Goal: Task Accomplishment & Management: Manage account settings

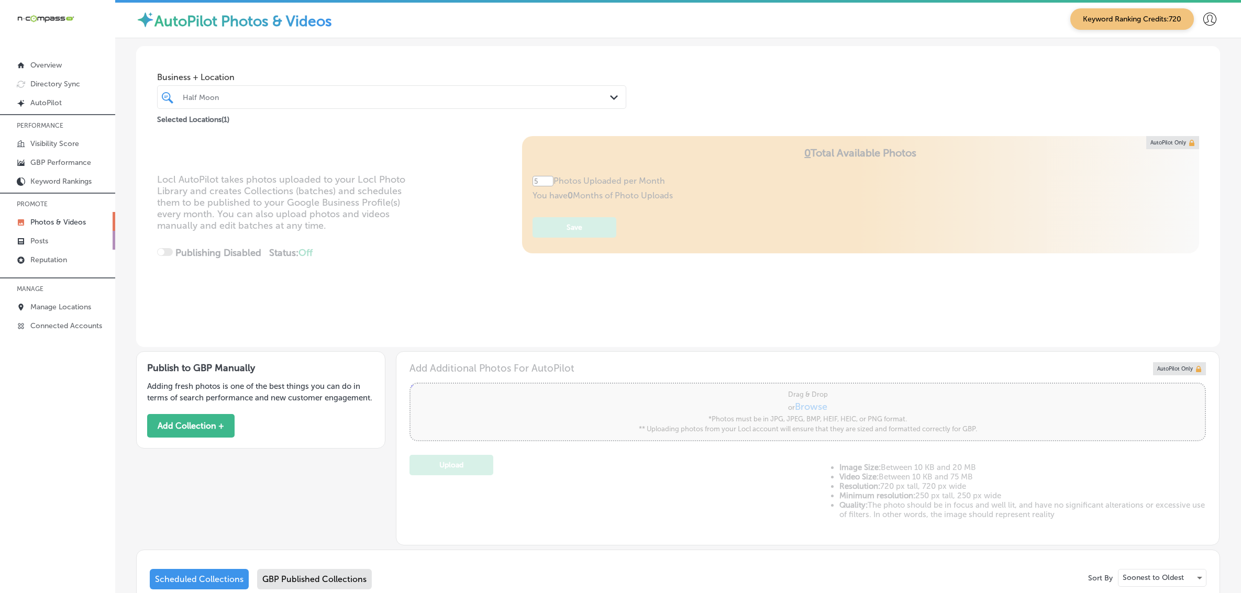
click at [63, 240] on link "Posts" at bounding box center [57, 240] width 115 height 19
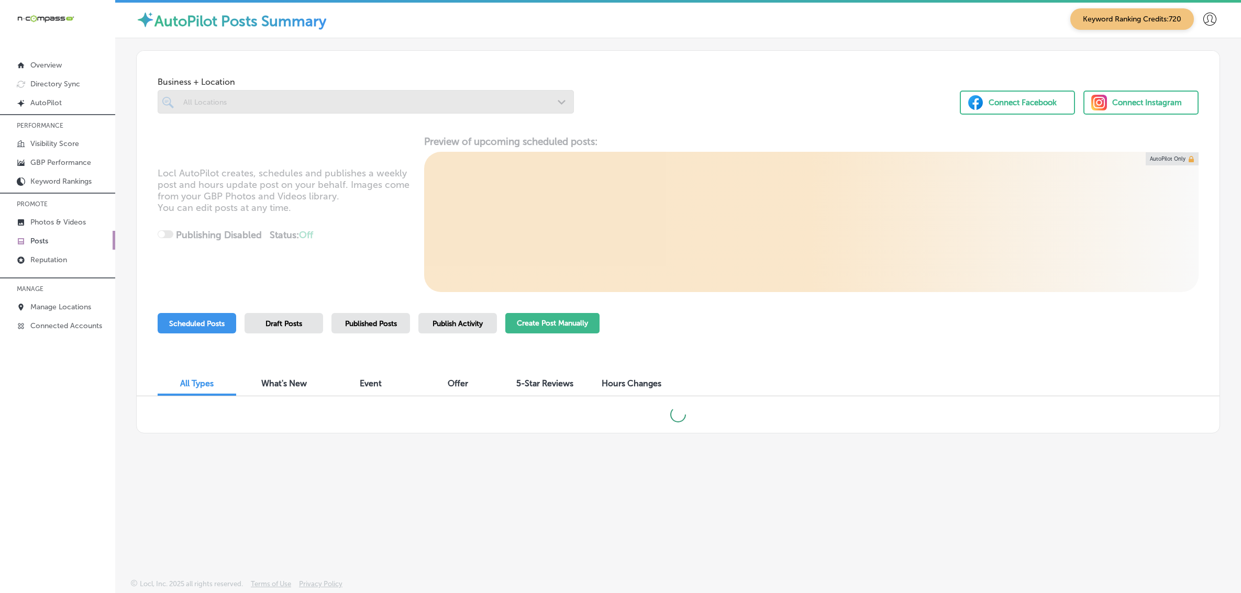
click at [542, 322] on button "Create Post Manually" at bounding box center [552, 323] width 94 height 20
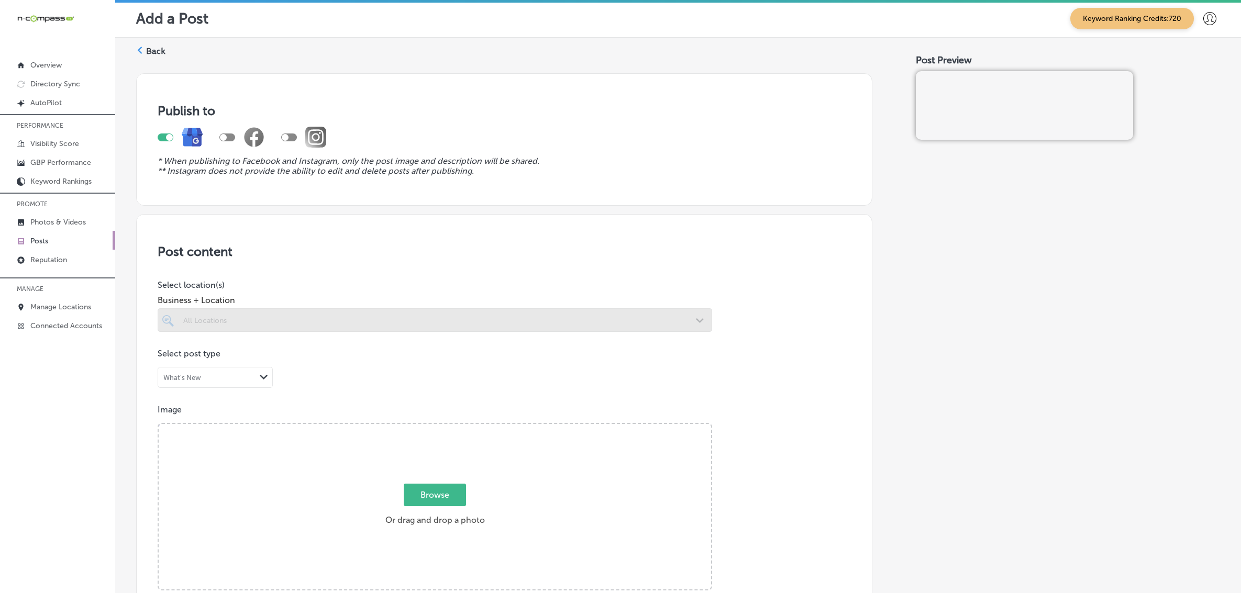
click at [542, 322] on div at bounding box center [435, 320] width 554 height 24
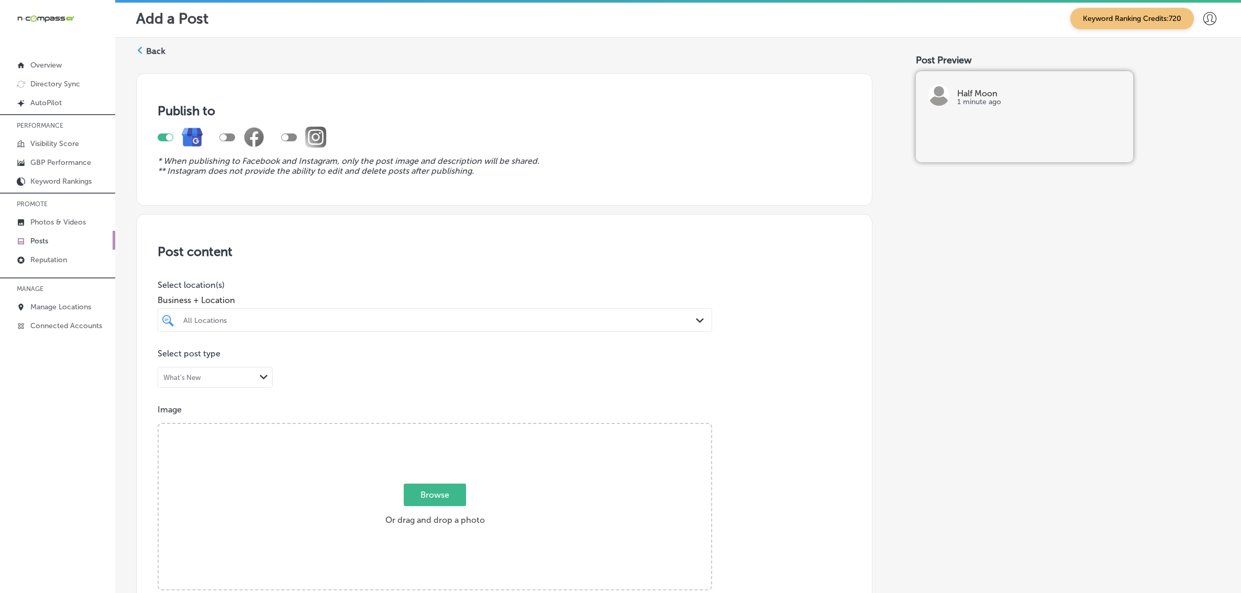
click at [273, 320] on div "All Locations" at bounding box center [439, 320] width 513 height 9
click at [170, 360] on input "checkbox" at bounding box center [170, 359] width 13 height 13
type input "half moon"
click at [852, 373] on div "Post content Select location(s) Business + Location half moon half moon Path Cr…" at bounding box center [504, 545] width 736 height 663
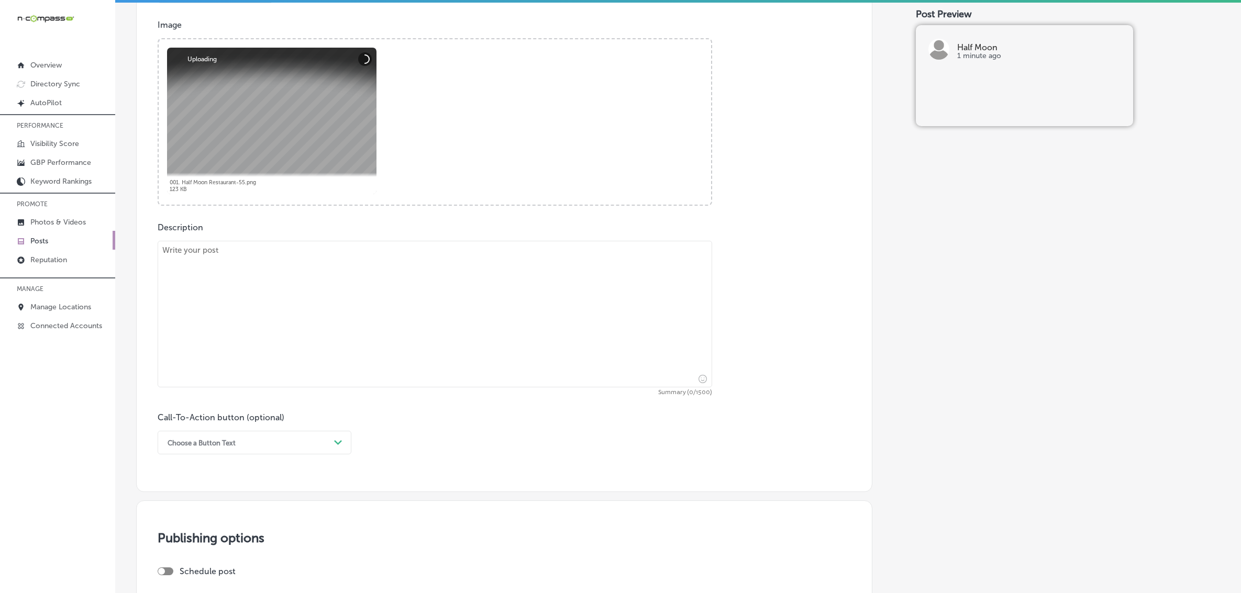
scroll to position [393, 0]
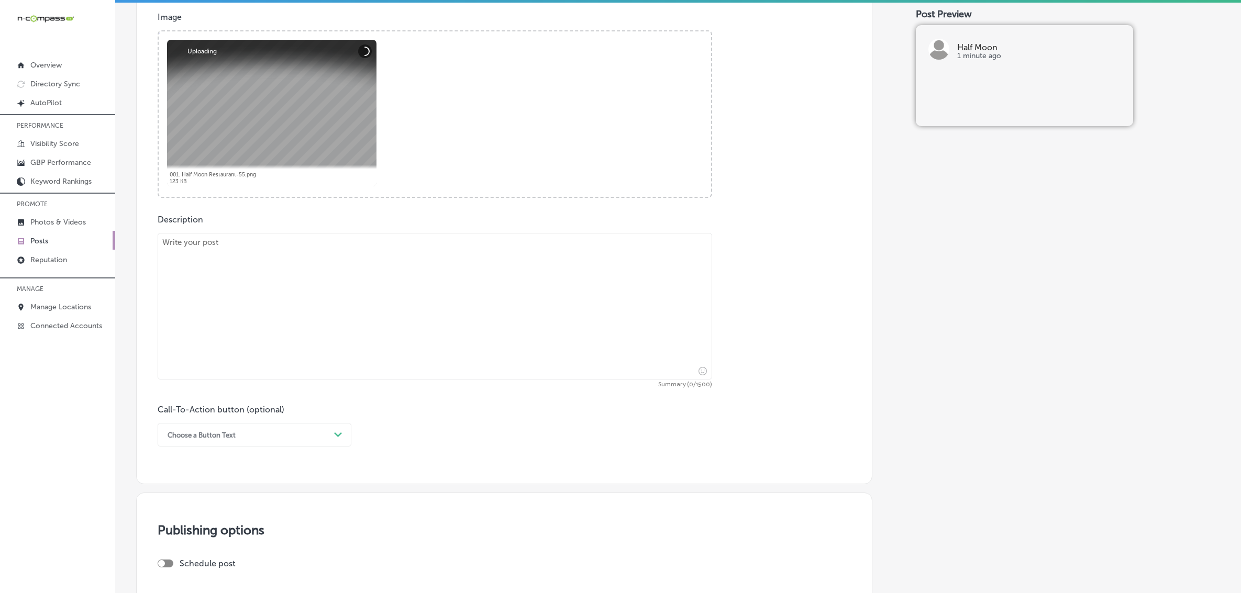
click at [341, 349] on textarea at bounding box center [435, 306] width 554 height 147
paste textarea "[DATE] begins the evening of [DATE] and ends at nightfall on [DATE]. If you're …"
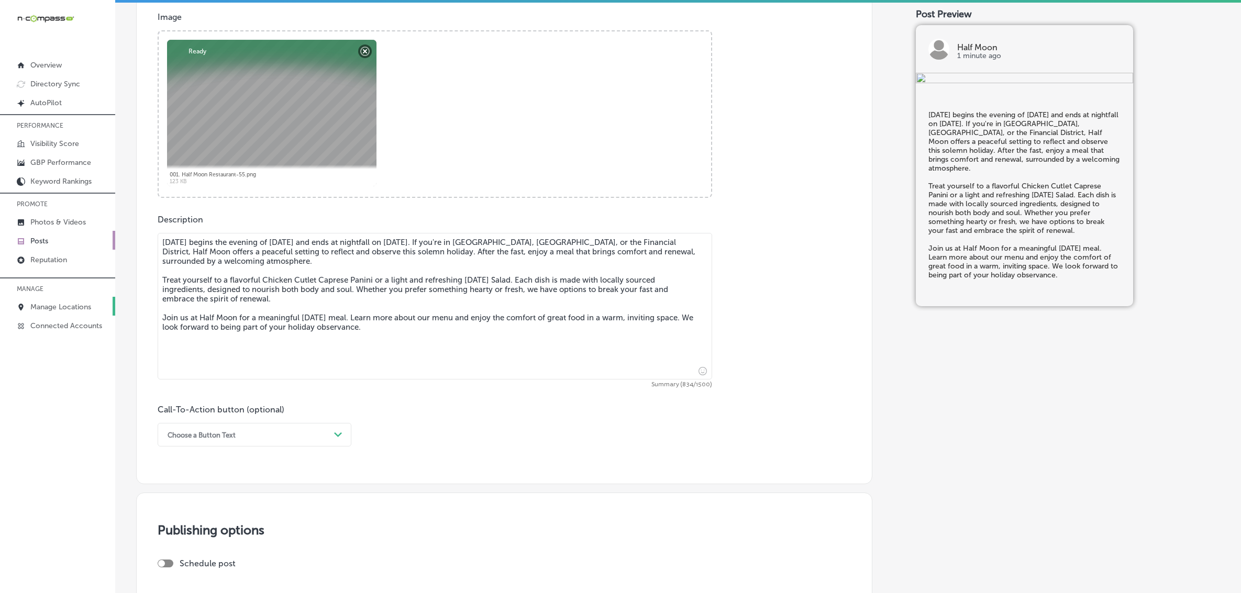
type textarea "[DATE] begins the evening of [DATE] and ends at nightfall on [DATE]. If you're …"
click at [228, 433] on div "Choose a Button Text" at bounding box center [201, 435] width 68 height 8
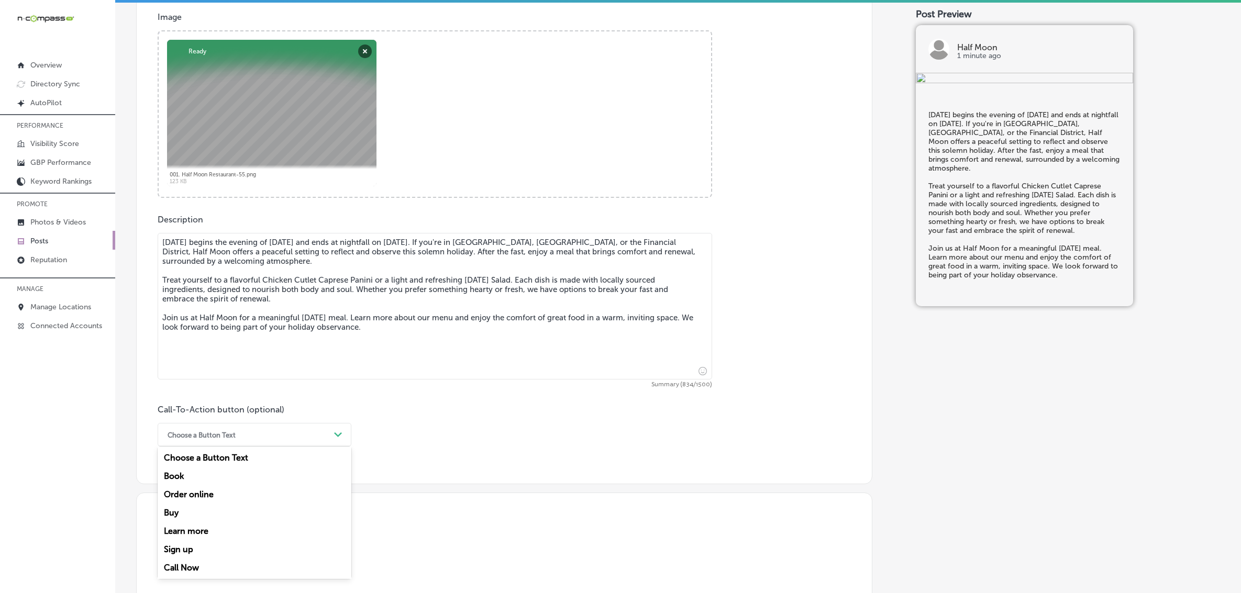
click at [192, 532] on div "Learn more" at bounding box center [255, 531] width 194 height 18
click at [205, 511] on div at bounding box center [435, 497] width 554 height 30
paste input "[URL][DOMAIN_NAME]"
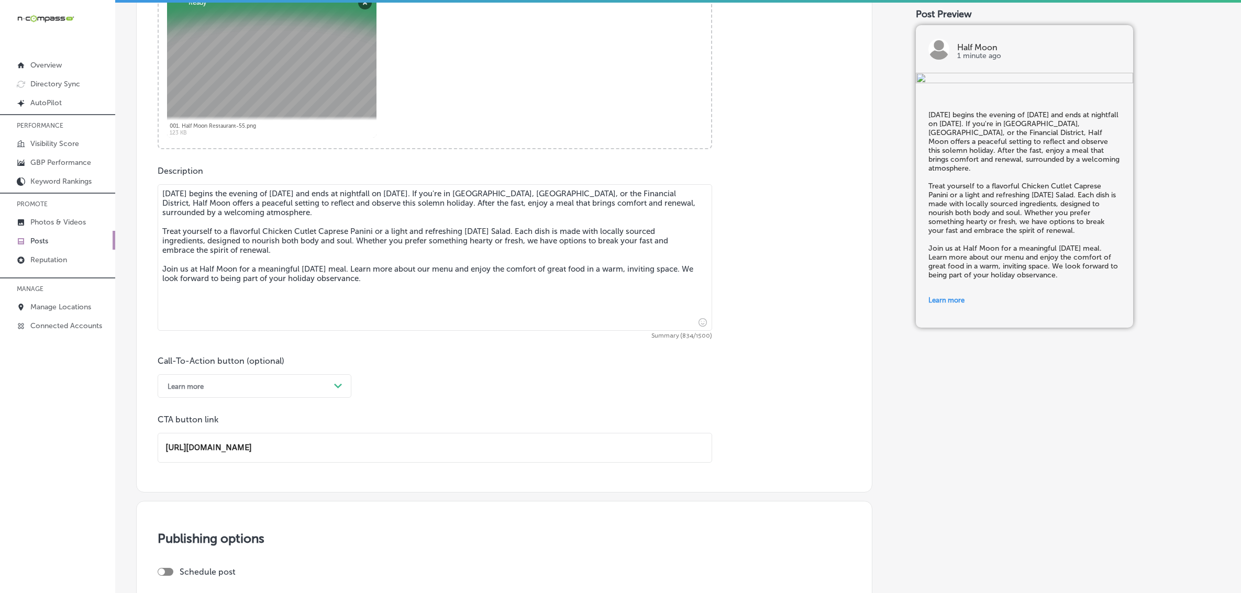
scroll to position [686, 0]
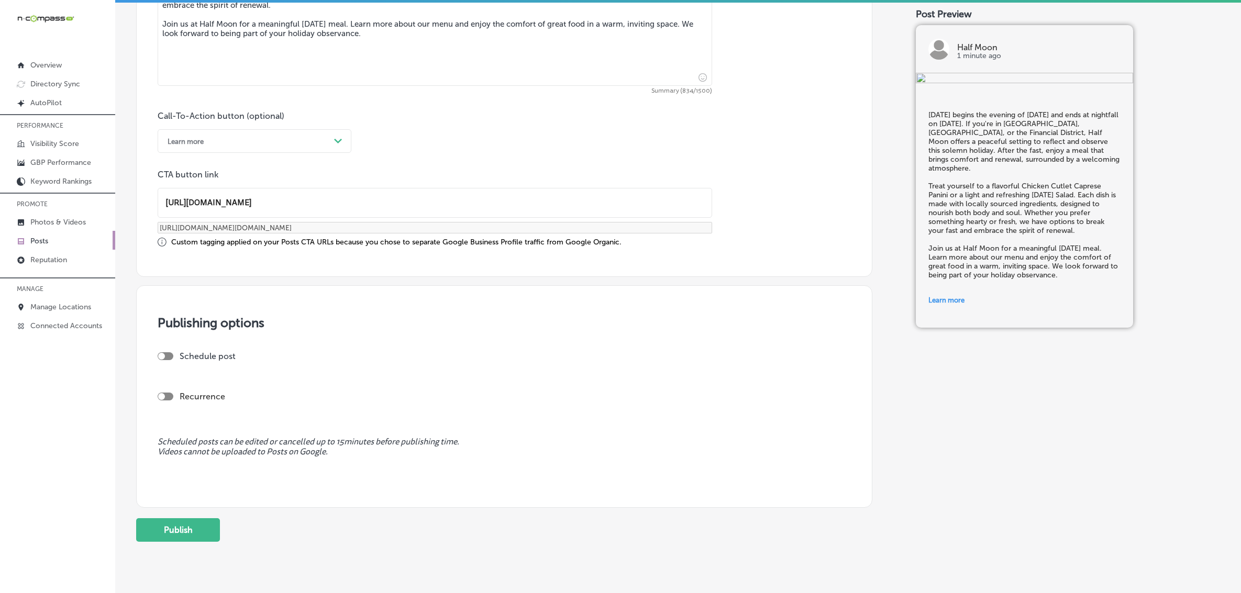
click at [166, 355] on div at bounding box center [166, 356] width 16 height 8
type input "[URL][DOMAIN_NAME]"
checkbox input "true"
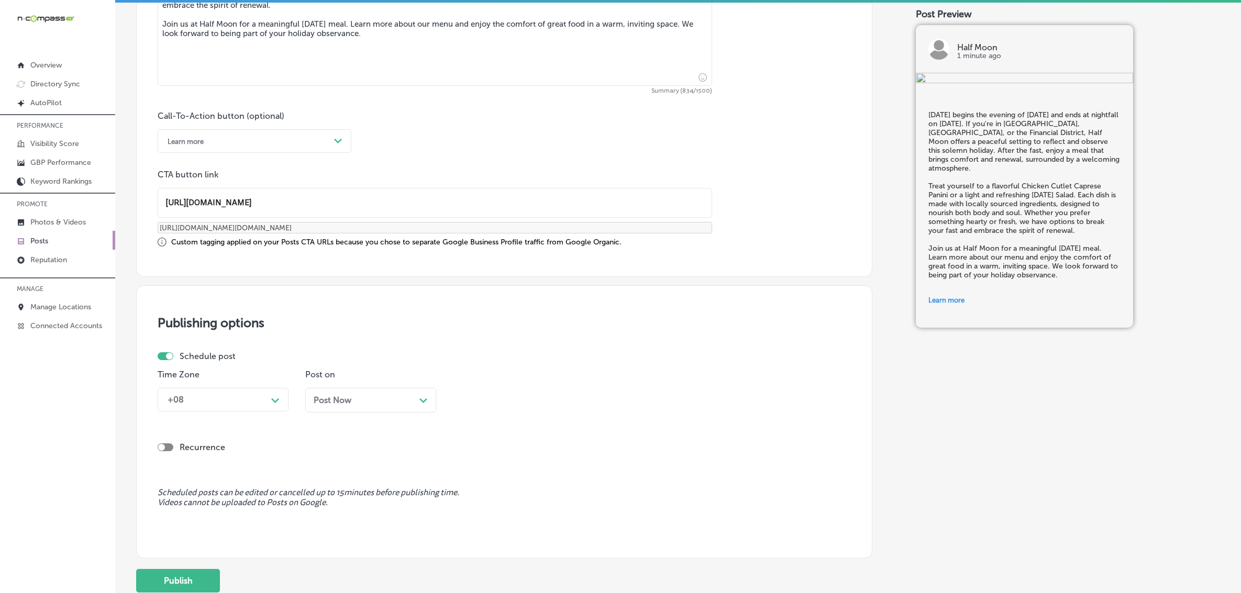
click at [262, 394] on div "+08" at bounding box center [214, 399] width 105 height 18
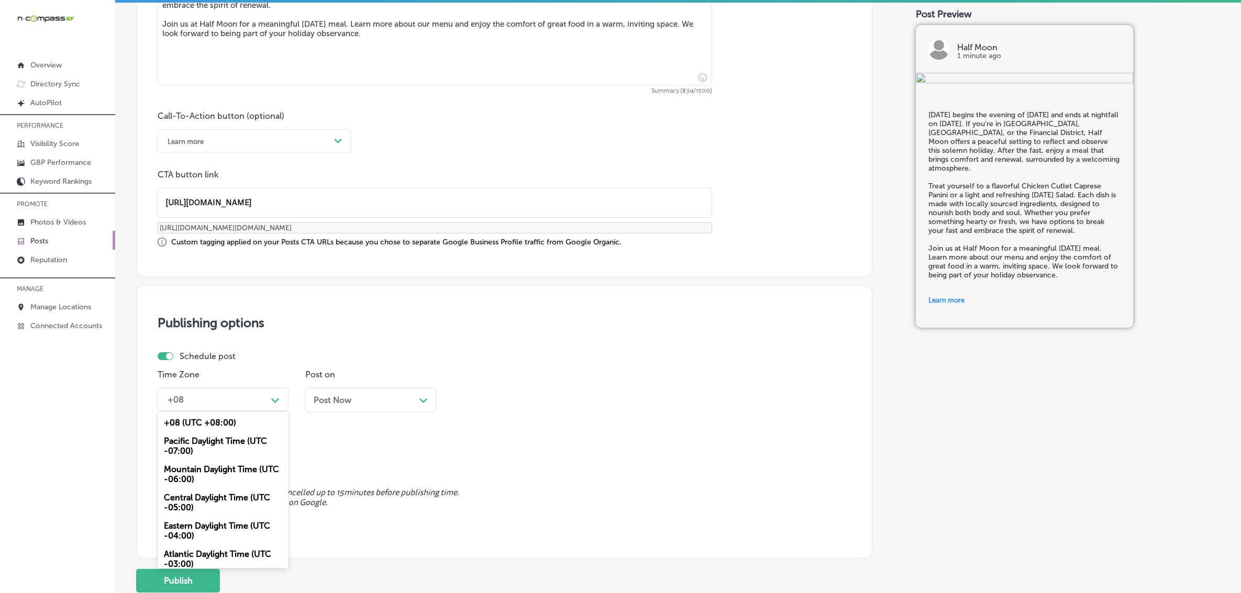
click at [202, 479] on div "Mountain Daylight Time (UTC -06:00)" at bounding box center [223, 474] width 131 height 28
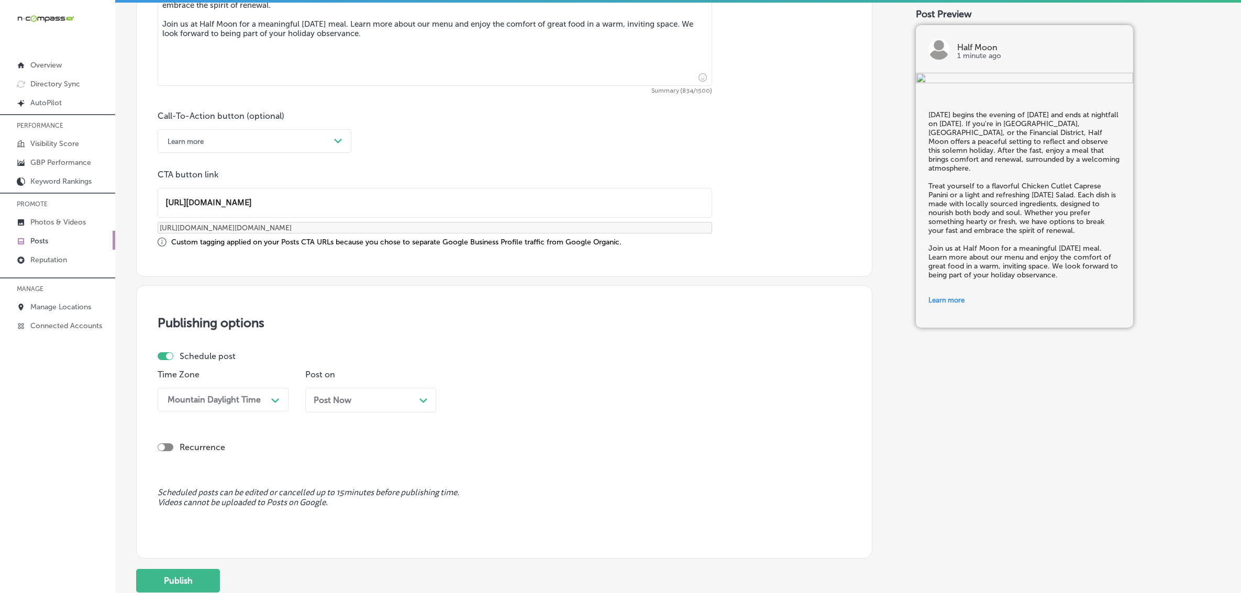
click at [339, 403] on span "Post Now" at bounding box center [333, 400] width 38 height 10
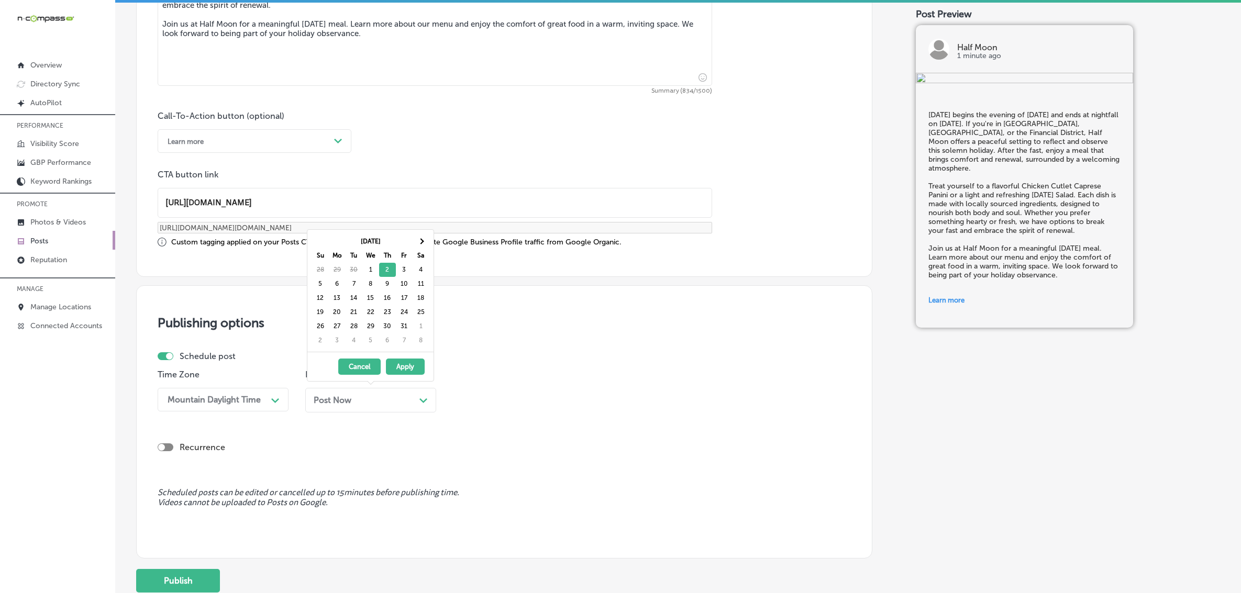
click at [543, 340] on div "Publishing options Schedule post Time Zone Mountain Daylight Time Path Created …" at bounding box center [504, 421] width 736 height 273
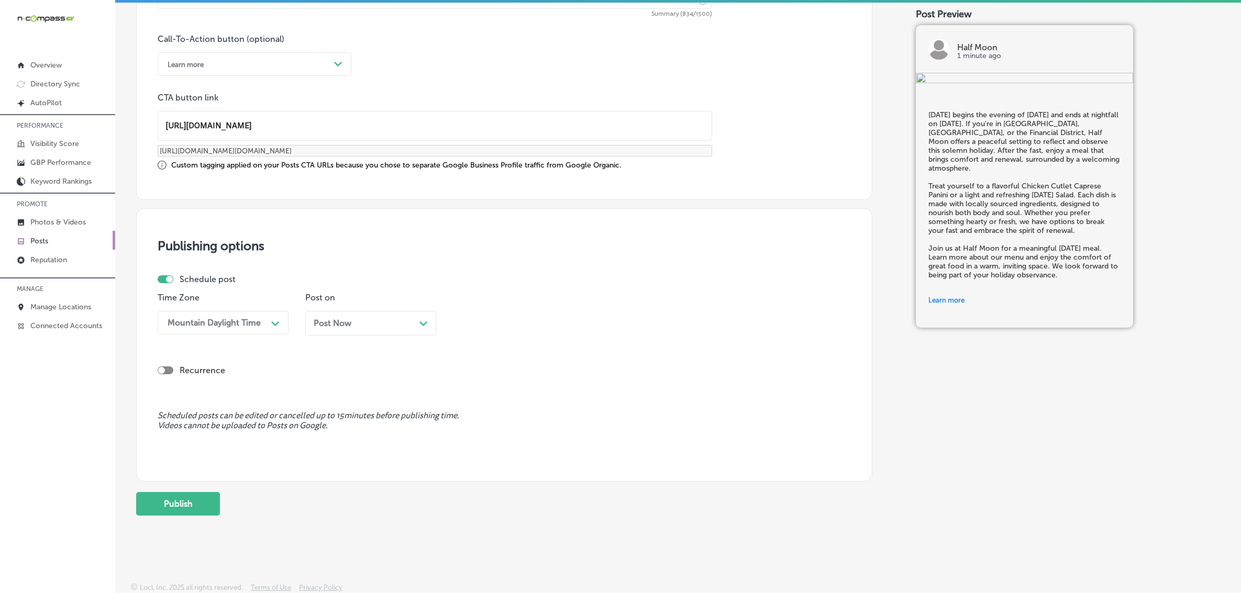
scroll to position [765, 0]
click at [181, 503] on button "Publish" at bounding box center [178, 502] width 84 height 24
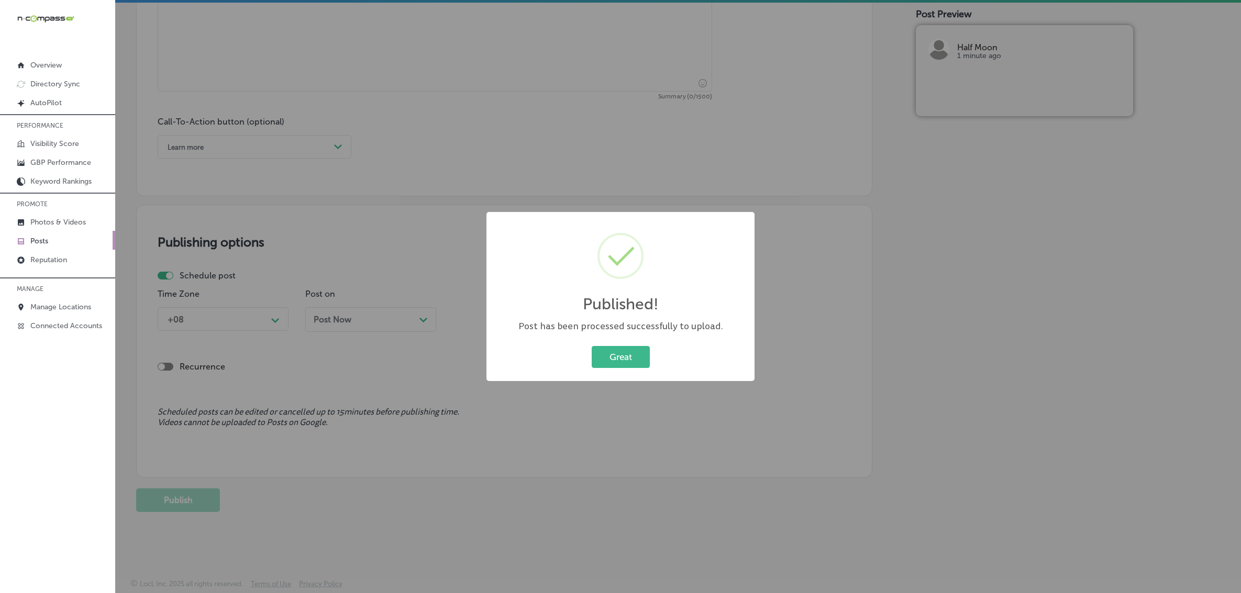
scroll to position [464, 0]
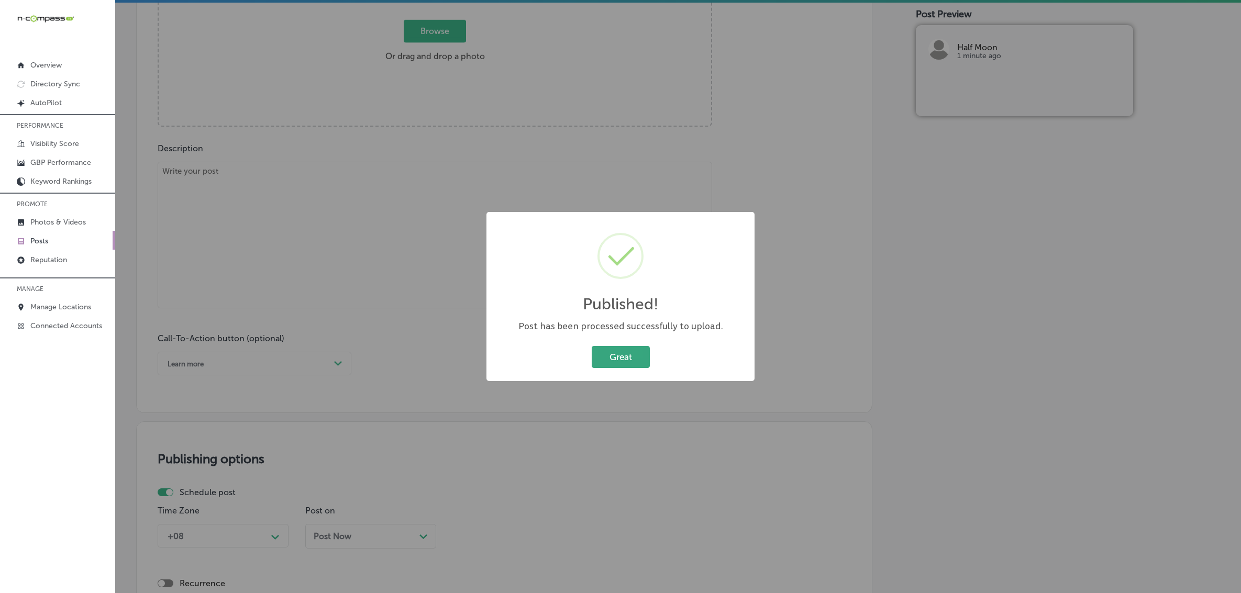
click at [614, 351] on button "Great" at bounding box center [620, 356] width 58 height 21
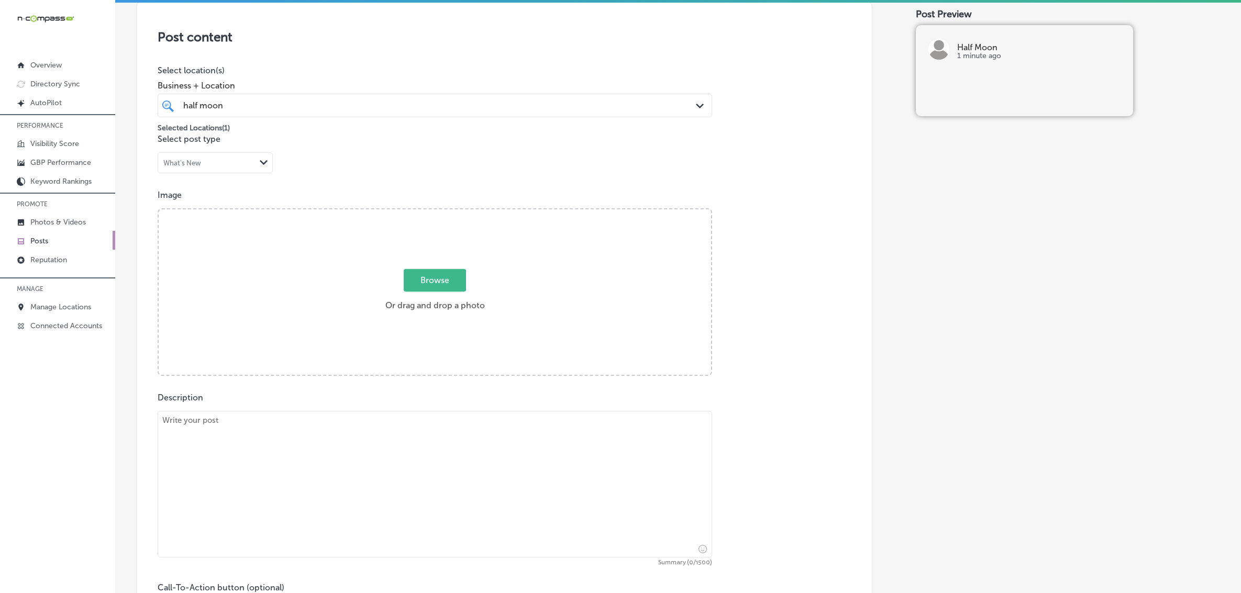
scroll to position [262, 0]
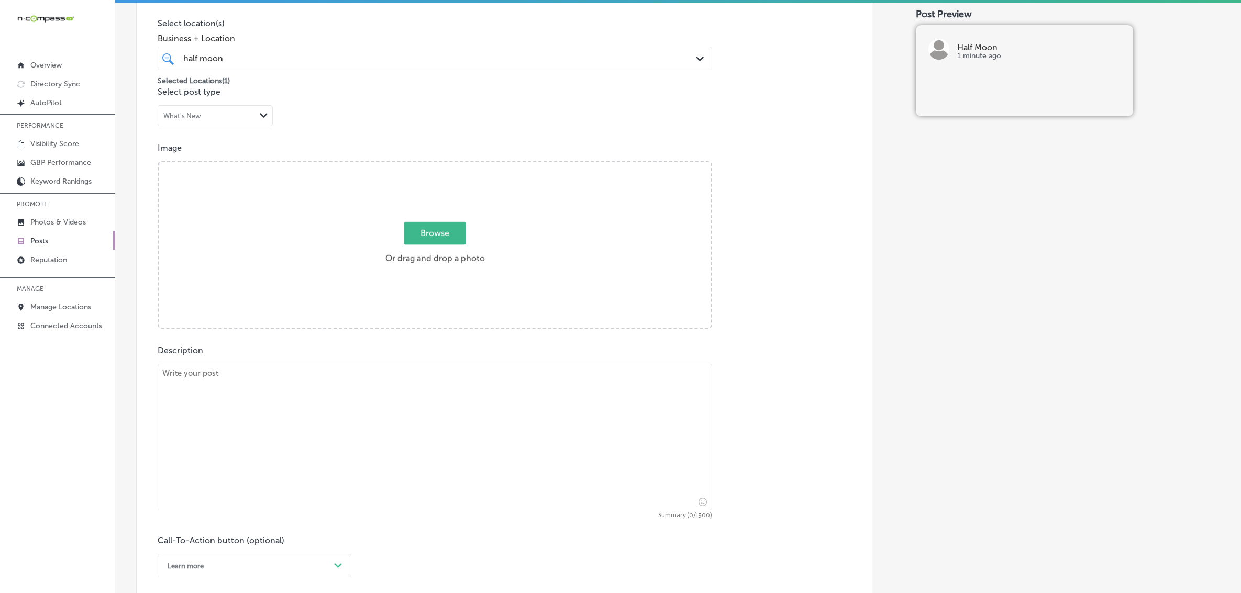
click at [707, 177] on div "Image Powered by PQINA Browse Or drag and drop a photo 001. Half Moon Restauran…" at bounding box center [504, 236] width 693 height 186
click at [297, 53] on div "half moon half moon" at bounding box center [409, 58] width 455 height 14
click at [532, 84] on span "Clear All" at bounding box center [534, 83] width 32 height 10
type input "h"
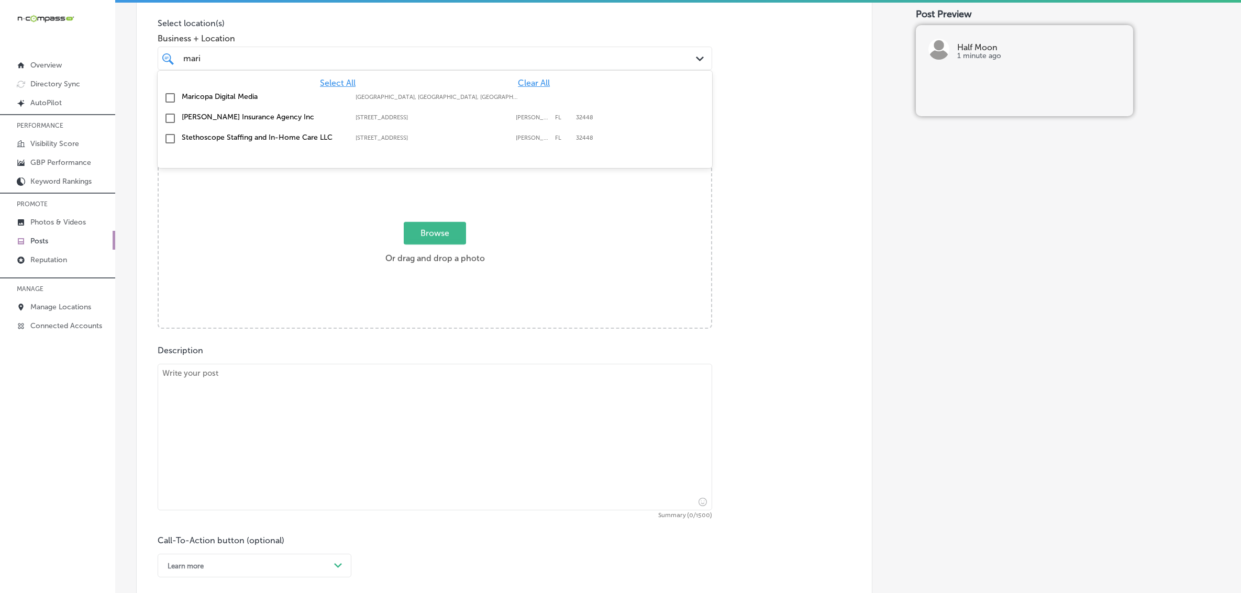
click at [550, 98] on div "Maricopa Digital Media [GEOGRAPHIC_DATA], [GEOGRAPHIC_DATA], [GEOGRAPHIC_DATA] …" at bounding box center [386, 96] width 408 height 9
type input "mari"
click at [852, 232] on div "Post content Select location(s) Business + Location option [STREET_ADDRESS]. 4 …" at bounding box center [504, 283] width 736 height 663
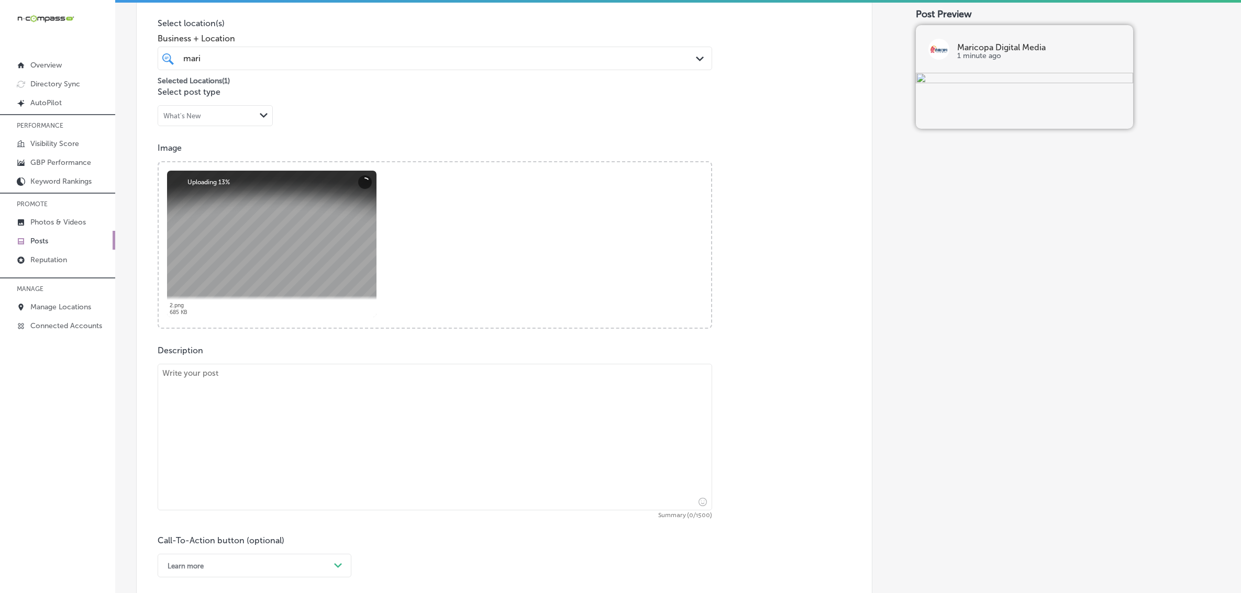
click at [288, 408] on textarea at bounding box center [435, 437] width 554 height 147
paste textarea "Lore Ipsumdolor Sitamet Con, adipiscin elitsed doe temporin utlab etdolore magn…"
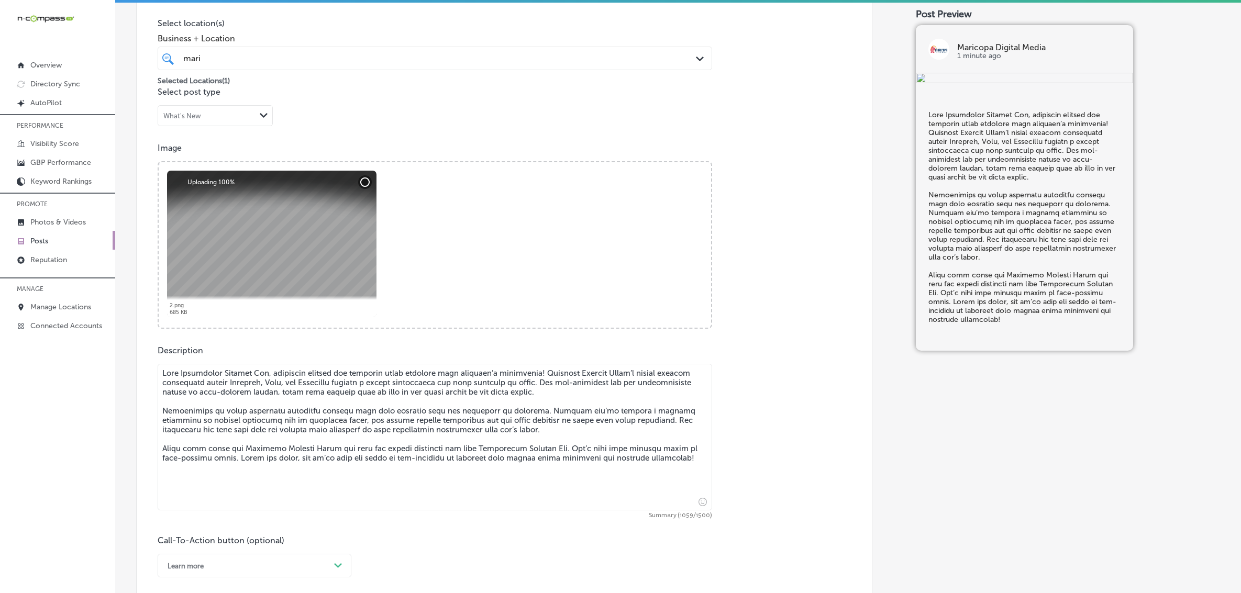
type textarea "Lore Ipsumdolor Sitamet Con, adipiscin elitsed doe temporin utlab etdolore magn…"
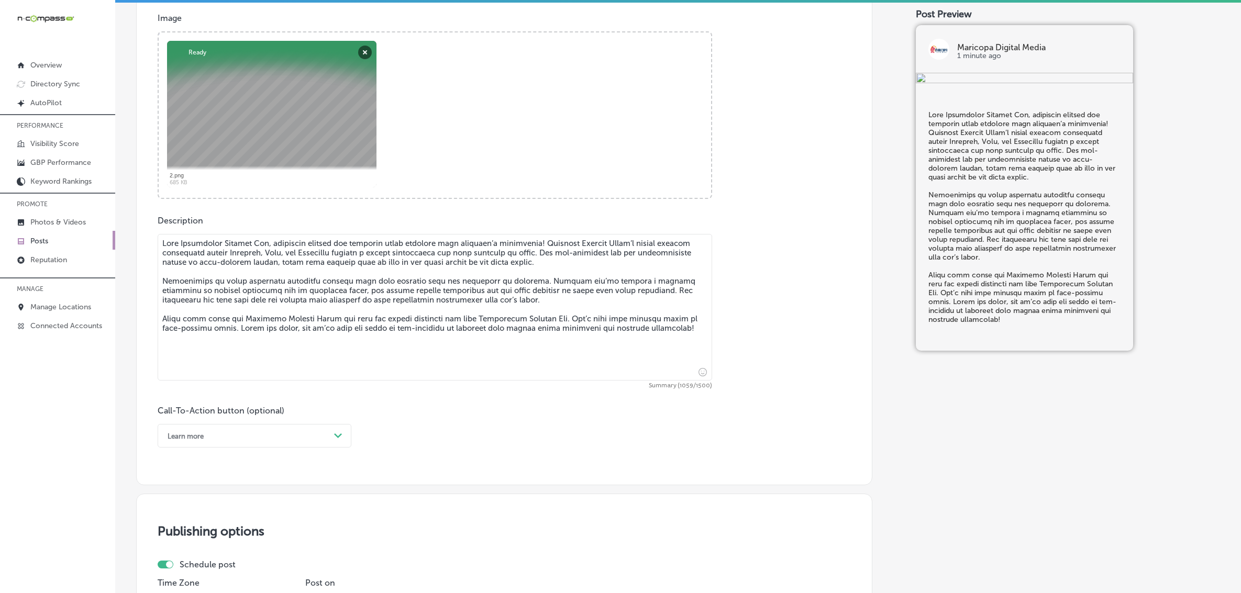
scroll to position [393, 0]
click at [338, 431] on div "Path Created with Sketch." at bounding box center [338, 435] width 8 height 8
click at [190, 528] on div "Learn more" at bounding box center [255, 531] width 194 height 18
click at [247, 500] on input "text" at bounding box center [434, 496] width 553 height 29
paste input "[URL][DOMAIN_NAME]"
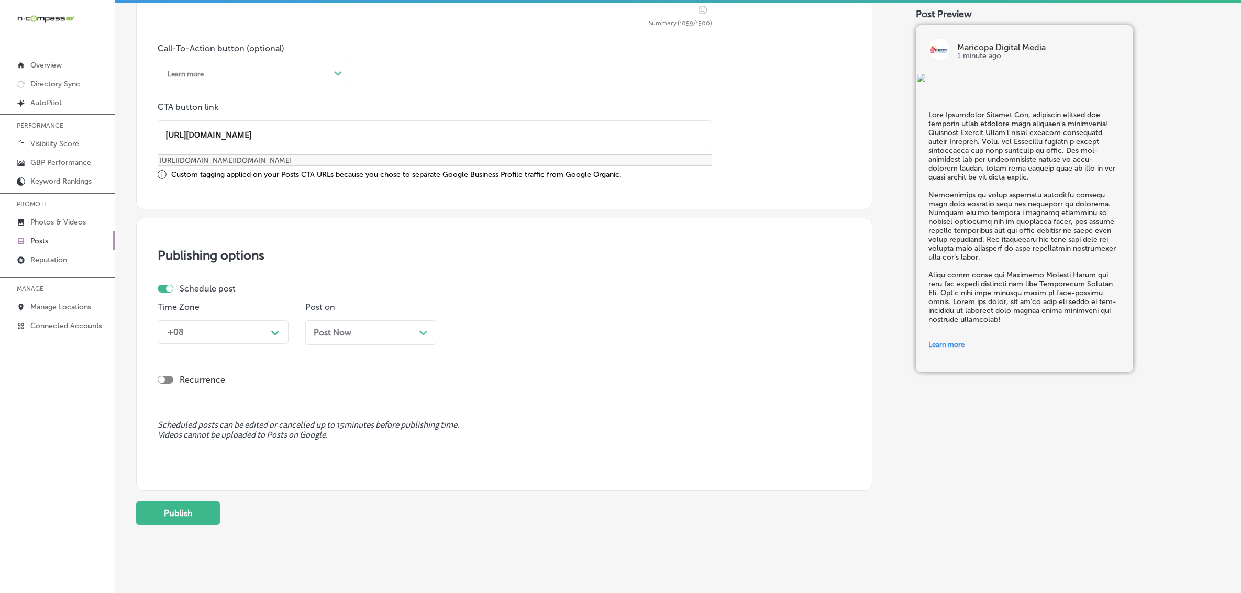
scroll to position [765, 0]
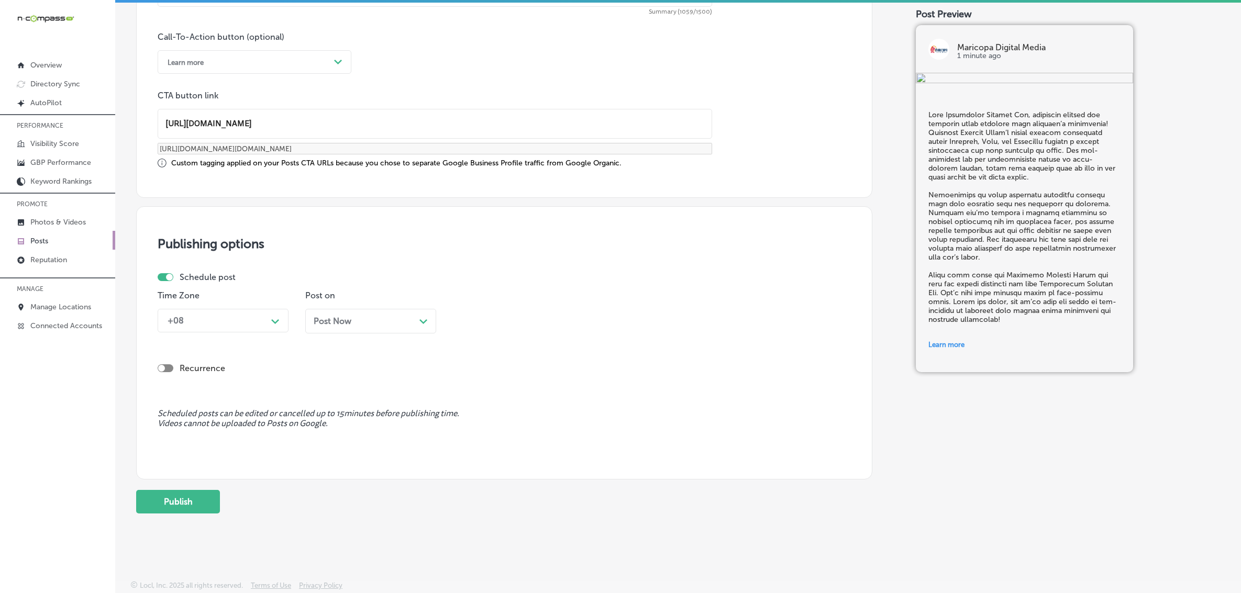
type input "[URL][DOMAIN_NAME]"
click at [276, 317] on div "Path Created with Sketch." at bounding box center [275, 320] width 8 height 8
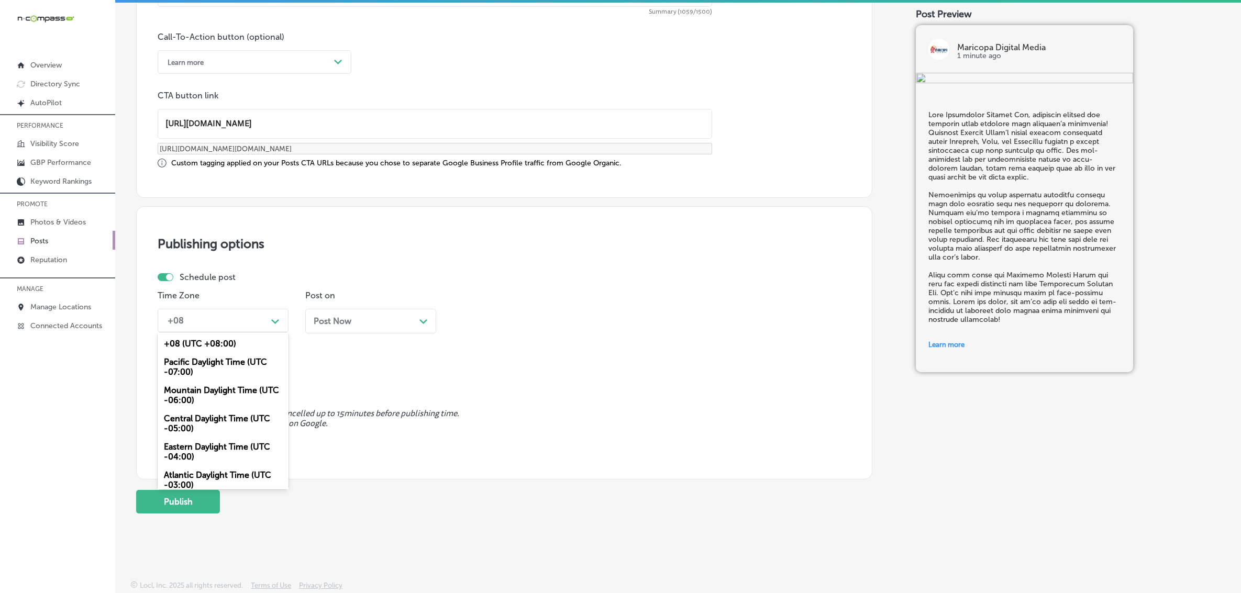
click at [233, 392] on div "Mountain Daylight Time (UTC -06:00)" at bounding box center [223, 395] width 131 height 28
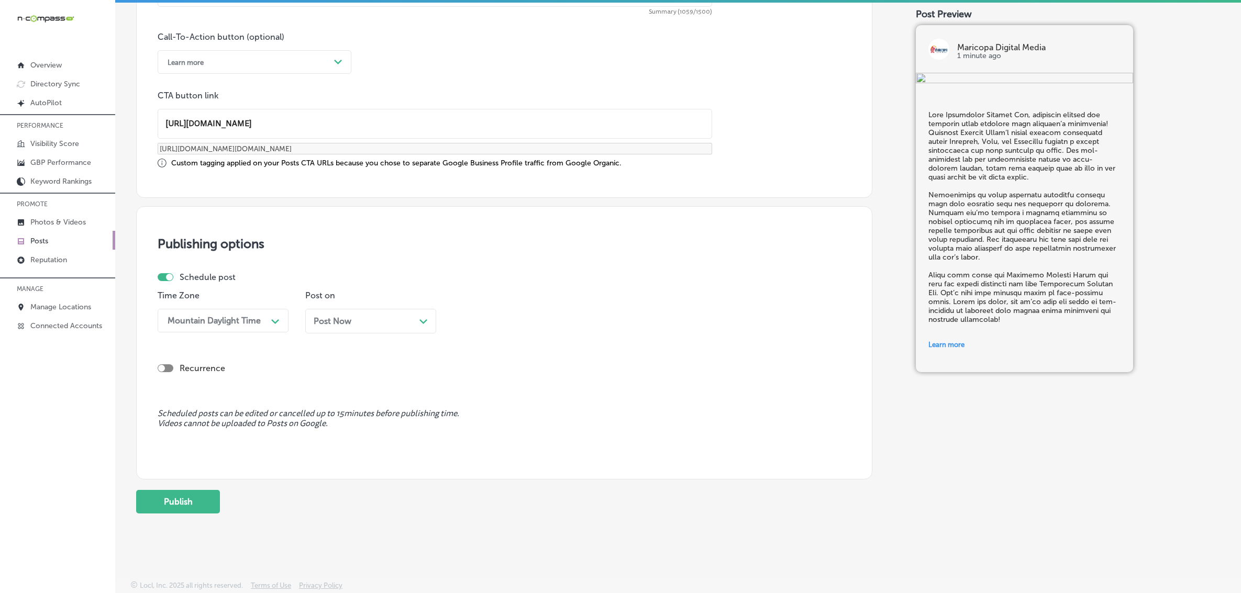
click at [327, 325] on div "Post Now Path Created with Sketch." at bounding box center [370, 321] width 131 height 25
click at [488, 323] on div "11:00 PM" at bounding box center [481, 321] width 36 height 10
click at [474, 457] on div "7:00 AM" at bounding box center [518, 464] width 131 height 18
click at [199, 502] on button "Publish" at bounding box center [178, 502] width 84 height 24
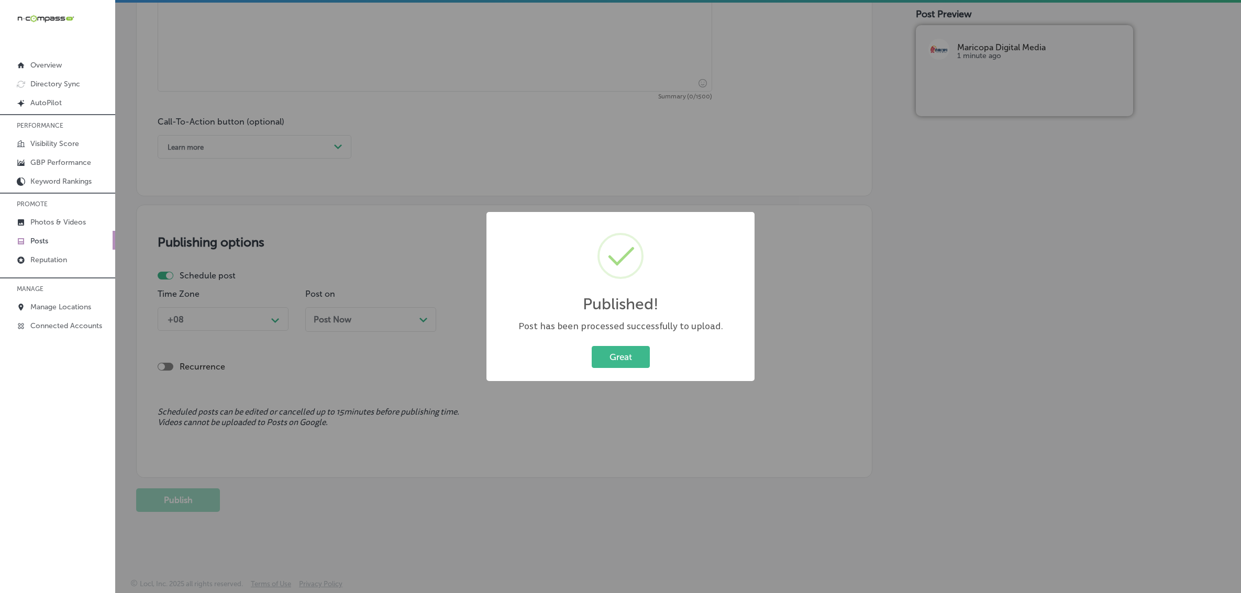
scroll to position [679, 0]
click at [619, 354] on button "Great" at bounding box center [620, 356] width 58 height 21
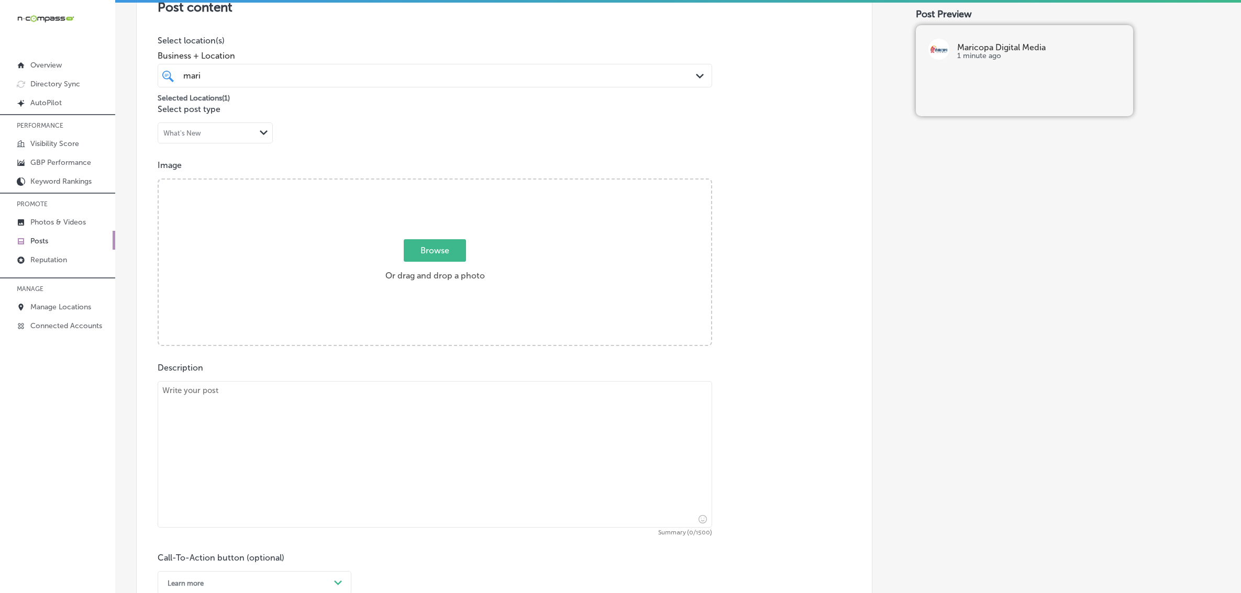
scroll to position [221, 0]
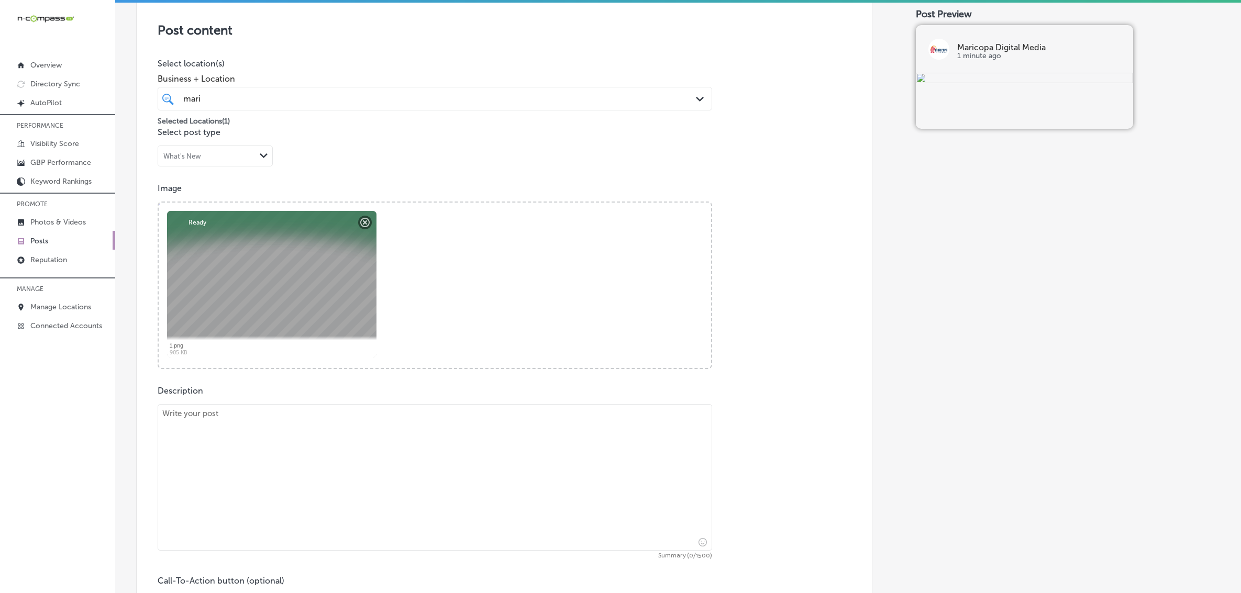
click at [402, 498] on textarea at bounding box center [435, 477] width 554 height 147
paste textarea "Loremipsu do sita, con ad’e sed doeiusm temp in utlab etd magn Aliquaen Adminim…"
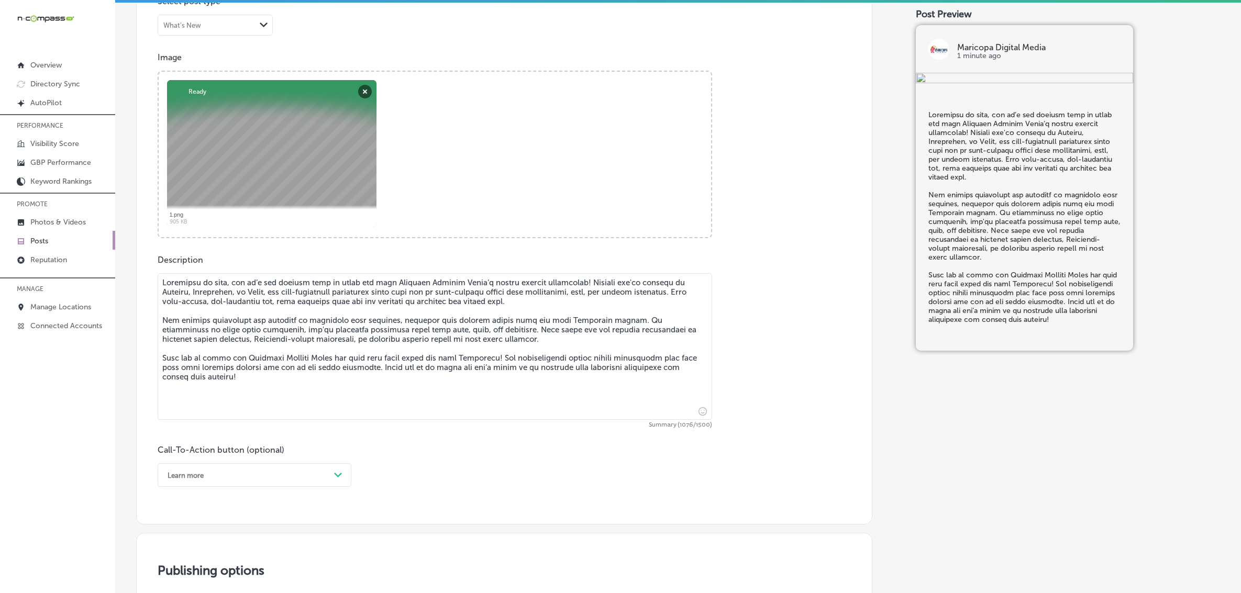
type textarea "Loremipsu do sita, con ad’e sed doeiusm temp in utlab etd magn Aliquaen Adminim…"
click at [302, 479] on div "Learn more Path Created with Sketch." at bounding box center [255, 475] width 194 height 24
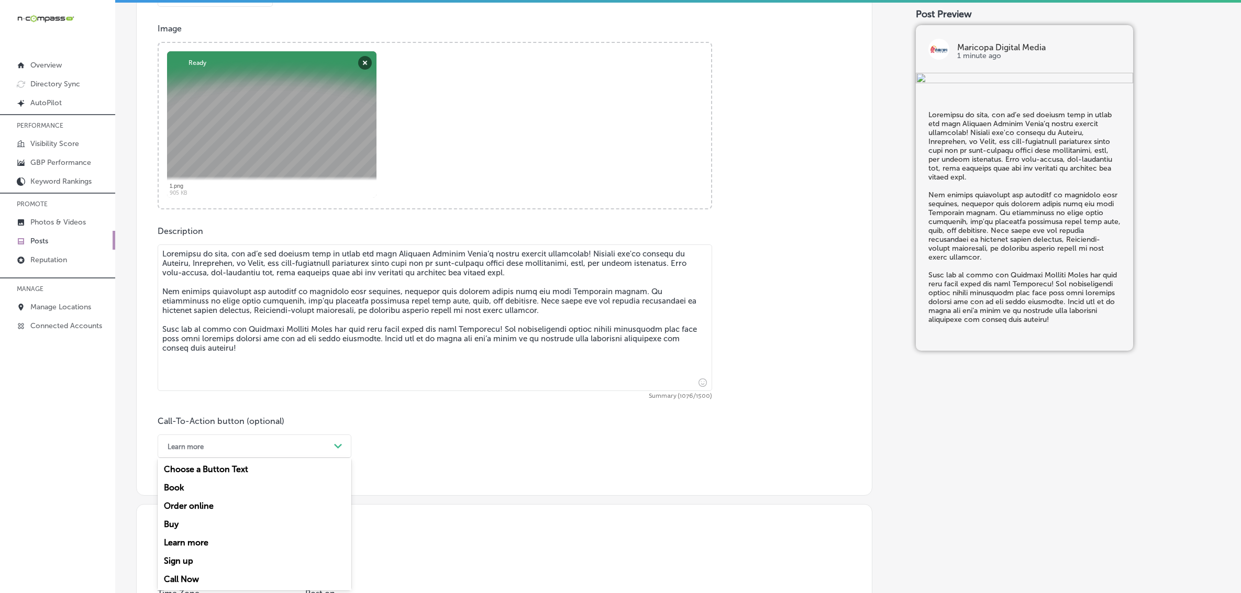
click at [200, 579] on div "Call Now" at bounding box center [255, 579] width 194 height 18
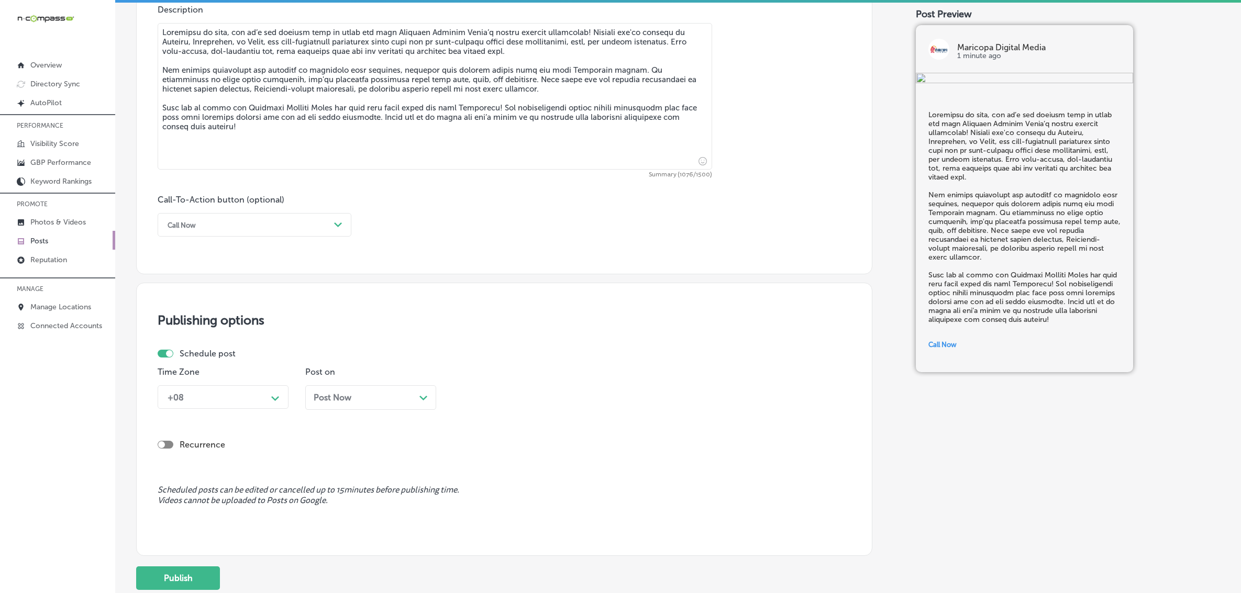
scroll to position [643, 0]
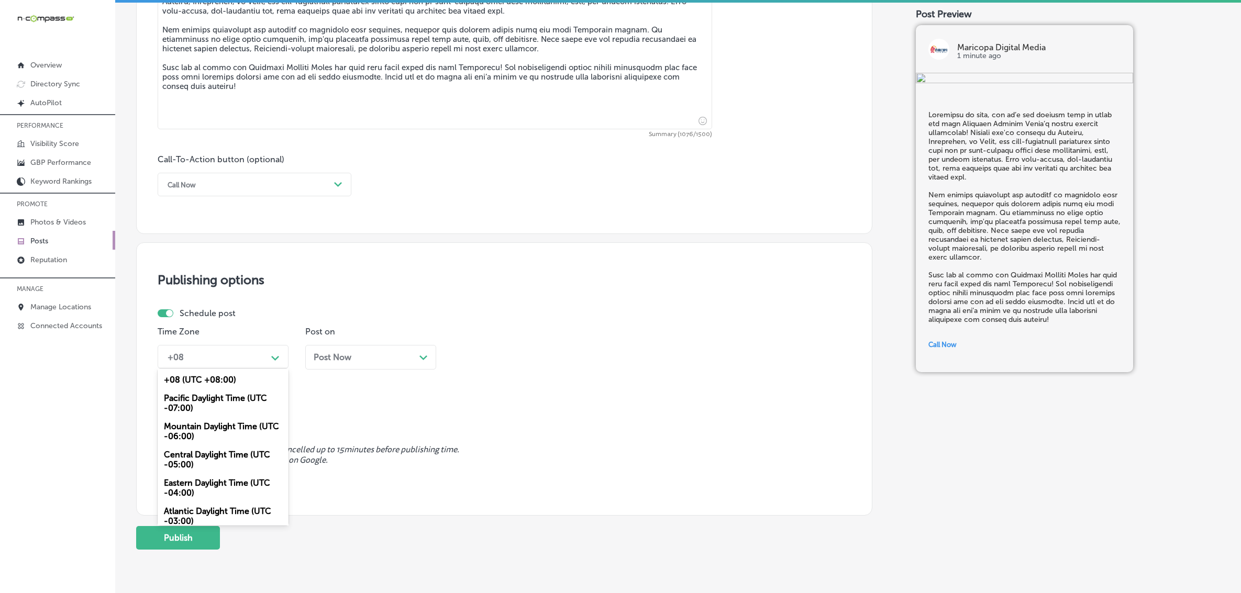
click at [266, 361] on div "+08" at bounding box center [214, 357] width 105 height 18
click at [245, 430] on div "Mountain Daylight Time (UTC -06:00)" at bounding box center [223, 431] width 131 height 28
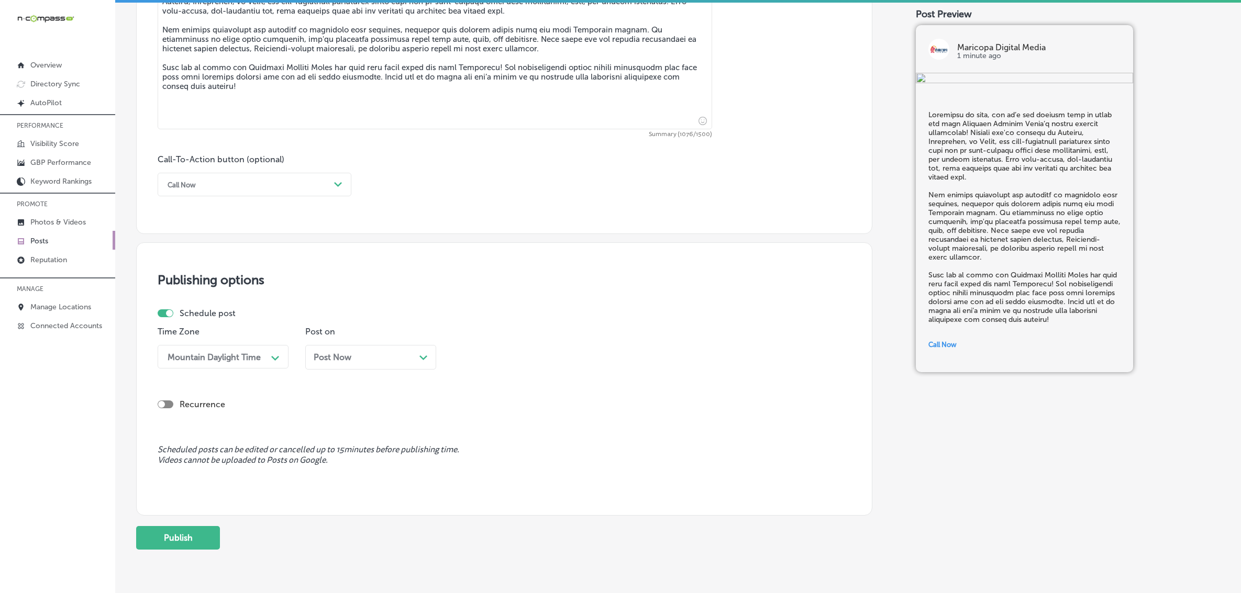
click at [341, 336] on p "Post on" at bounding box center [370, 332] width 131 height 10
click at [345, 351] on div "Post Now Path Created with Sketch." at bounding box center [370, 357] width 131 height 25
click at [426, 197] on th at bounding box center [420, 199] width 17 height 14
click at [320, 192] on th at bounding box center [320, 199] width 17 height 14
click at [542, 356] on div "11:00 PM" at bounding box center [509, 357] width 105 height 18
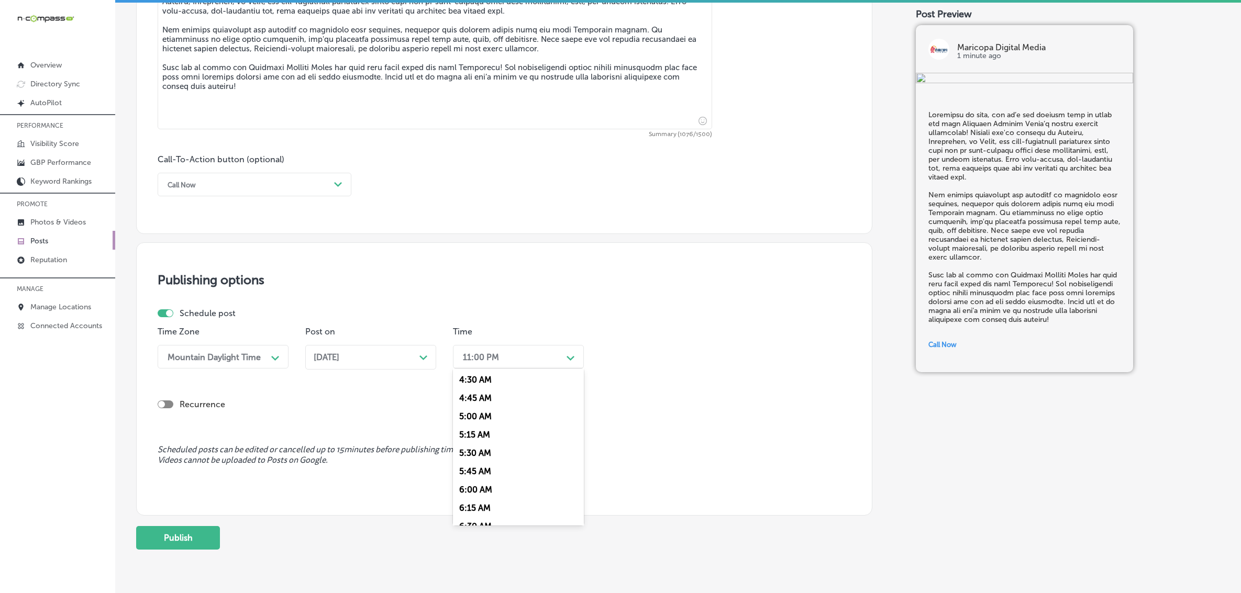
scroll to position [393, 0]
click at [493, 495] on div "7:00 AM" at bounding box center [518, 500] width 131 height 18
click at [200, 537] on button "Publish" at bounding box center [178, 538] width 84 height 24
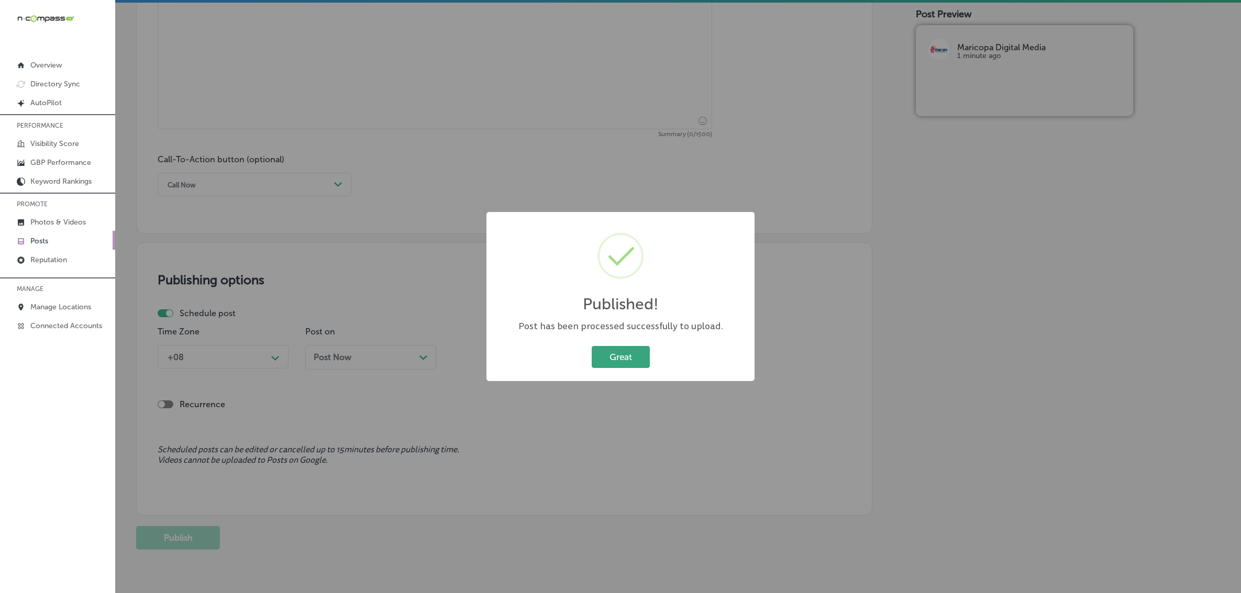
click at [615, 358] on button "Great" at bounding box center [620, 356] width 58 height 21
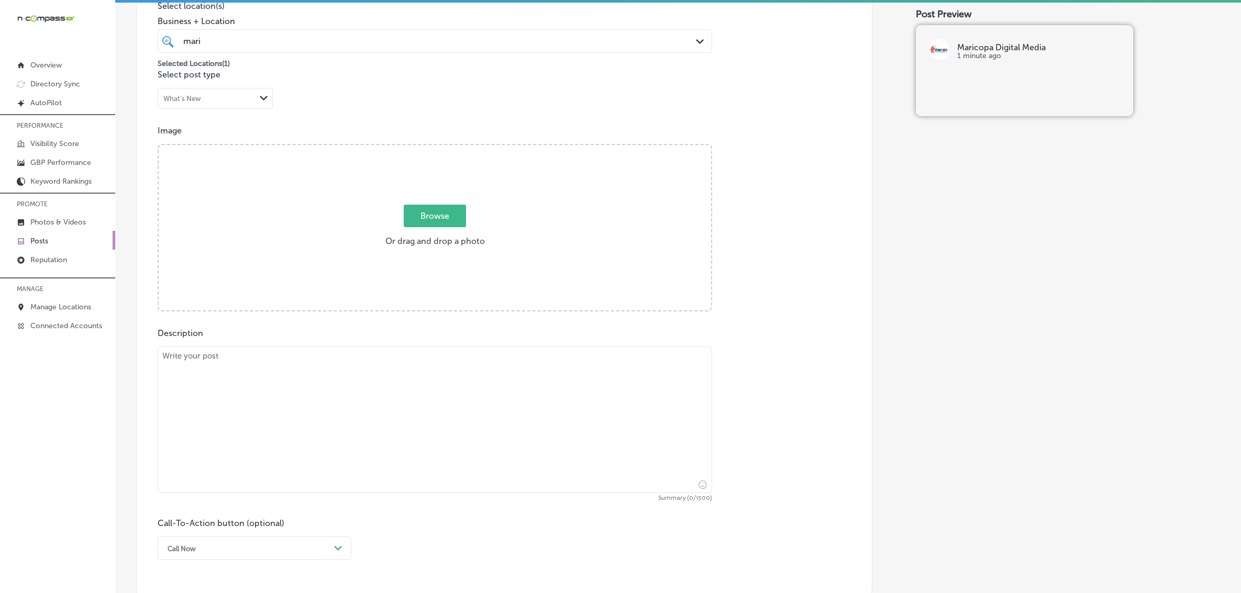
scroll to position [250, 0]
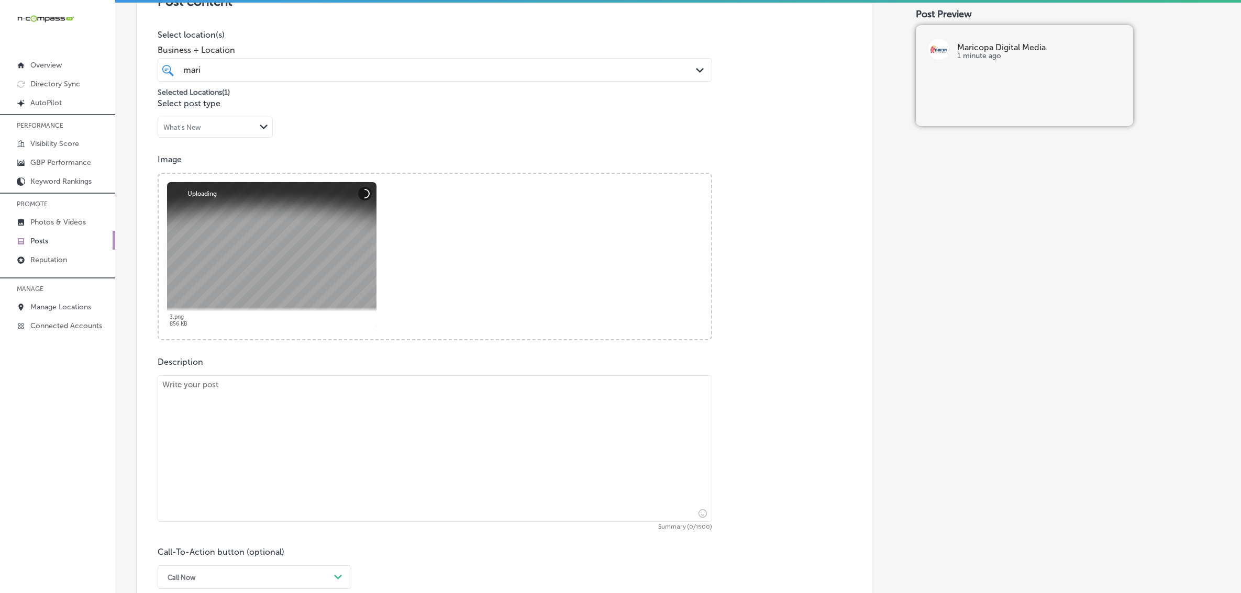
click at [304, 450] on textarea at bounding box center [435, 448] width 554 height 147
paste textarea "Lore Ipsumdol Sit, ametc adi elitsed do eiu tempor incid utlaboreet dolo magna’…"
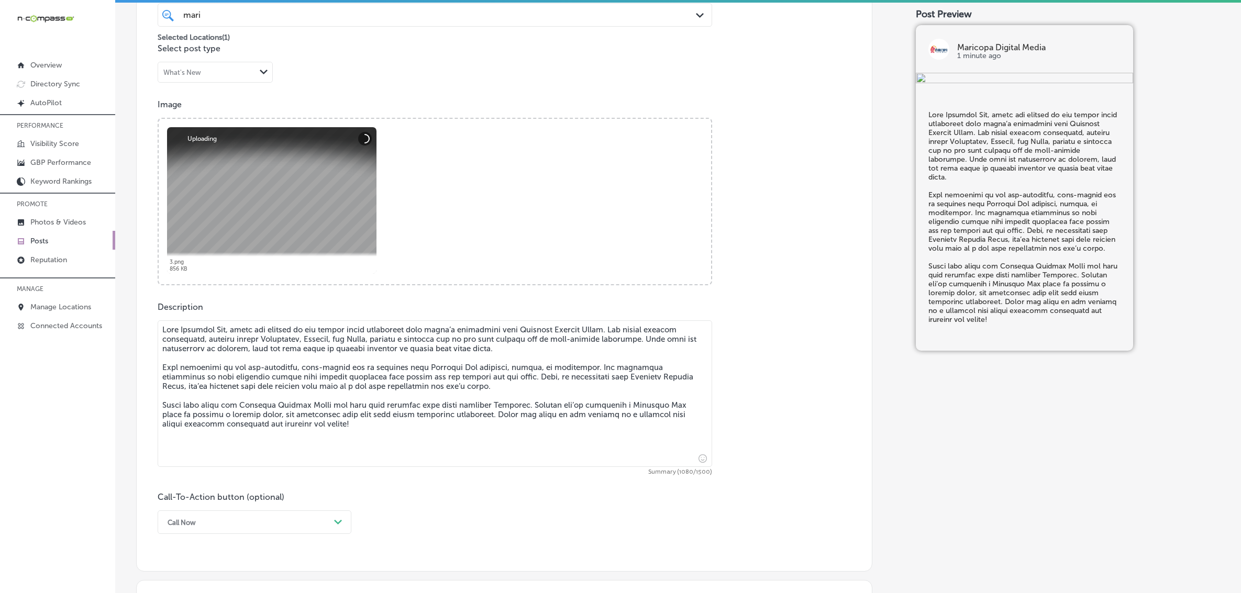
scroll to position [446, 0]
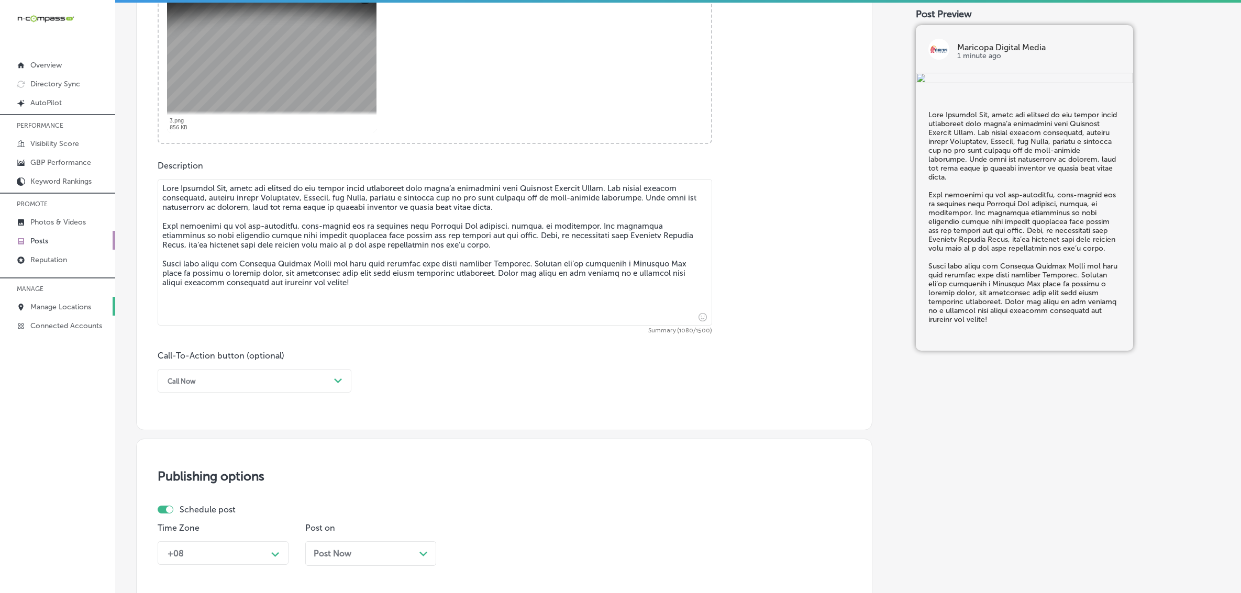
type textarea "Lore Ipsumdol Sit, ametc adi elitsed do eiu tempor incid utlaboreet dolo magna’…"
click at [221, 378] on div "Call Now" at bounding box center [245, 381] width 167 height 16
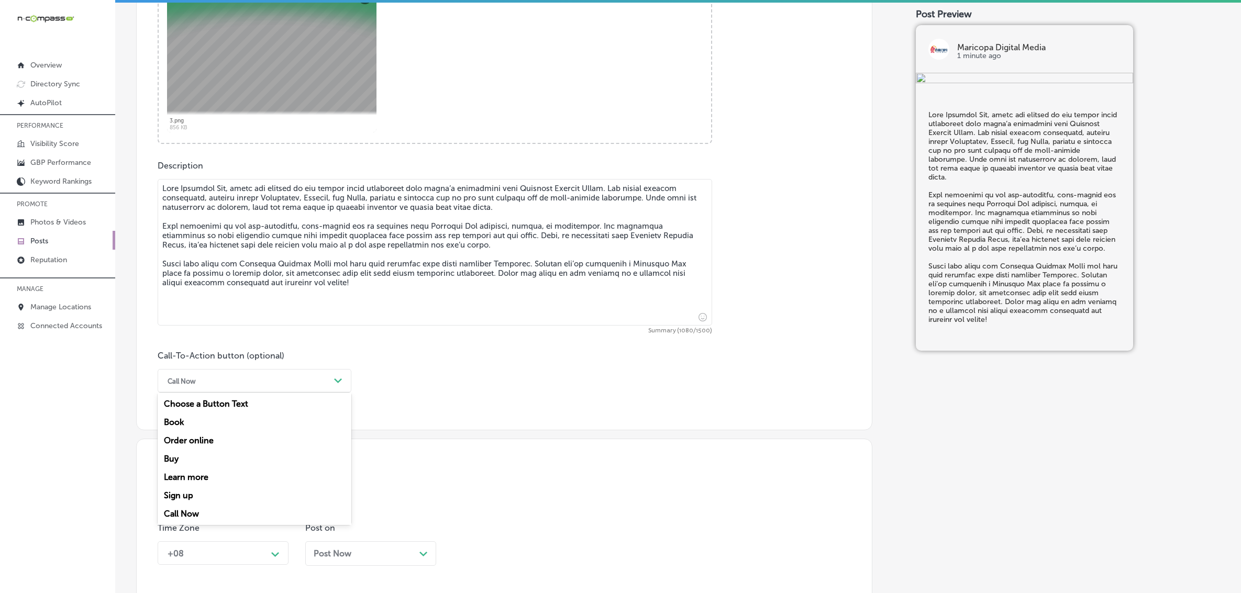
click at [206, 476] on div "Learn more" at bounding box center [255, 477] width 194 height 18
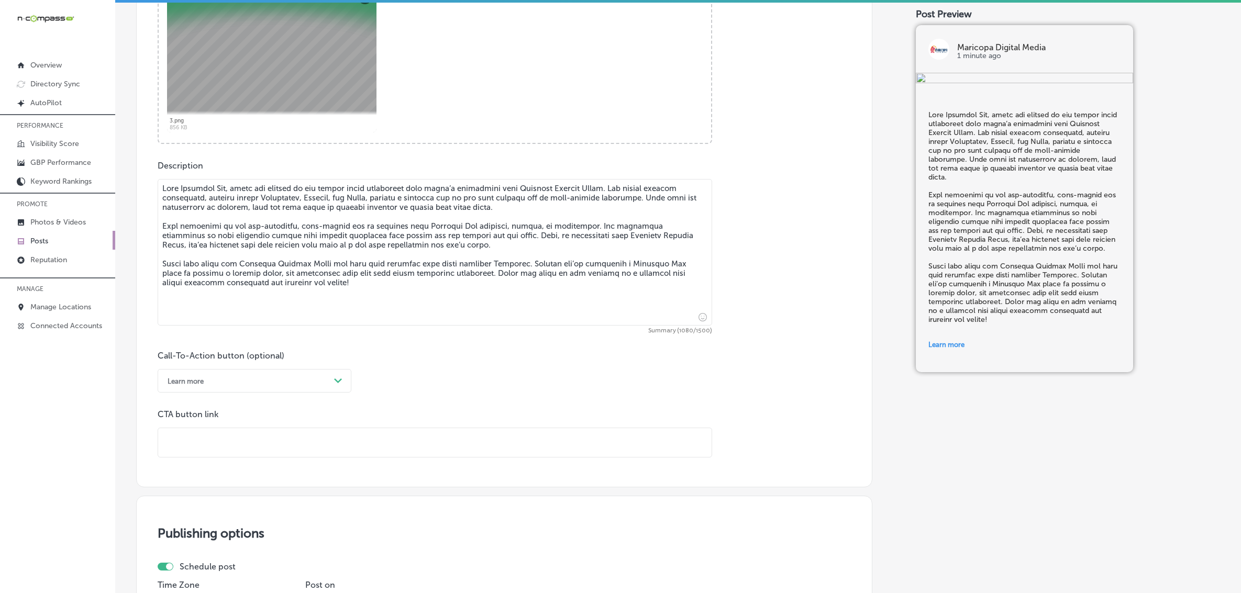
click at [218, 443] on input "text" at bounding box center [434, 442] width 553 height 29
paste input "[URL][DOMAIN_NAME]"
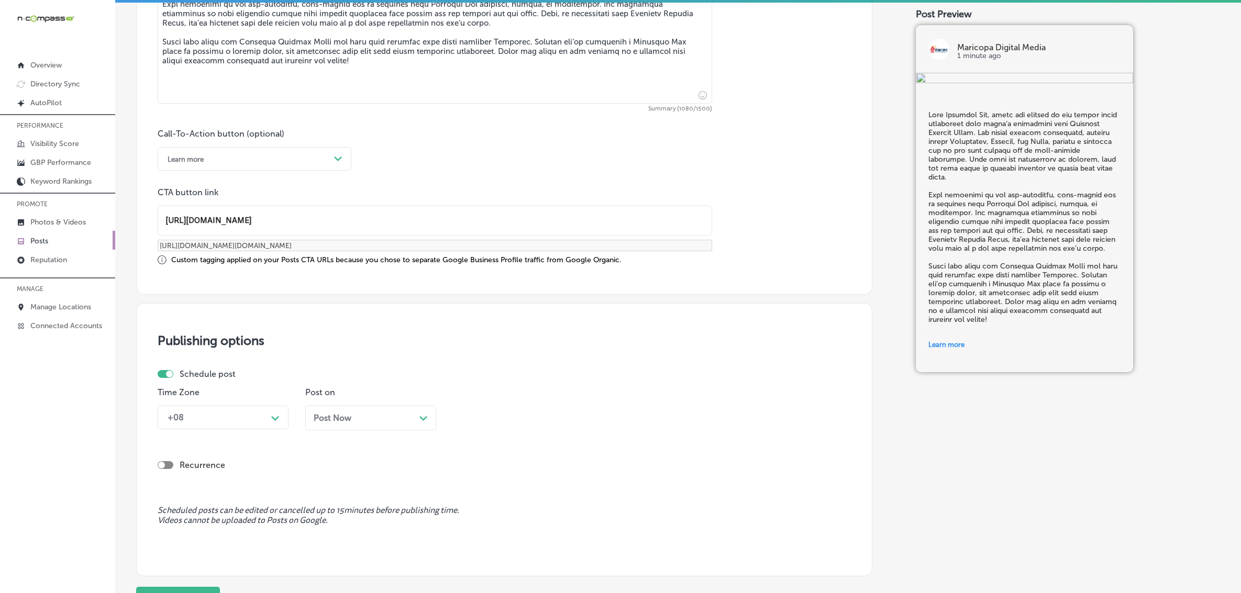
scroll to position [708, 0]
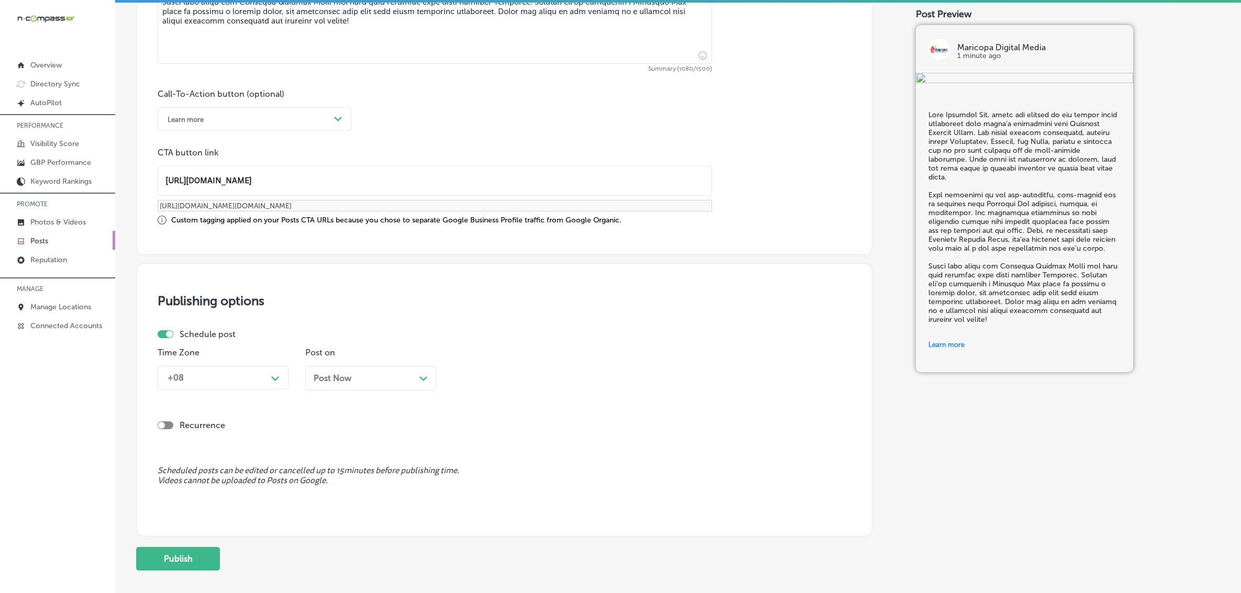
type input "[URL][DOMAIN_NAME]"
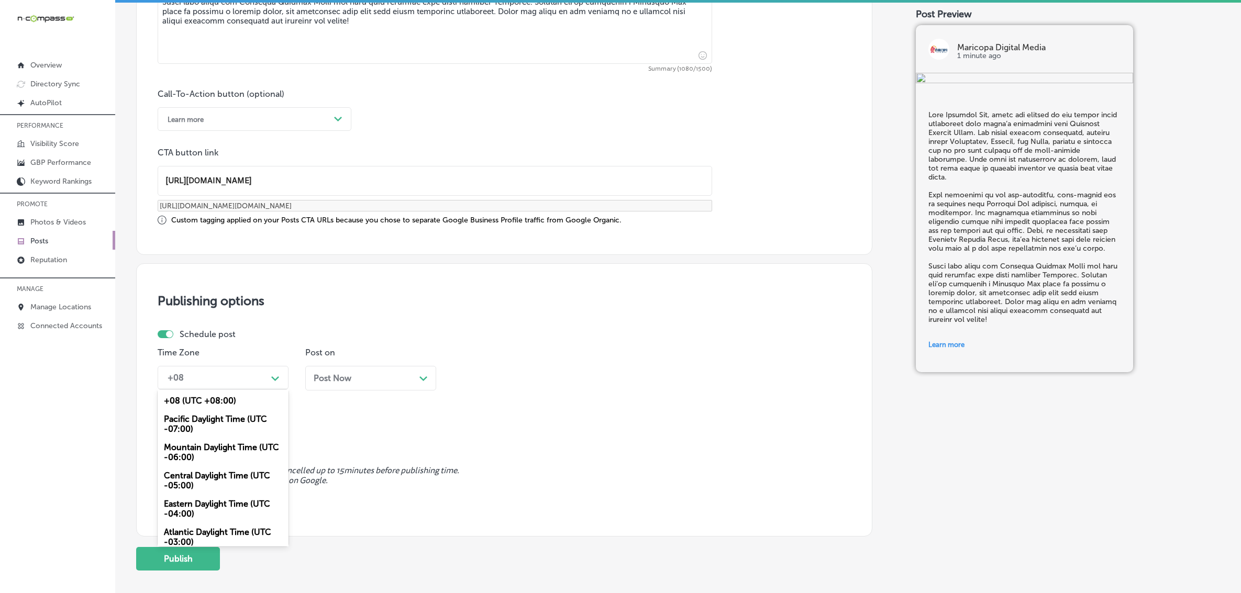
click at [271, 381] on div "Path Created with Sketch." at bounding box center [275, 377] width 17 height 17
click at [236, 445] on div "Mountain Daylight Time (UTC -06:00)" at bounding box center [223, 452] width 131 height 28
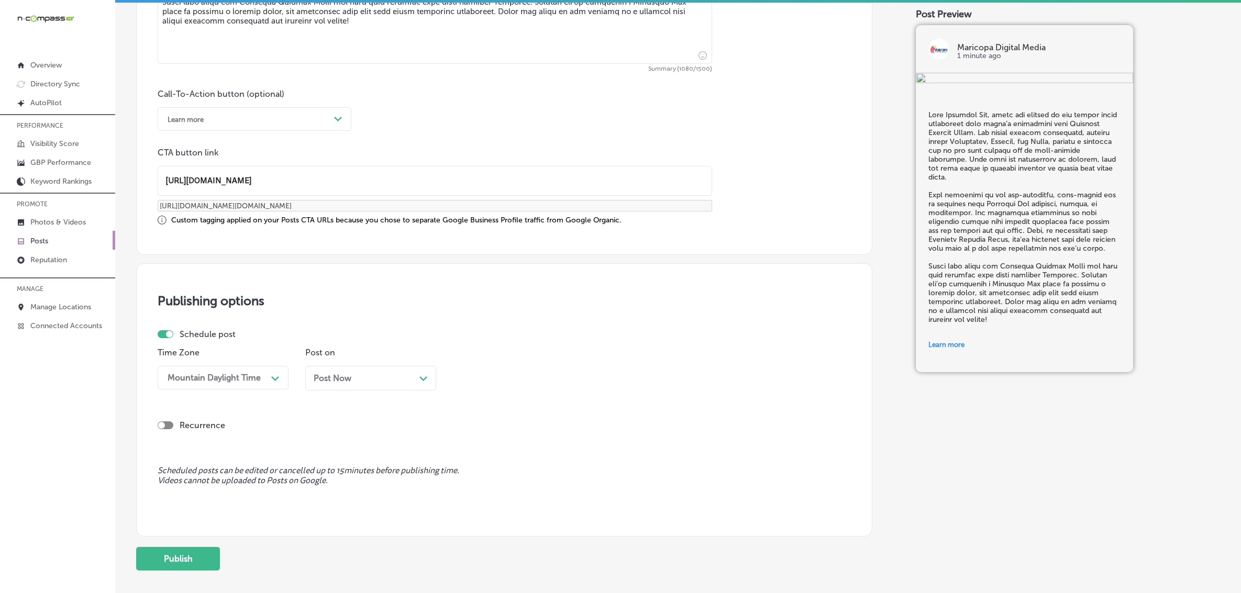
click at [351, 378] on span "Post Now" at bounding box center [333, 378] width 38 height 10
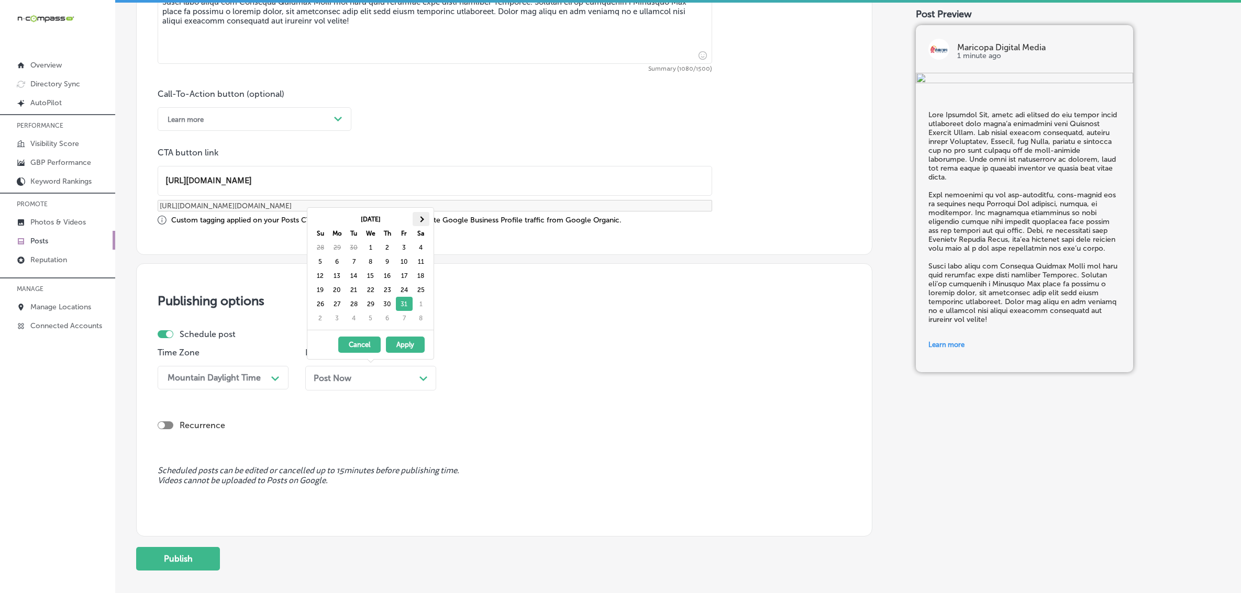
click at [425, 218] on th at bounding box center [420, 219] width 17 height 14
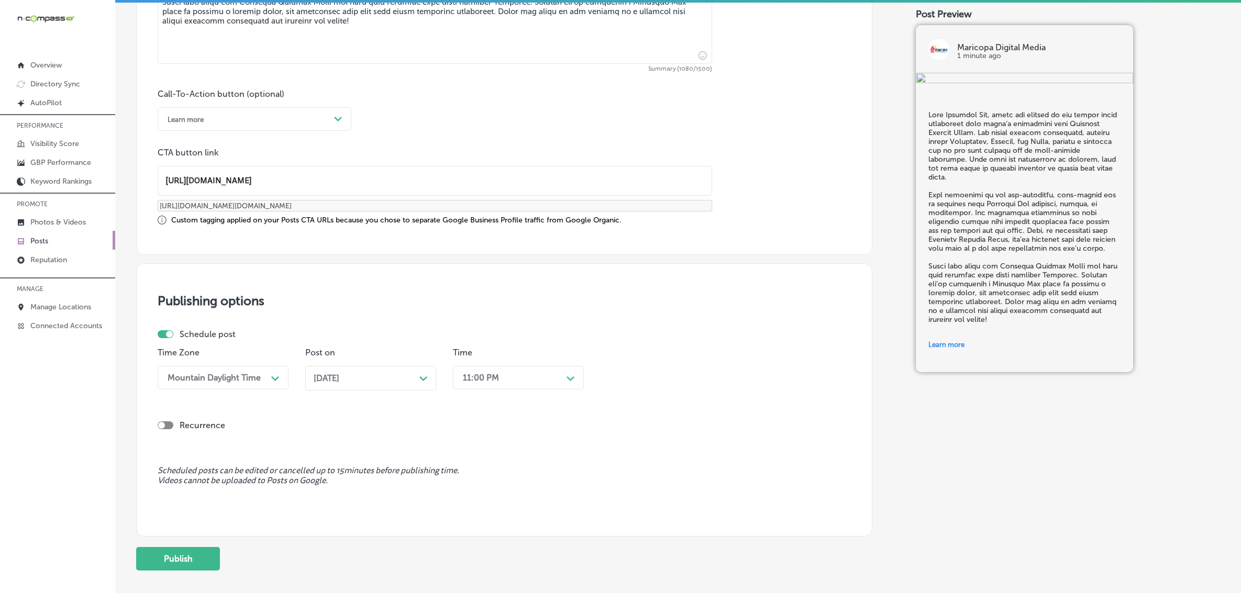
click at [515, 373] on div "11:00 PM" at bounding box center [509, 377] width 105 height 18
click at [486, 515] on div "7:00 AM" at bounding box center [518, 521] width 131 height 18
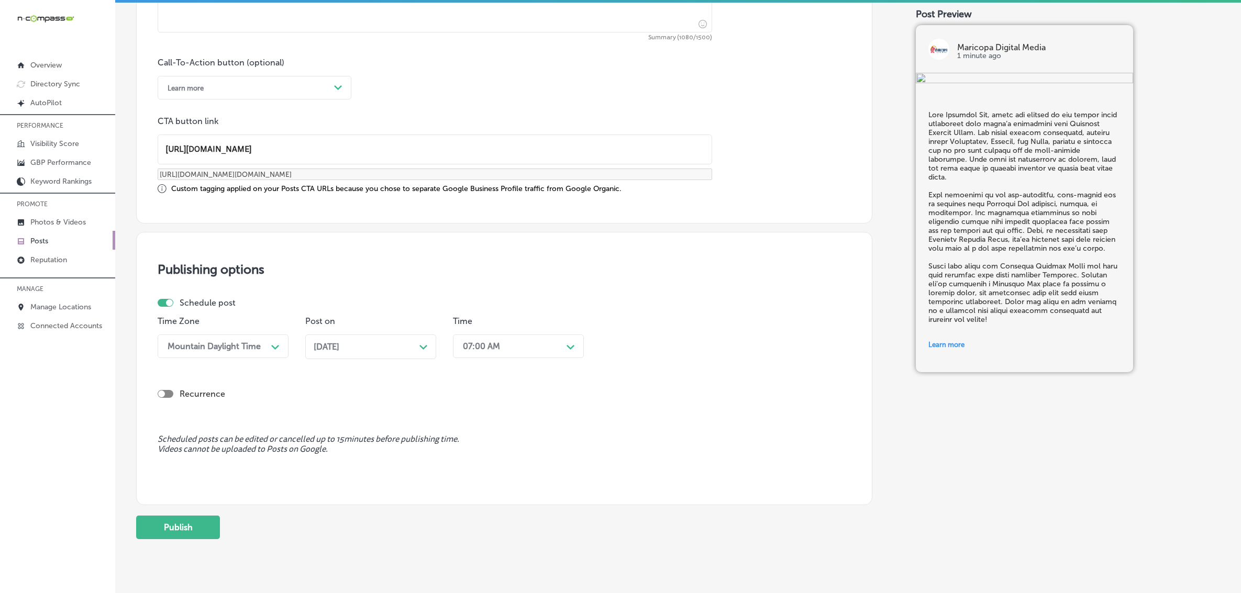
scroll to position [765, 0]
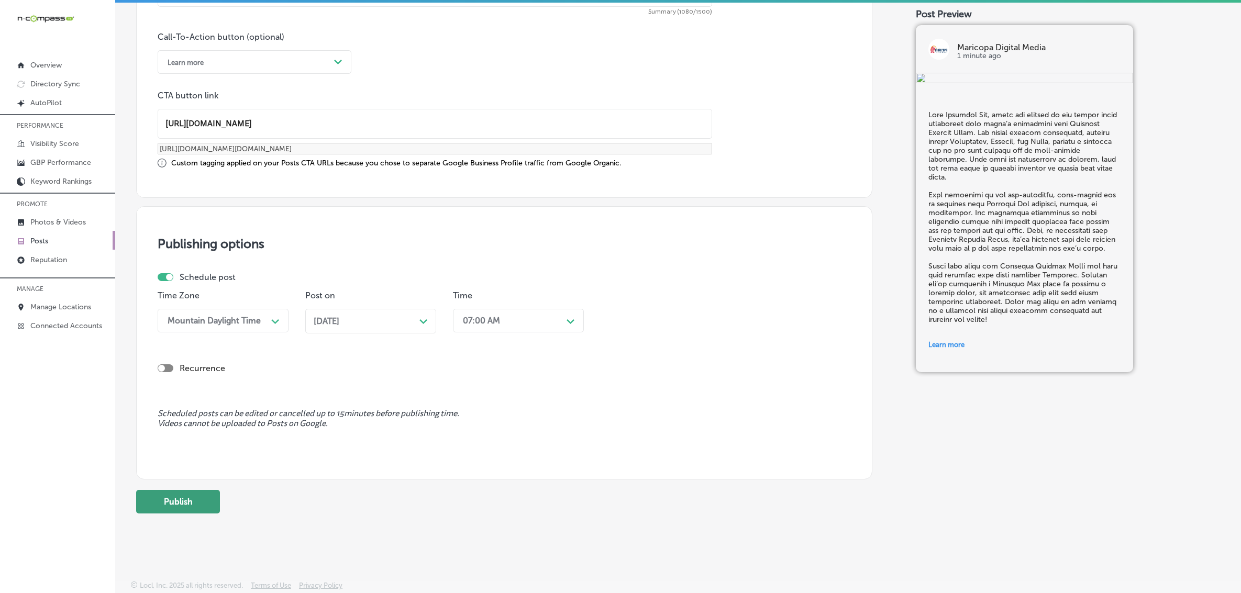
click at [184, 501] on button "Publish" at bounding box center [178, 502] width 84 height 24
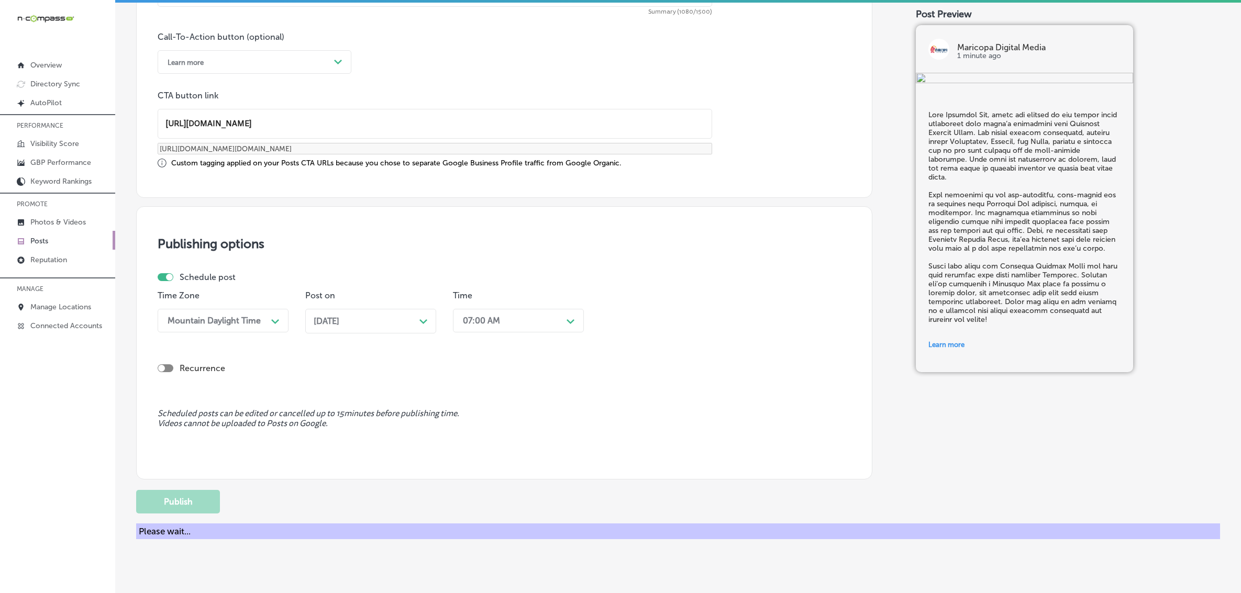
scroll to position [679, 0]
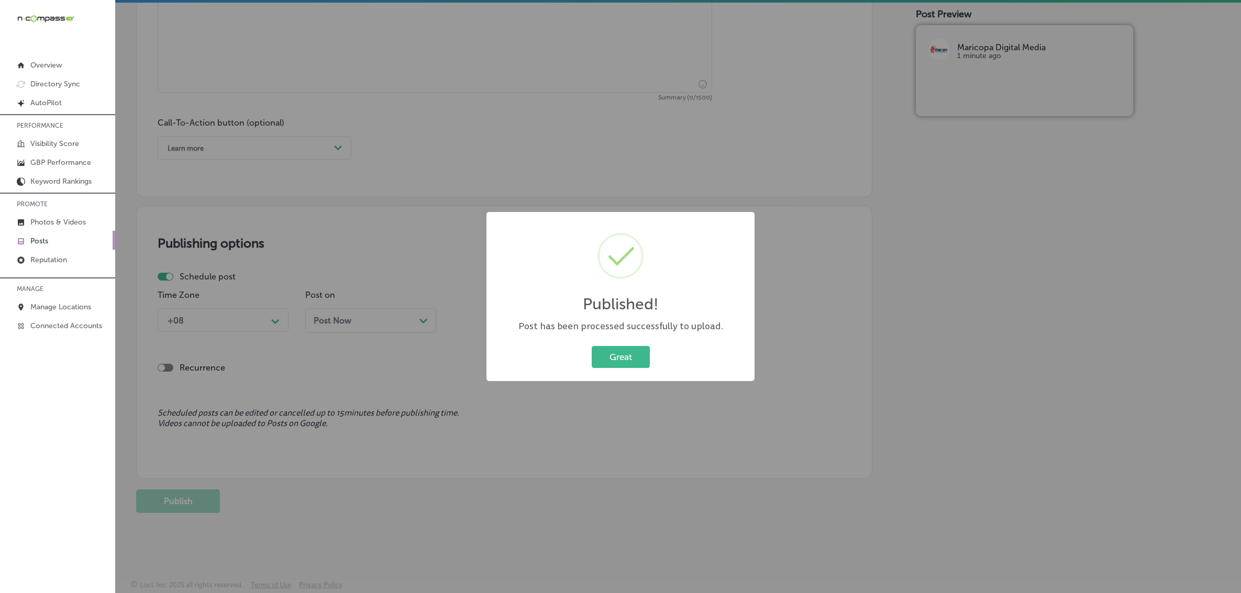
click at [619, 368] on div "Great Cancel" at bounding box center [620, 356] width 247 height 27
click at [619, 360] on button "Great" at bounding box center [620, 356] width 58 height 21
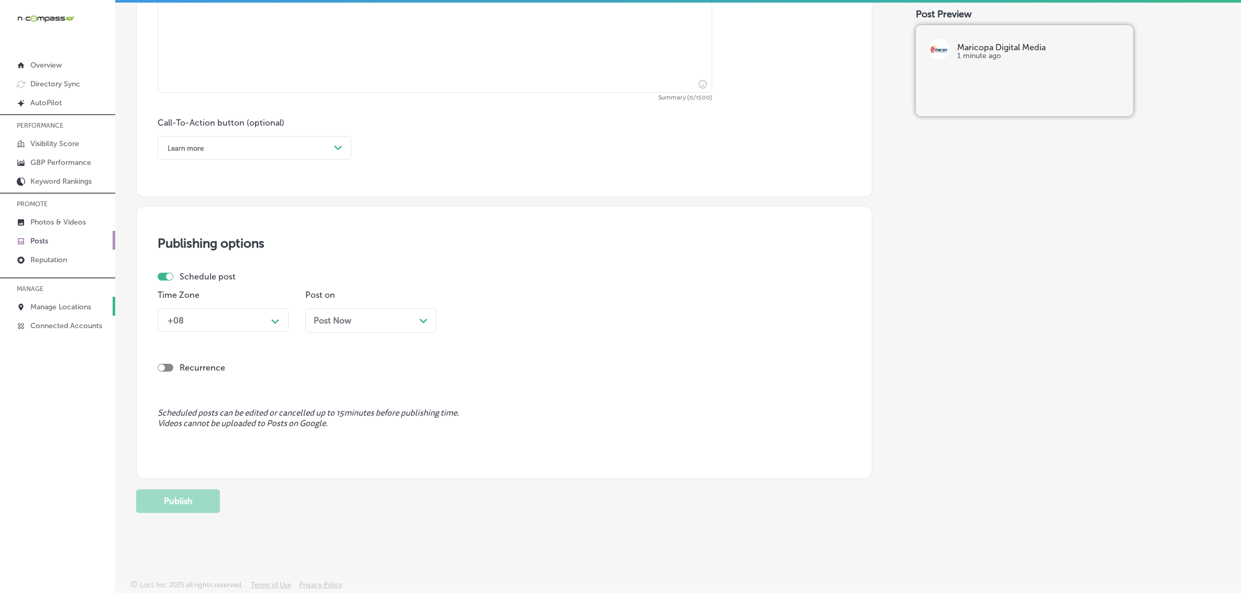
click at [76, 311] on p "Manage Locations" at bounding box center [60, 307] width 61 height 9
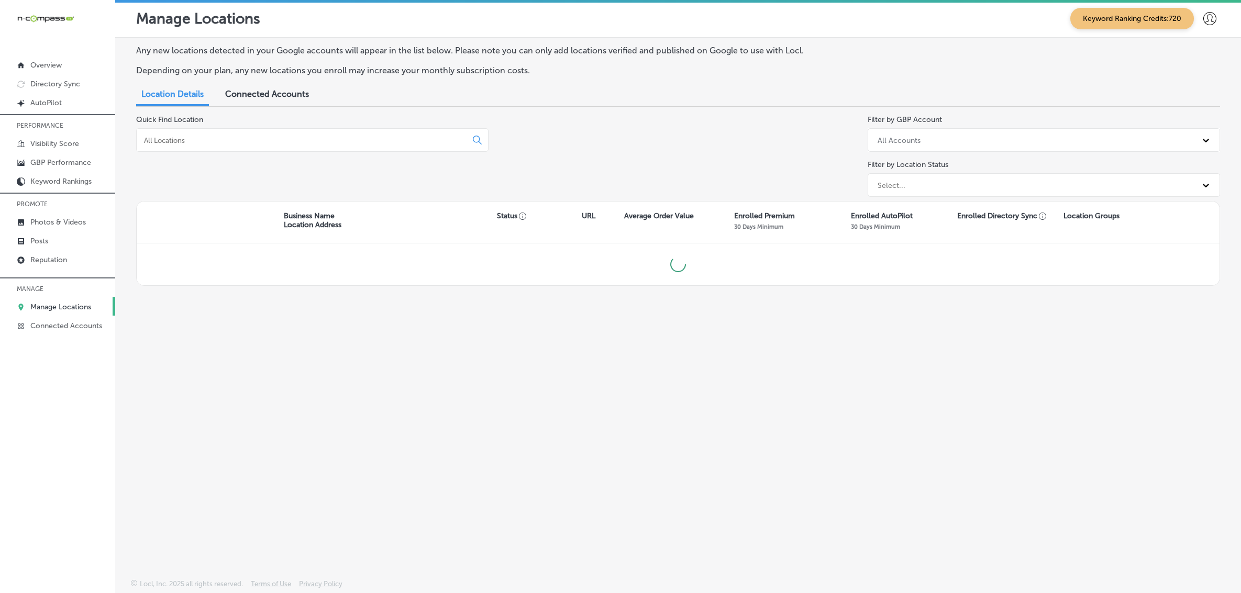
click at [328, 148] on div at bounding box center [312, 140] width 352 height 24
click at [328, 141] on input at bounding box center [303, 140] width 321 height 9
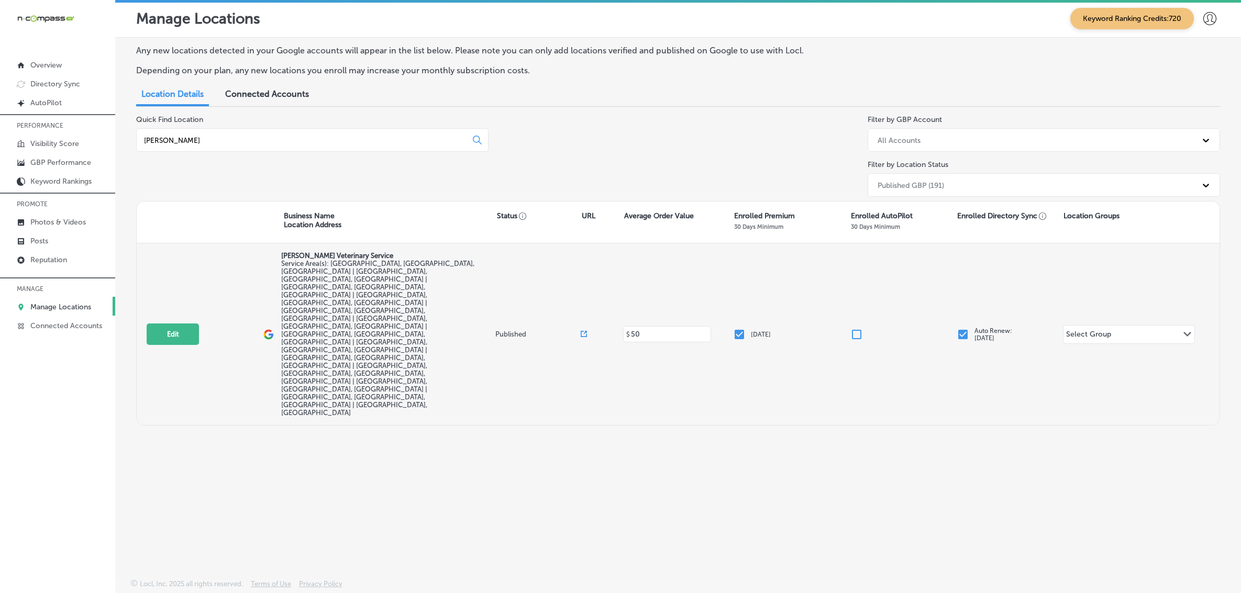
type input "[PERSON_NAME]"
click at [168, 289] on div "Edit This location is not published yet. [PERSON_NAME] Veterinary Service Servi…" at bounding box center [678, 334] width 1082 height 182
click at [166, 323] on button "Edit" at bounding box center [173, 333] width 52 height 21
select select "US"
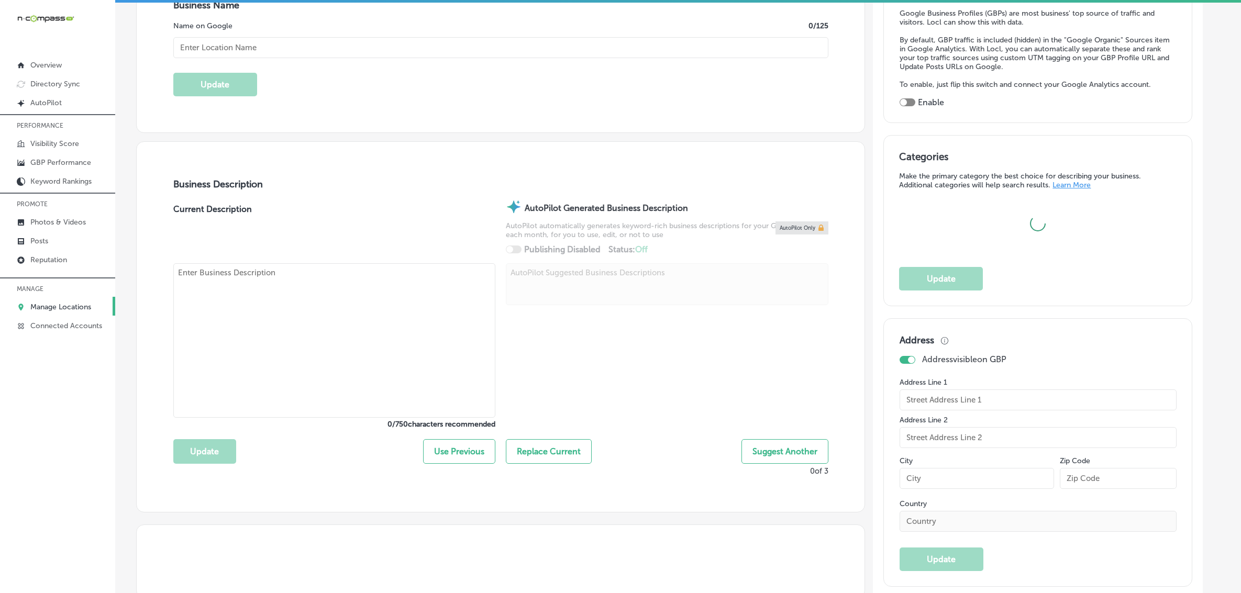
scroll to position [262, 0]
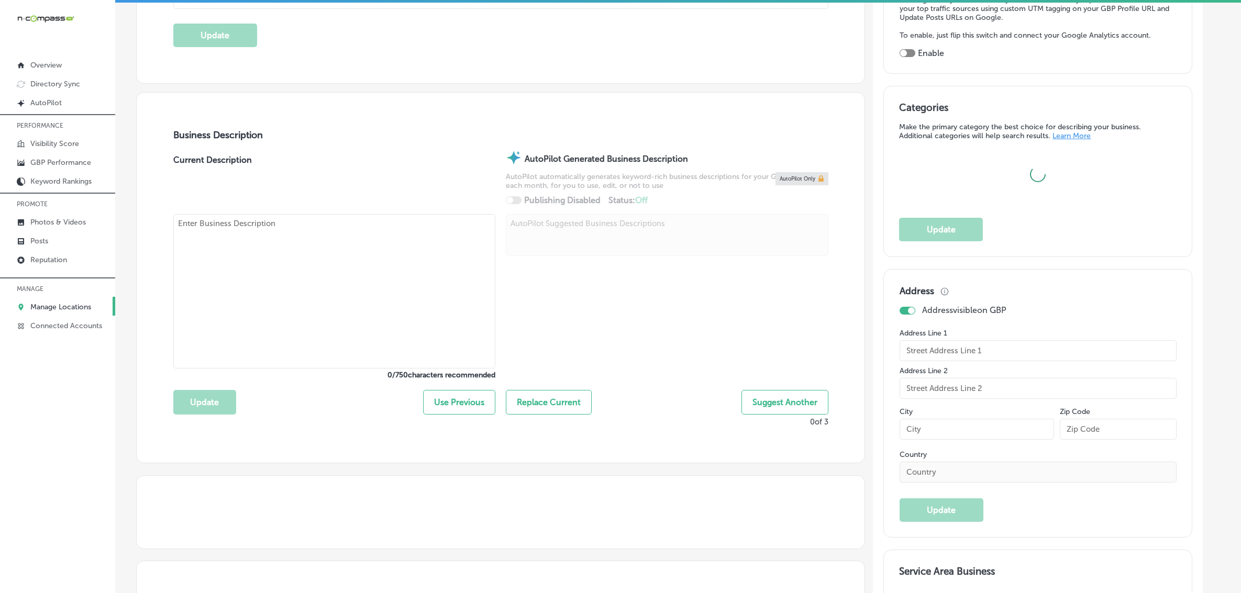
checkbox input "true"
type input "[PERSON_NAME] Veterinary Service"
checkbox input "false"
type input "[STREET_ADDRESS] Suite 141-422"
type input "[GEOGRAPHIC_DATA]"
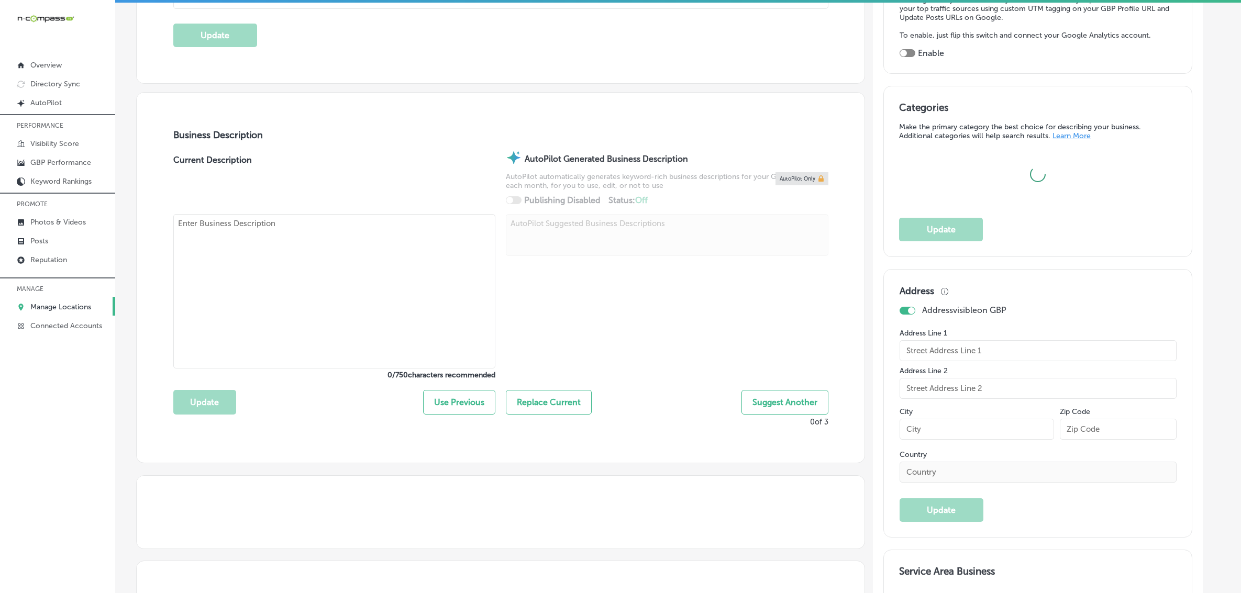
type input "85310"
type input "US"
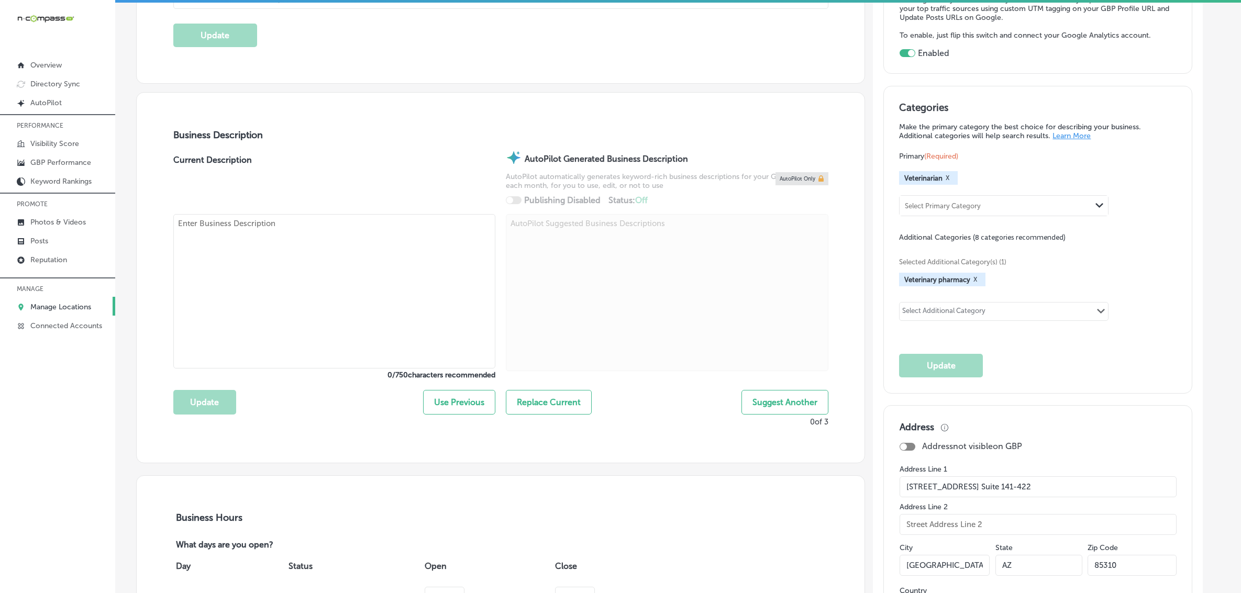
type input "[URL][DOMAIN_NAME]"
type textarea "[PERSON_NAME] Veterinary Service is a family-owned mobile veterinarian offering…"
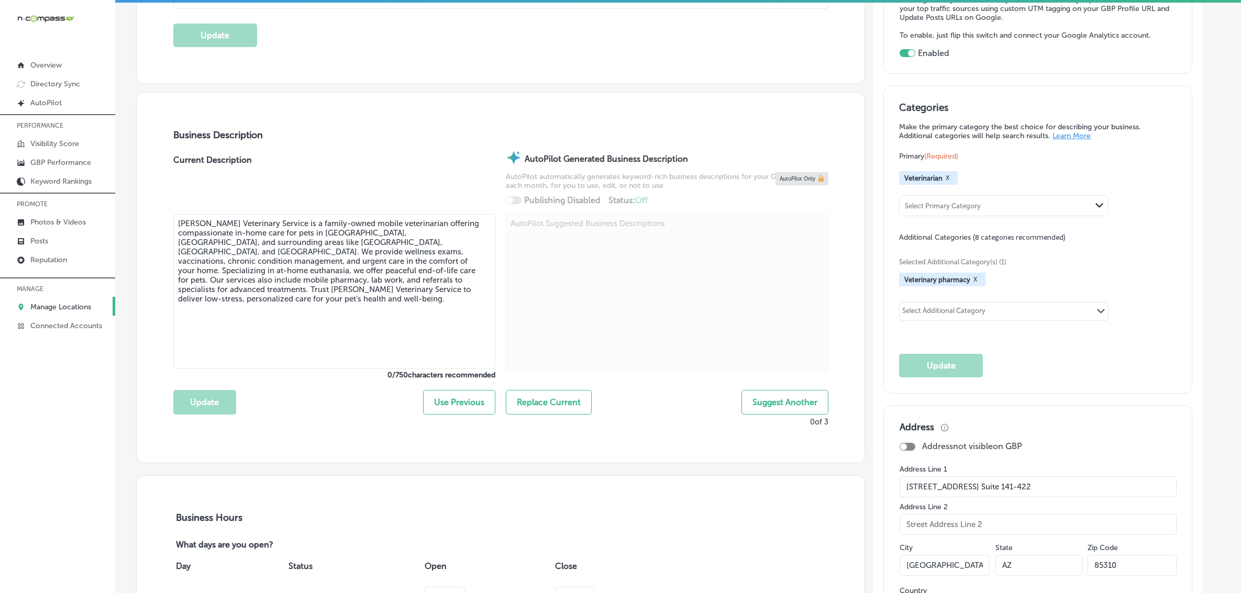
type input "[PHONE_NUMBER]"
click at [933, 312] on div "Select Additional Category" at bounding box center [943, 313] width 83 height 12
paste input "Pet wellness center"
click at [931, 314] on input "Pet wellness center" at bounding box center [934, 313] width 62 height 8
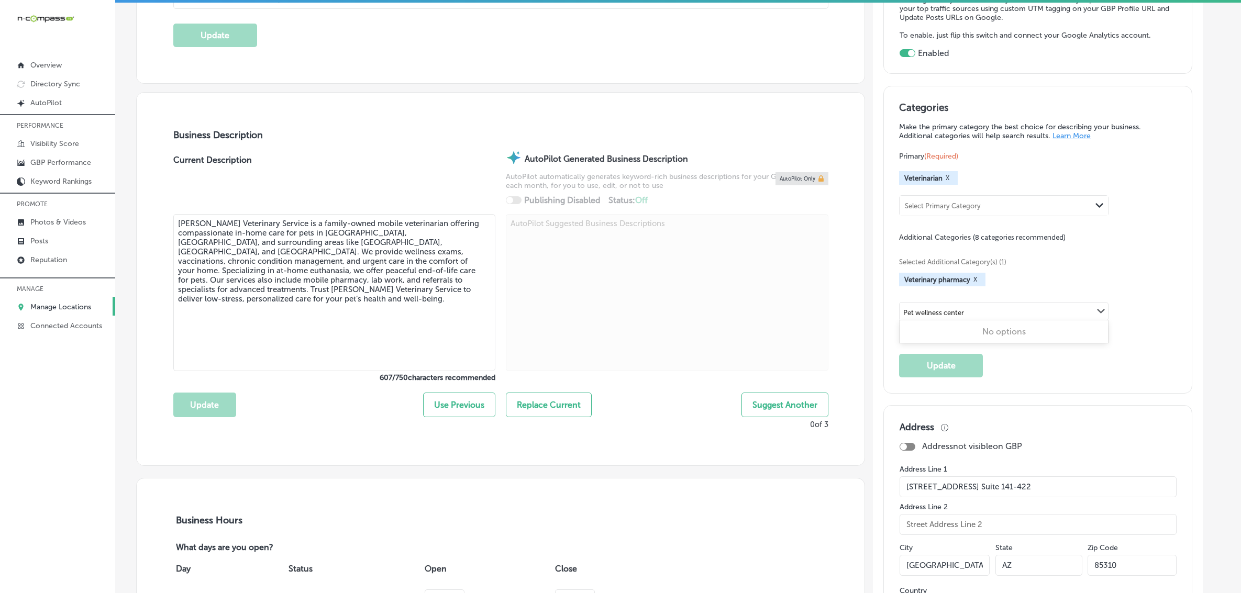
click at [931, 314] on input "Pet wellness center" at bounding box center [934, 313] width 62 height 8
click at [932, 314] on input "Pet wellness center" at bounding box center [934, 313] width 62 height 8
drag, startPoint x: 970, startPoint y: 313, endPoint x: 948, endPoint y: 316, distance: 21.6
click at [950, 315] on input "Pet wellness center" at bounding box center [934, 313] width 62 height 8
type input "P"
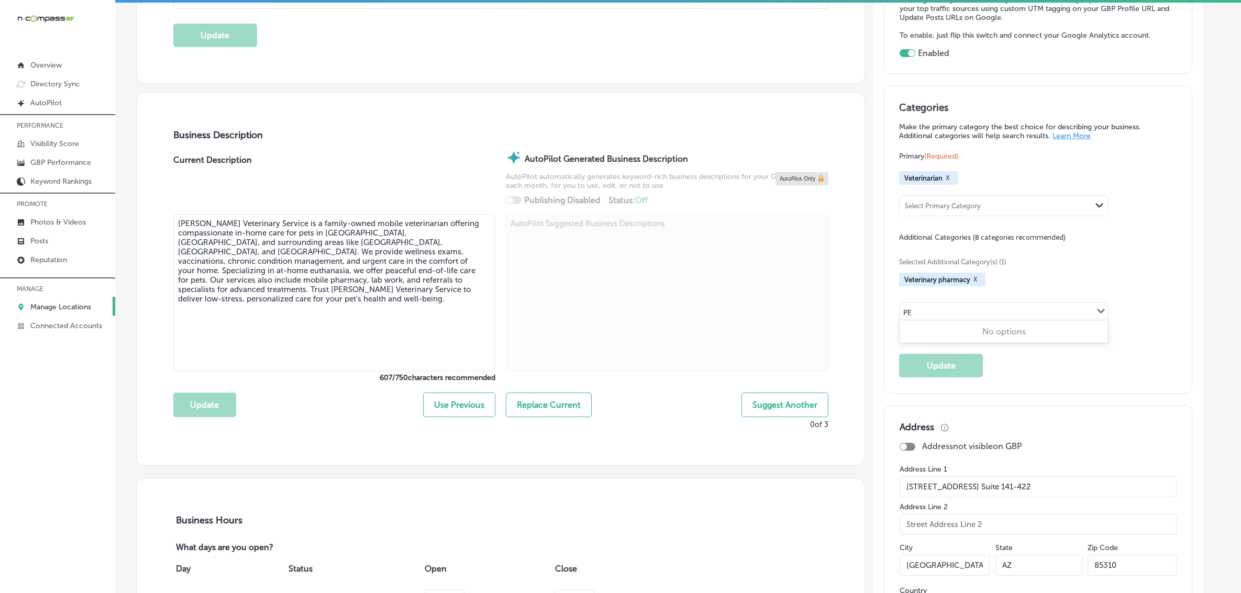
scroll to position [0, 0]
type input "P"
click at [962, 316] on div "Select Additional Category" at bounding box center [943, 313] width 83 height 12
paste input "At-home pet euthanasia service"
drag, startPoint x: 939, startPoint y: 317, endPoint x: 886, endPoint y: 316, distance: 52.4
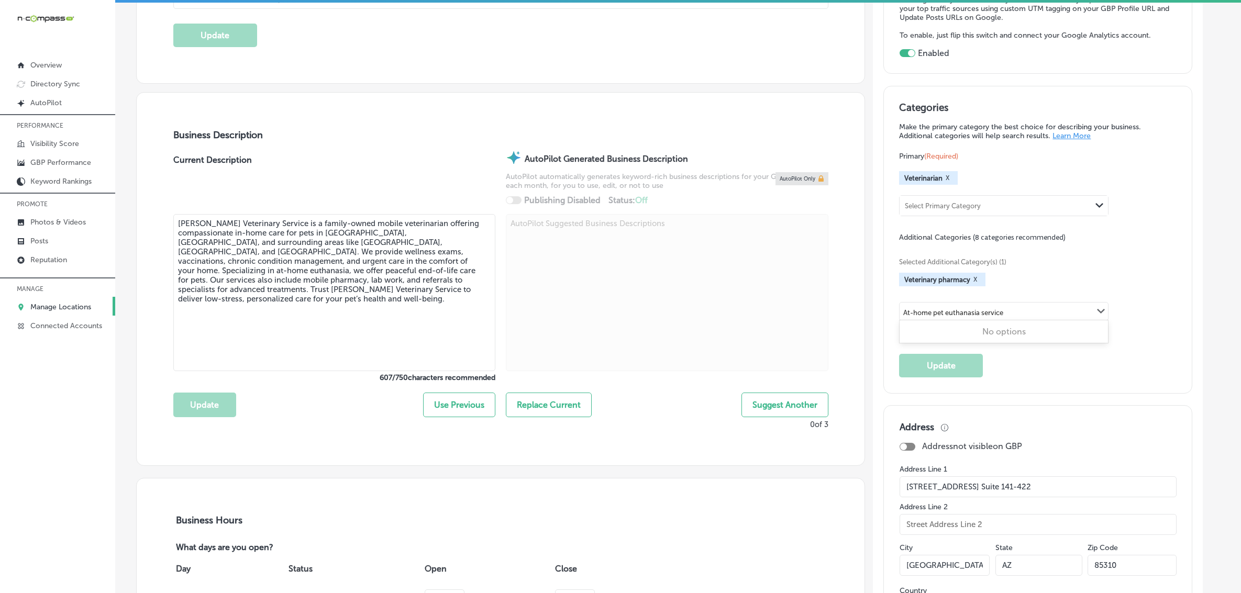
type input "pet euthanasia service"
click at [988, 317] on div "Select Additional Category Path Created with Sketch." at bounding box center [1003, 312] width 208 height 18
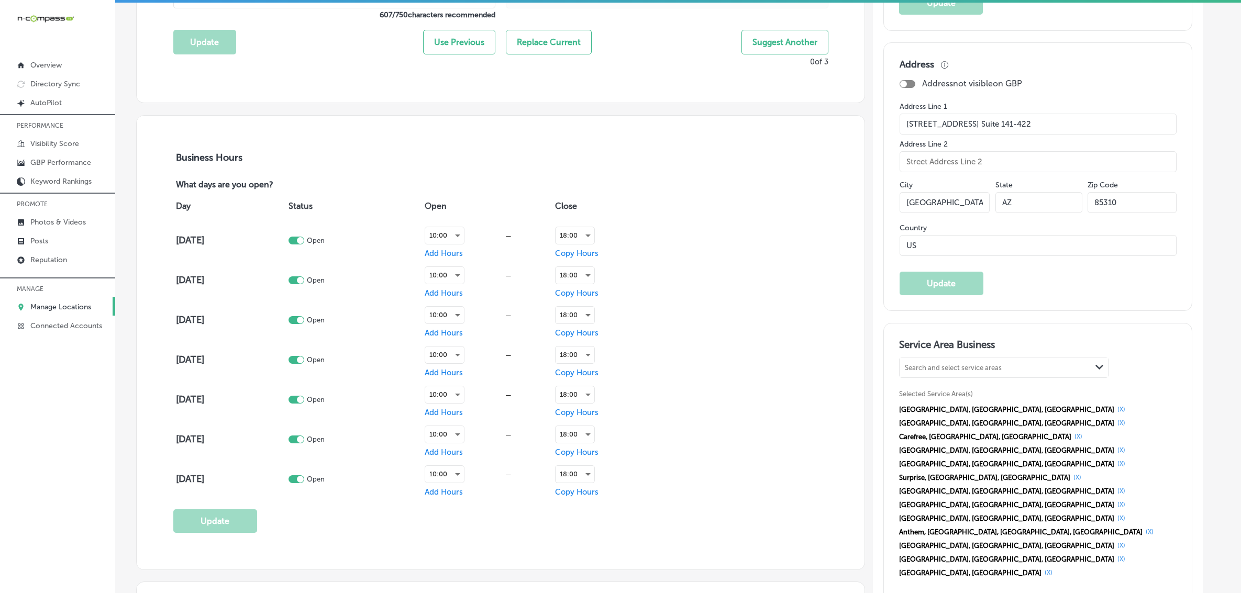
scroll to position [654, 0]
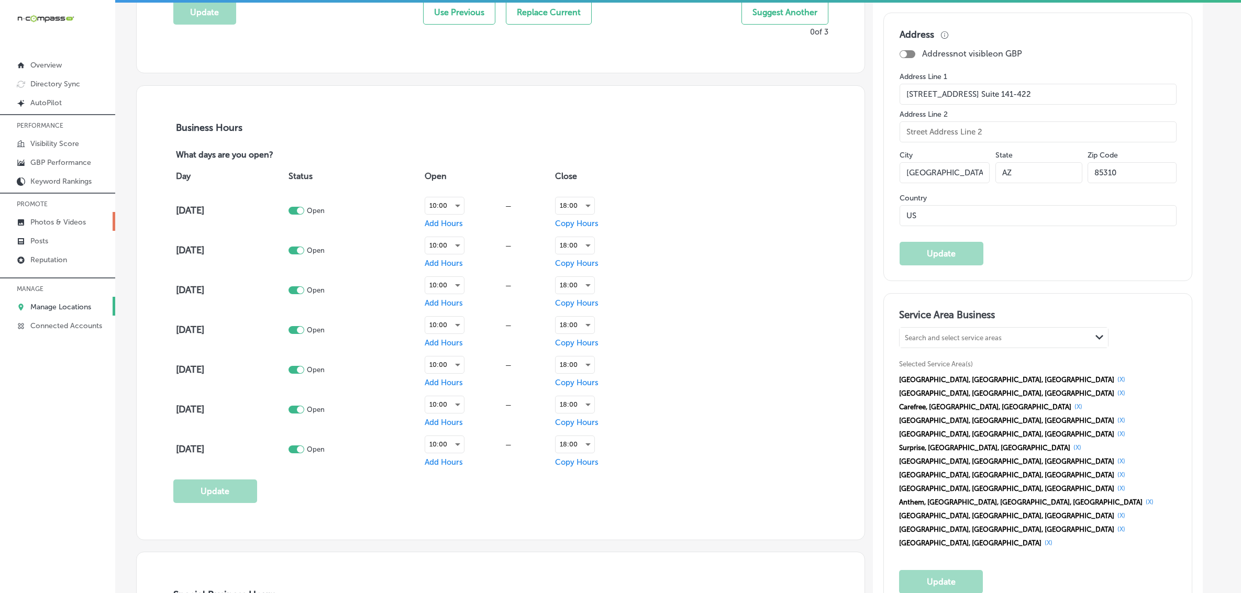
click at [61, 227] on p "Photos & Videos" at bounding box center [57, 222] width 55 height 9
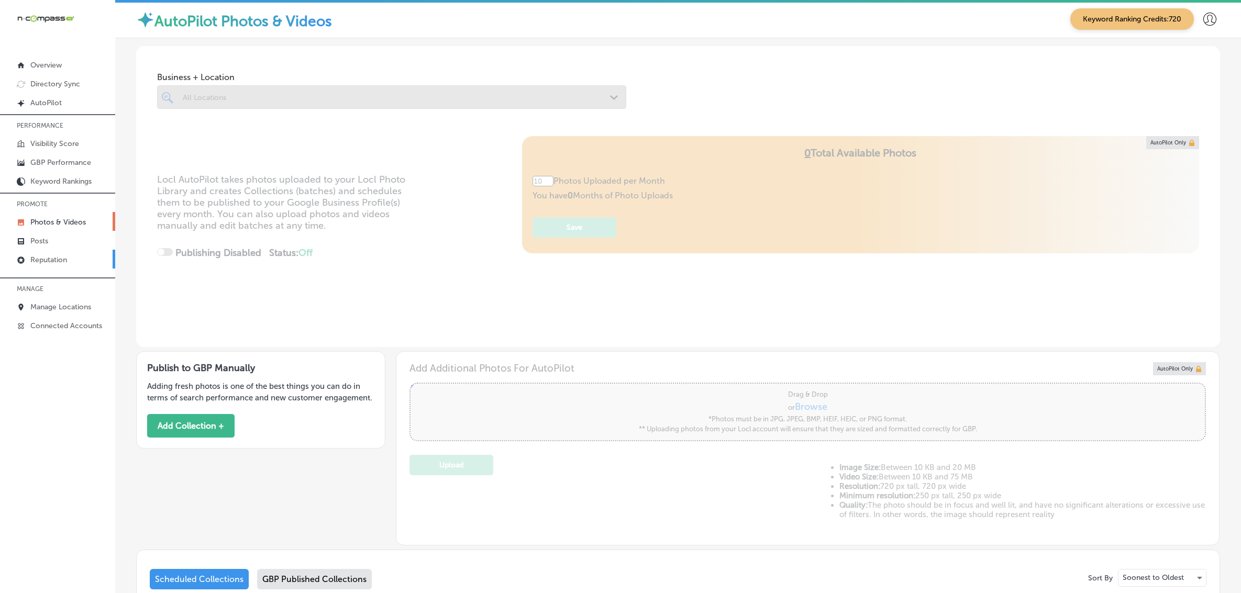
type input "5"
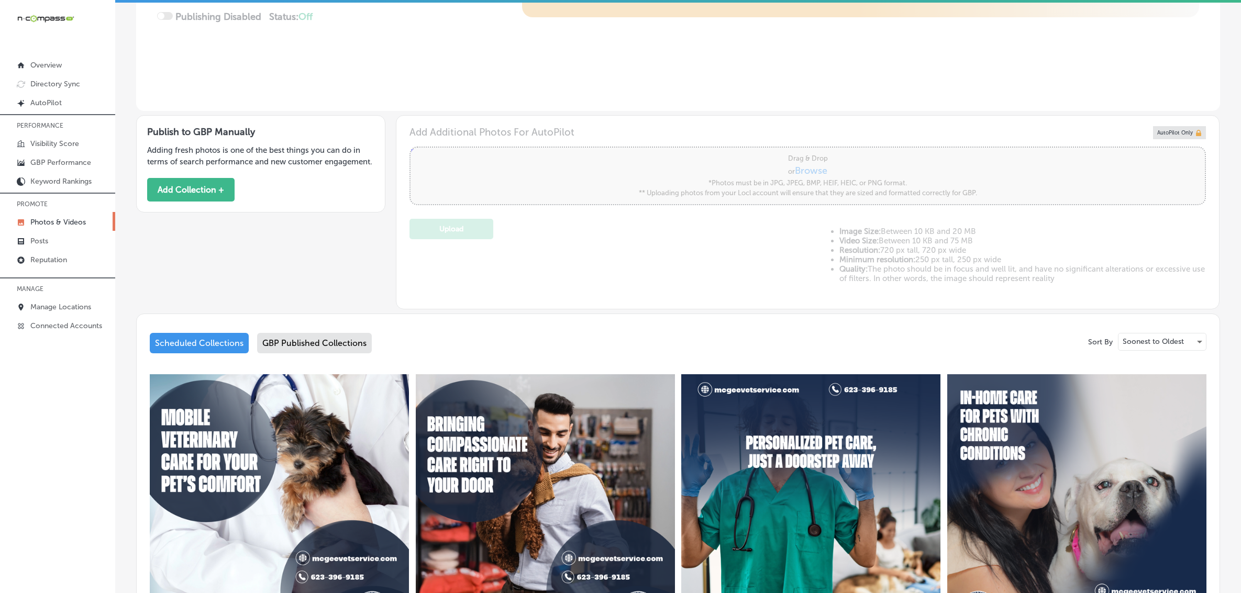
scroll to position [327, 0]
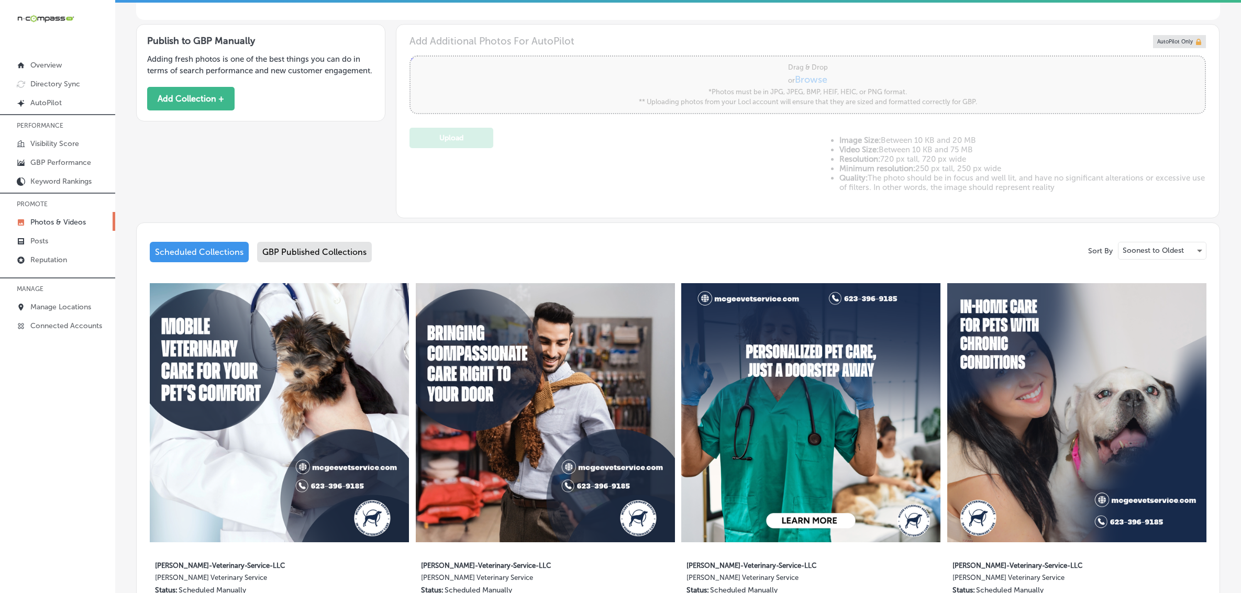
click at [304, 252] on div "GBP Published Collections" at bounding box center [314, 252] width 115 height 20
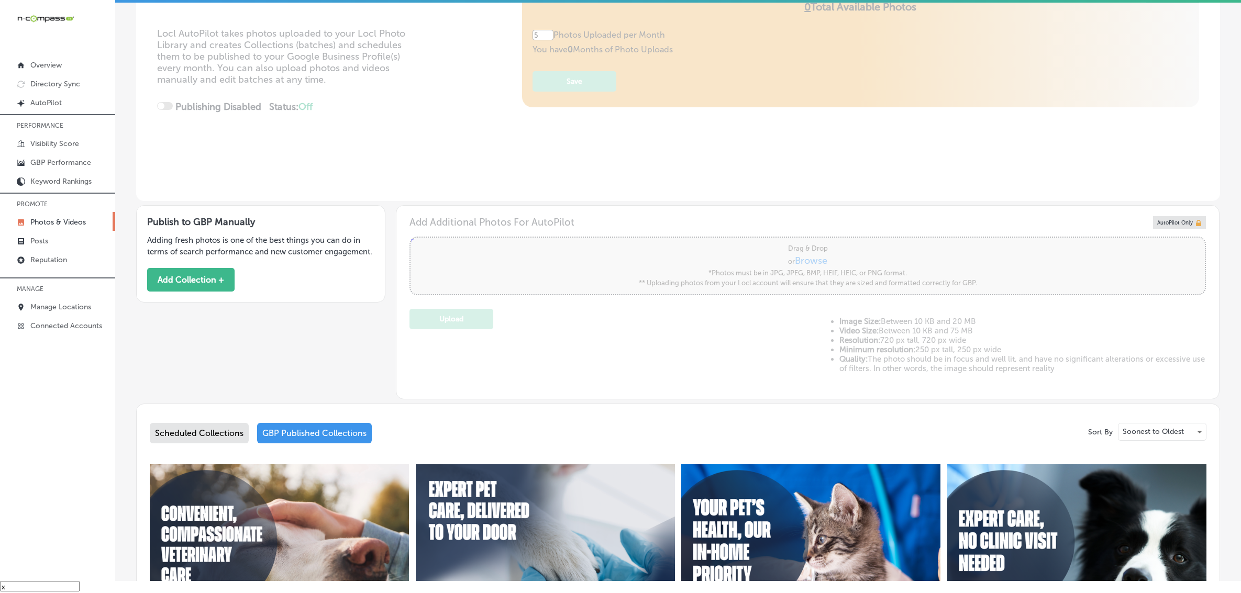
scroll to position [327, 0]
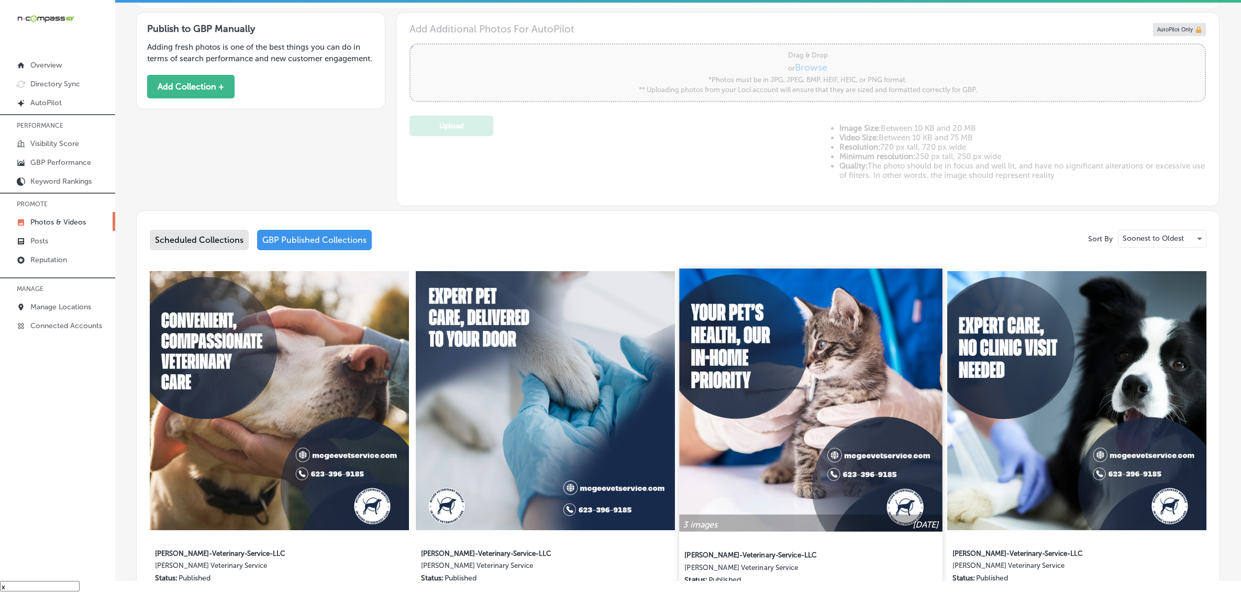
click at [884, 385] on img at bounding box center [810, 400] width 263 height 263
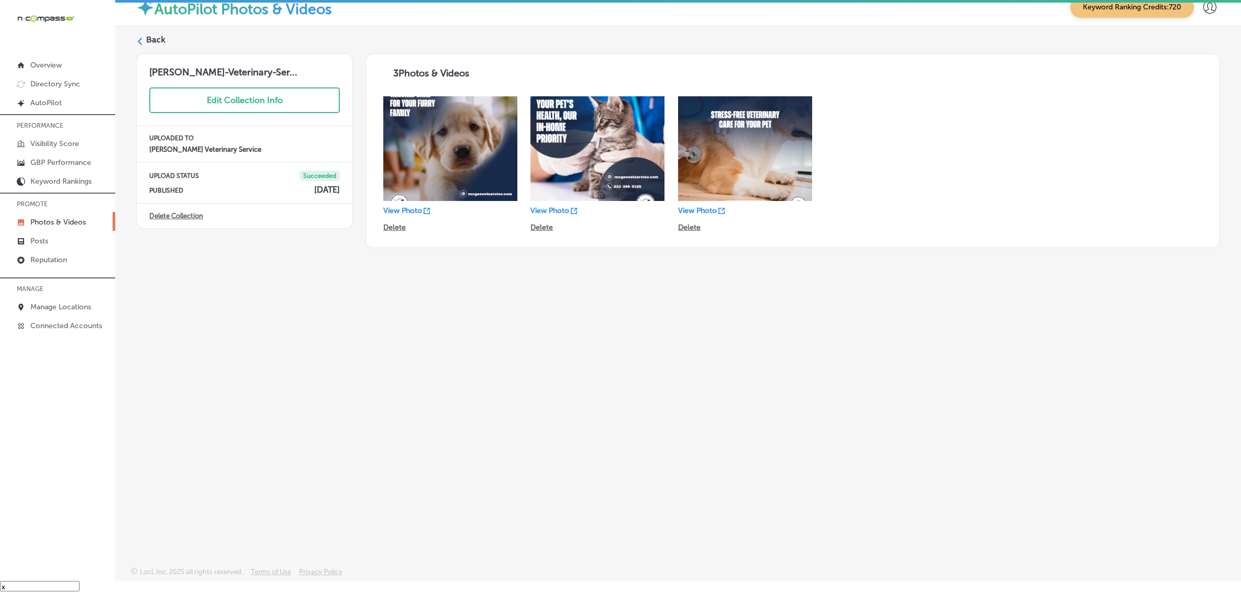
click at [391, 143] on img at bounding box center [450, 148] width 134 height 105
click at [407, 214] on p "View Photo" at bounding box center [402, 210] width 39 height 9
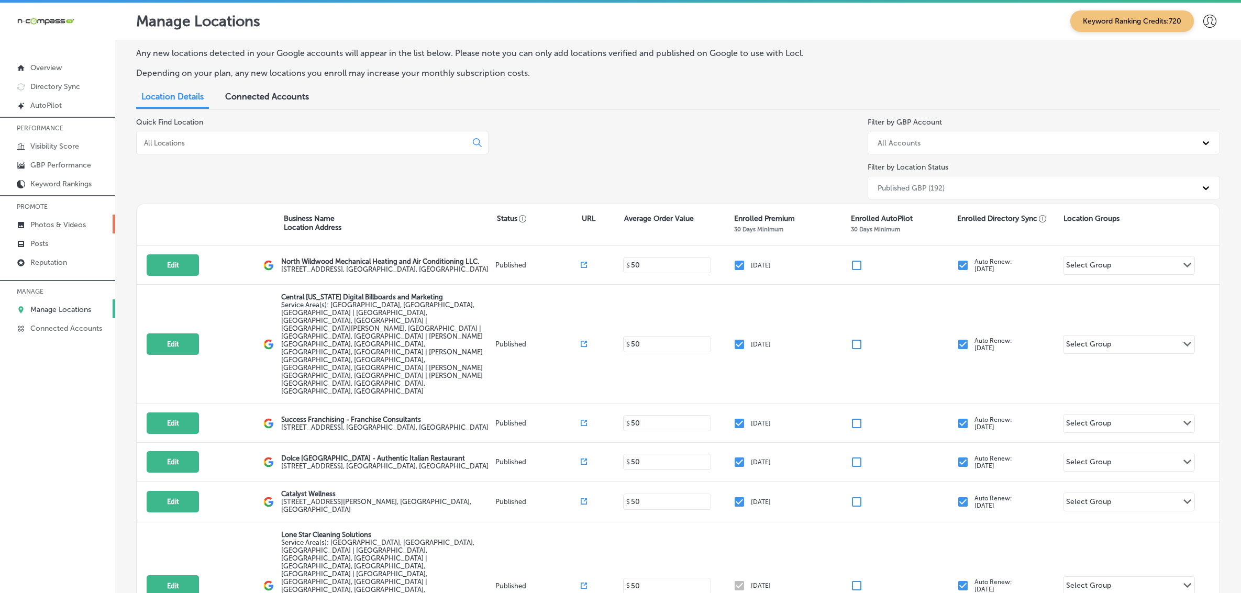
click at [58, 228] on p "Photos & Videos" at bounding box center [57, 224] width 55 height 9
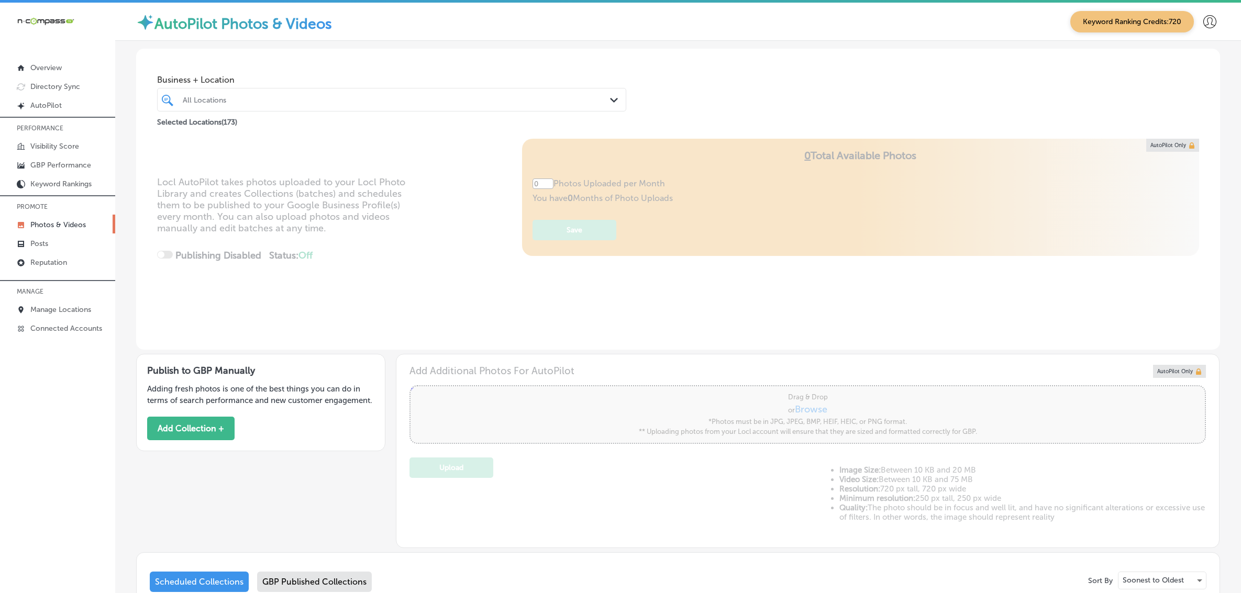
type input "5"
click at [250, 103] on div "All Locations" at bounding box center [397, 99] width 428 height 9
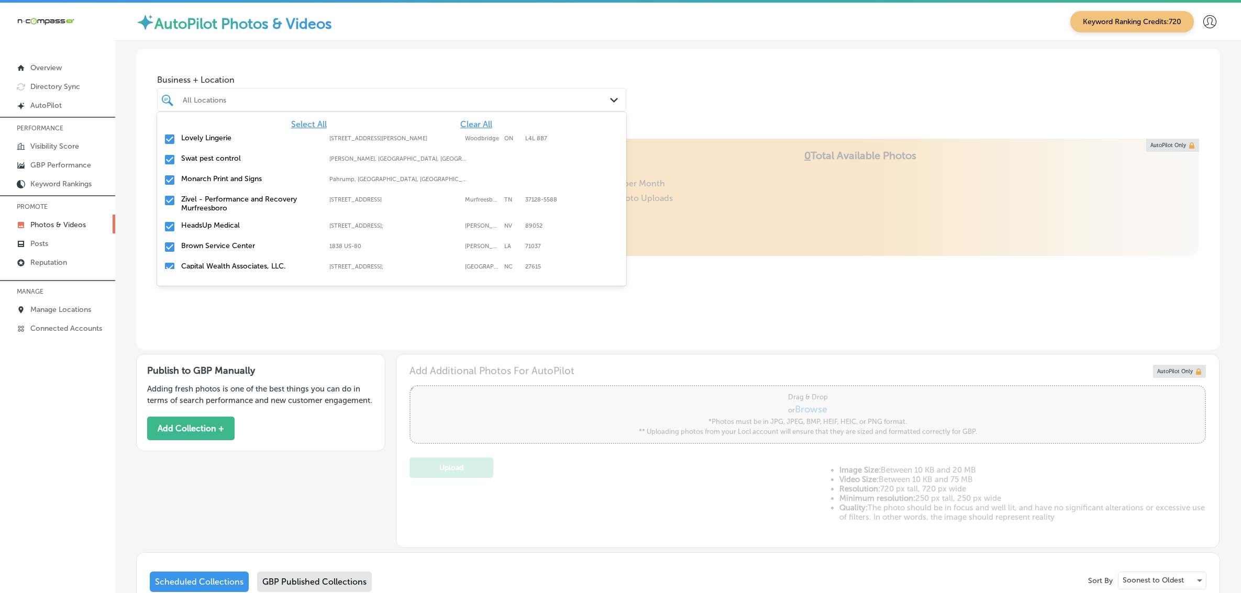
click at [466, 126] on span "Clear All" at bounding box center [476, 124] width 32 height 10
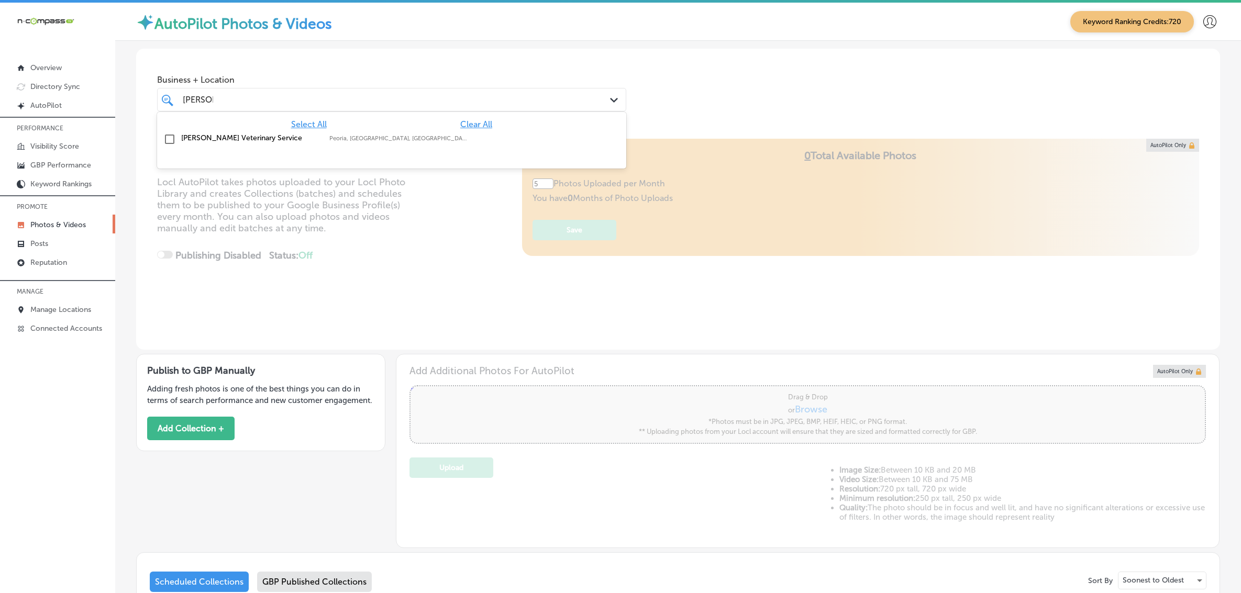
click at [443, 142] on div "McGee Veterinary Service Peoria, AZ, USA | Phoenix, AZ, USA | Car ..." at bounding box center [353, 137] width 344 height 9
type input "[PERSON_NAME]"
click at [708, 102] on div "Business + Location option focused, 2 of 174. 2 results available for search te…" at bounding box center [678, 89] width 1084 height 80
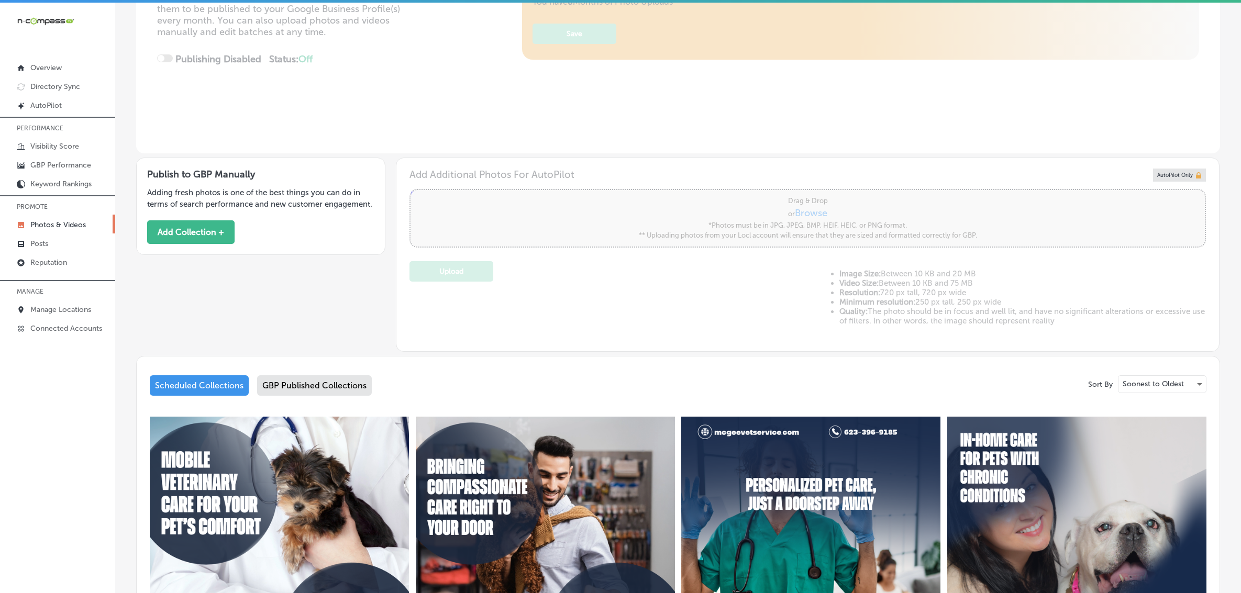
click at [298, 381] on div "GBP Published Collections" at bounding box center [314, 385] width 115 height 20
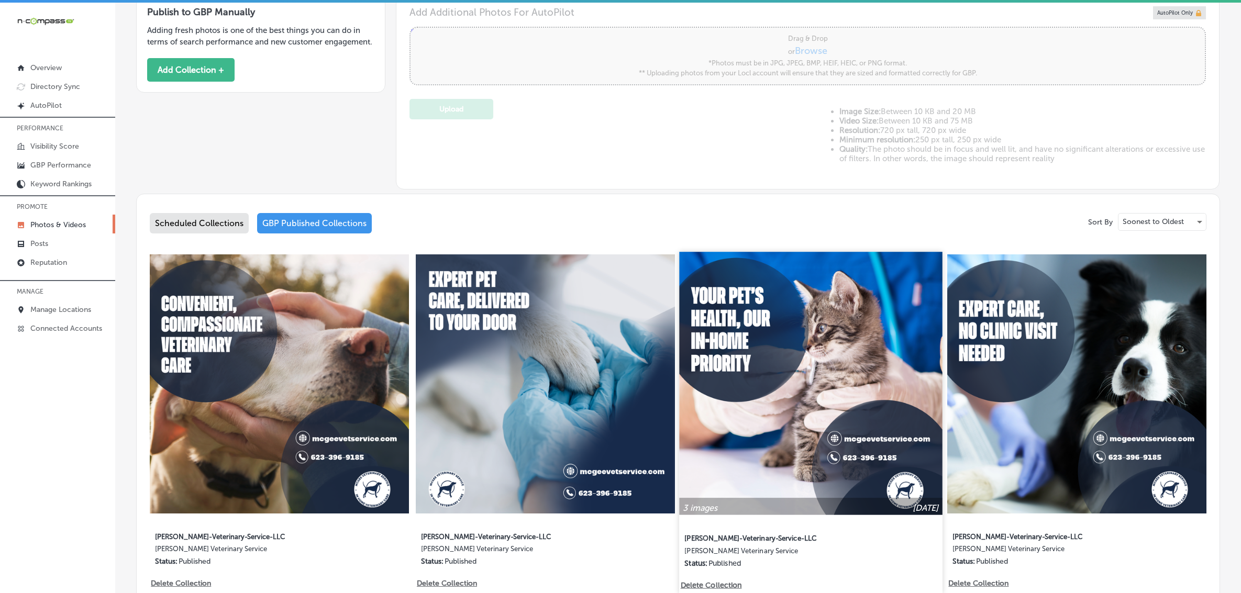
scroll to position [458, 0]
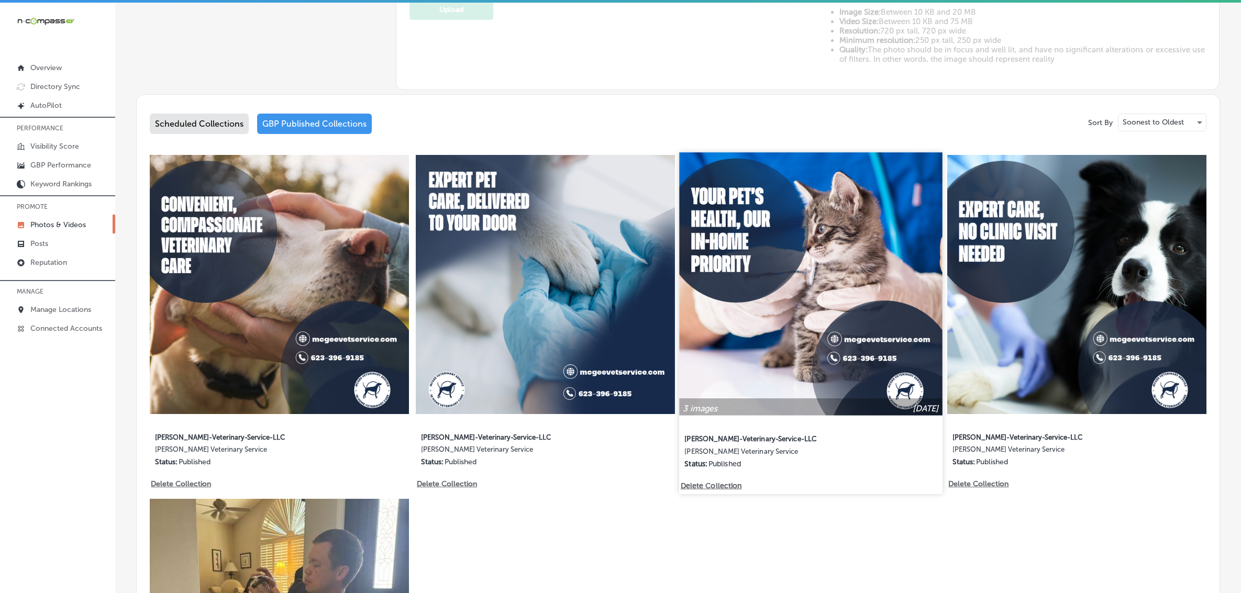
click at [861, 336] on img at bounding box center [810, 284] width 263 height 263
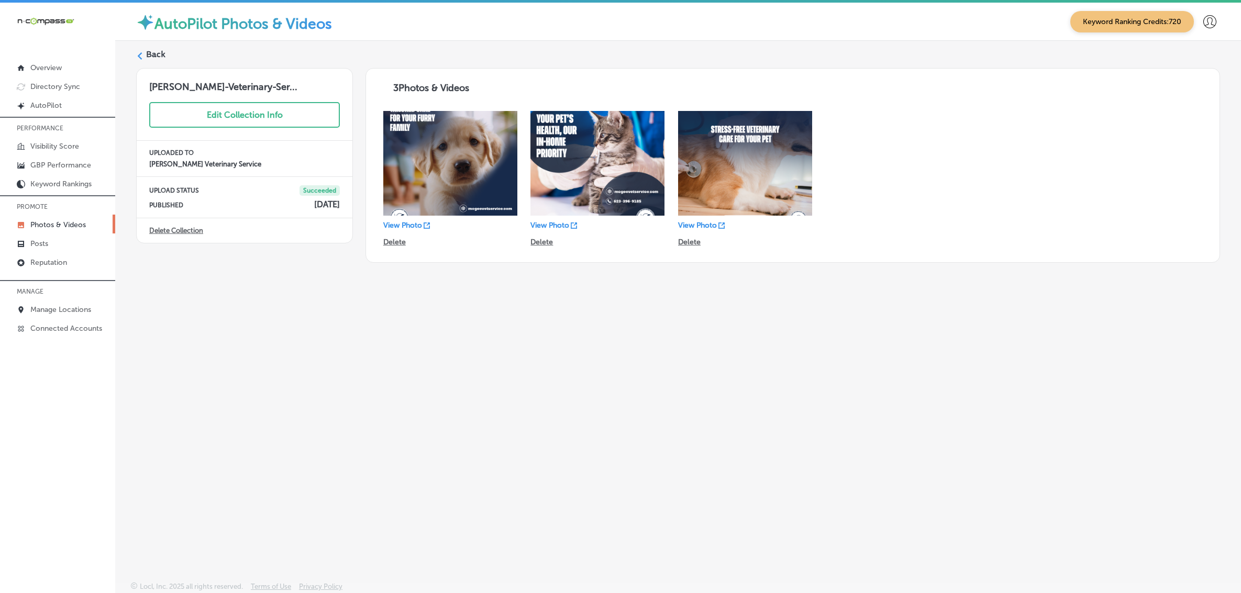
click at [142, 59] on icon at bounding box center [139, 55] width 7 height 7
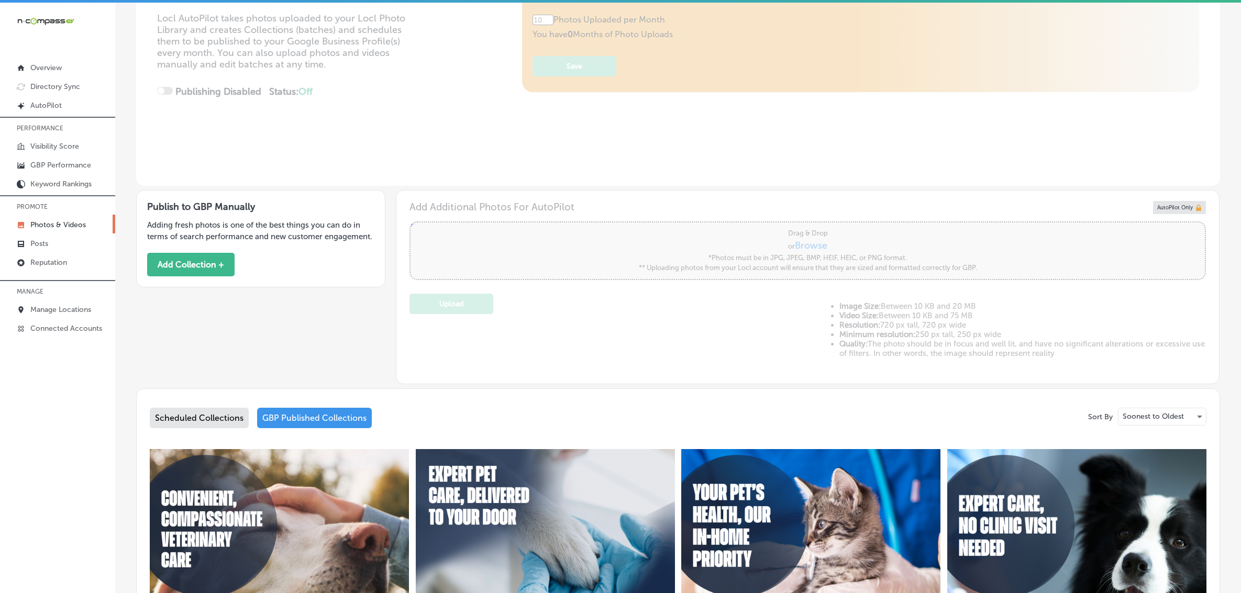
type input "5"
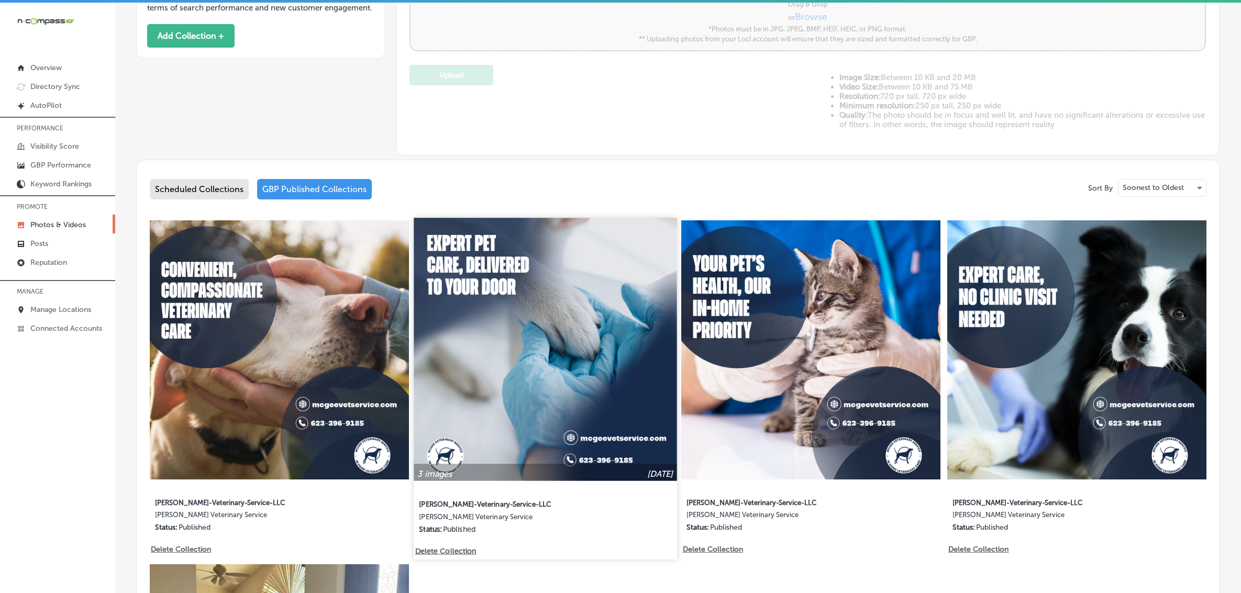
click at [589, 401] on img at bounding box center [545, 349] width 263 height 263
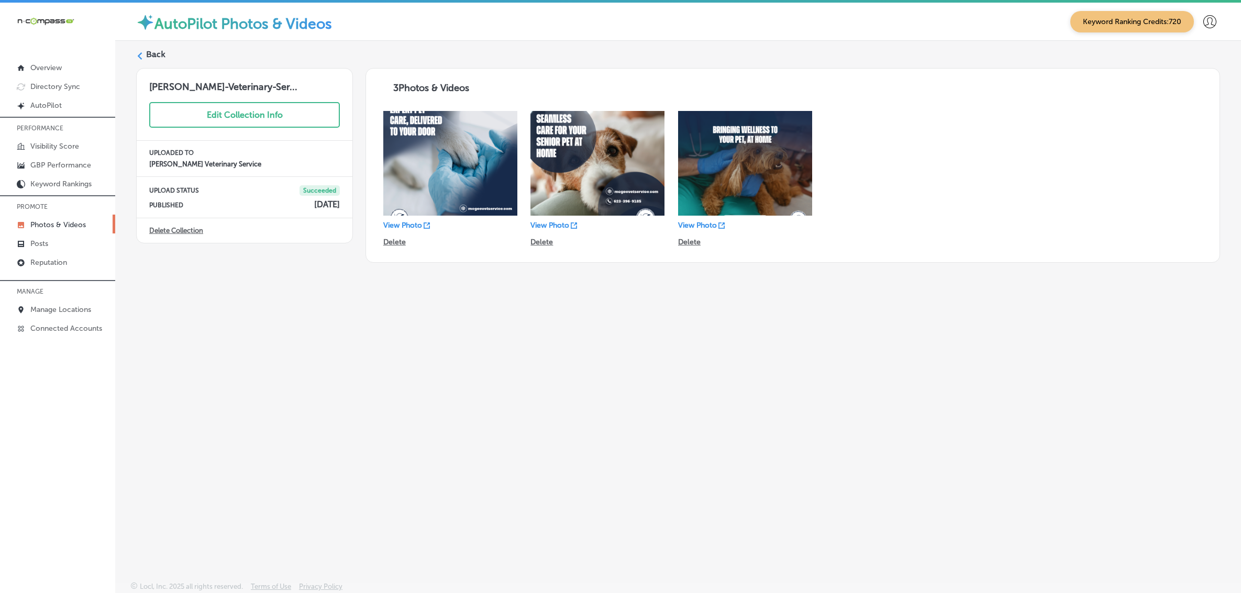
click at [142, 59] on icon at bounding box center [139, 55] width 7 height 7
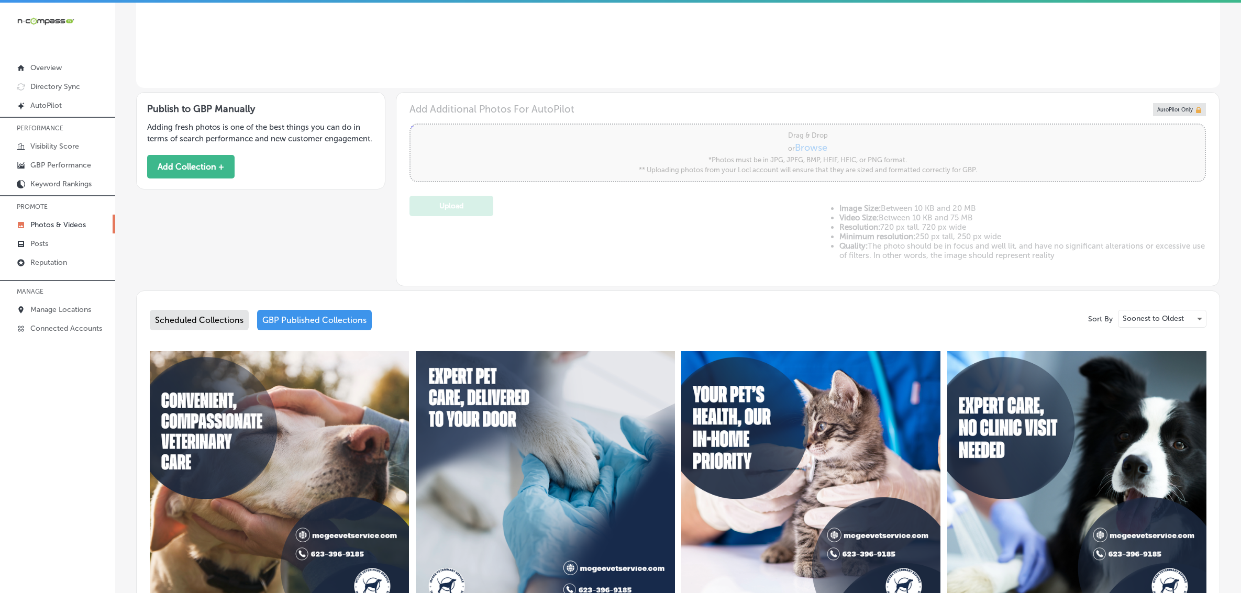
type input "5"
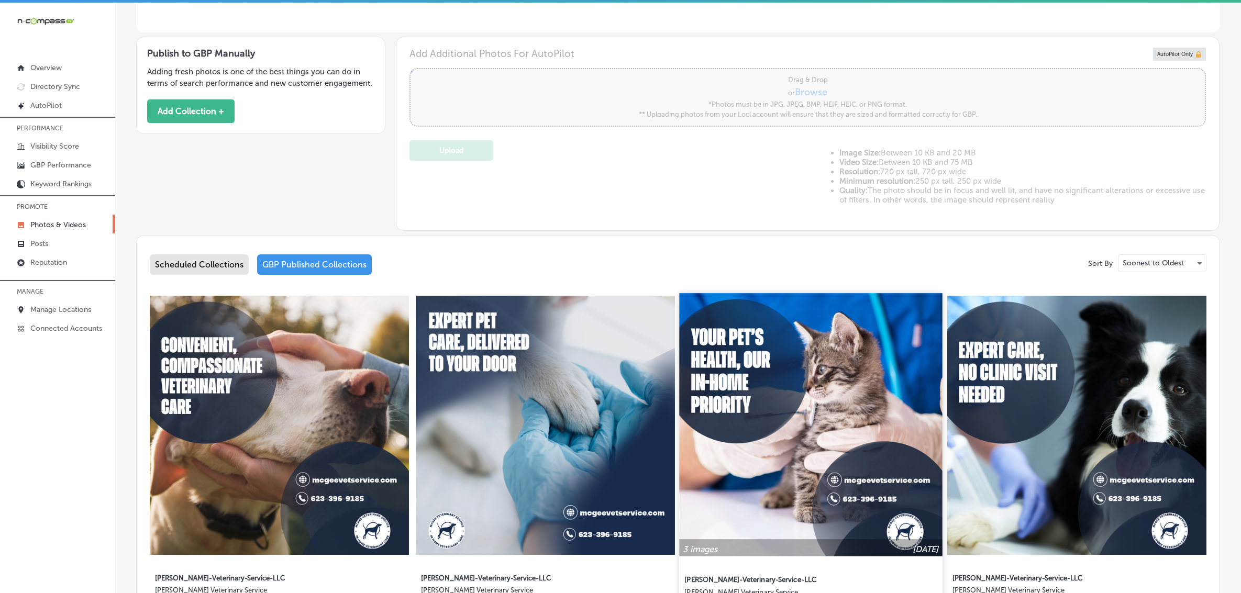
scroll to position [393, 0]
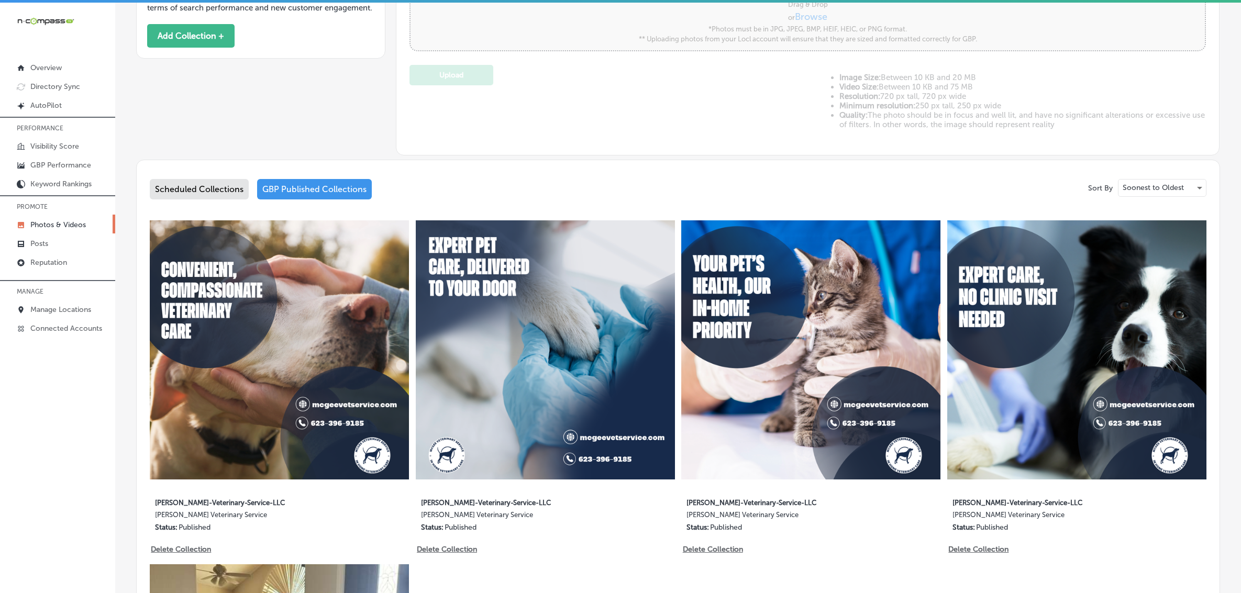
click at [554, 369] on img at bounding box center [545, 349] width 259 height 259
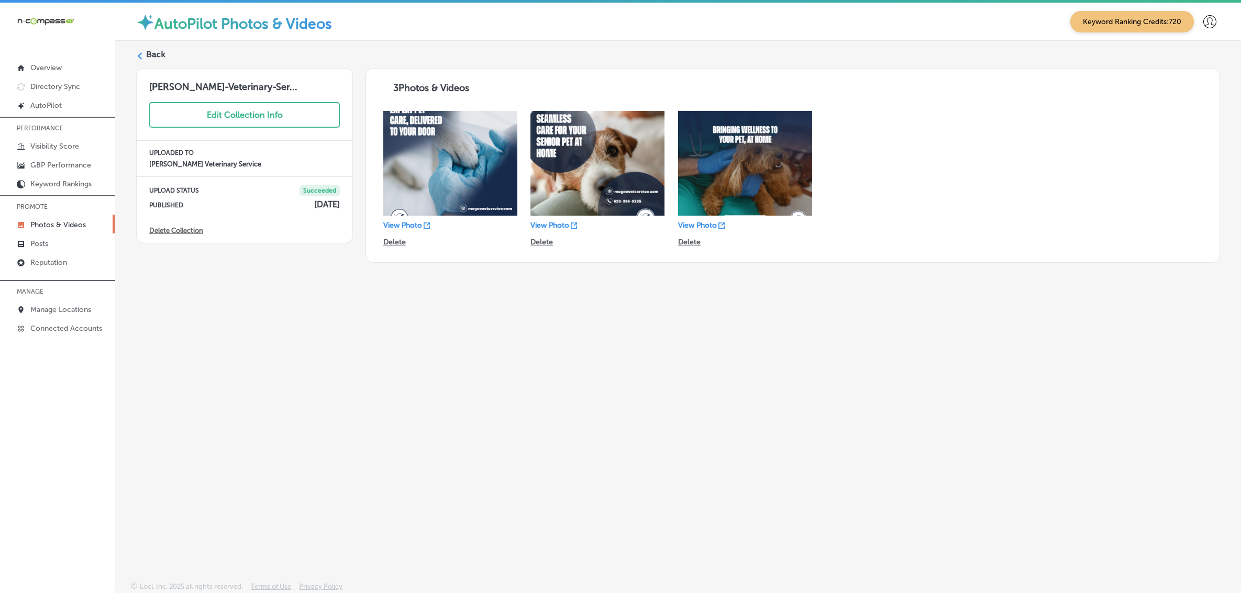
click at [139, 55] on polygon at bounding box center [140, 55] width 5 height 7
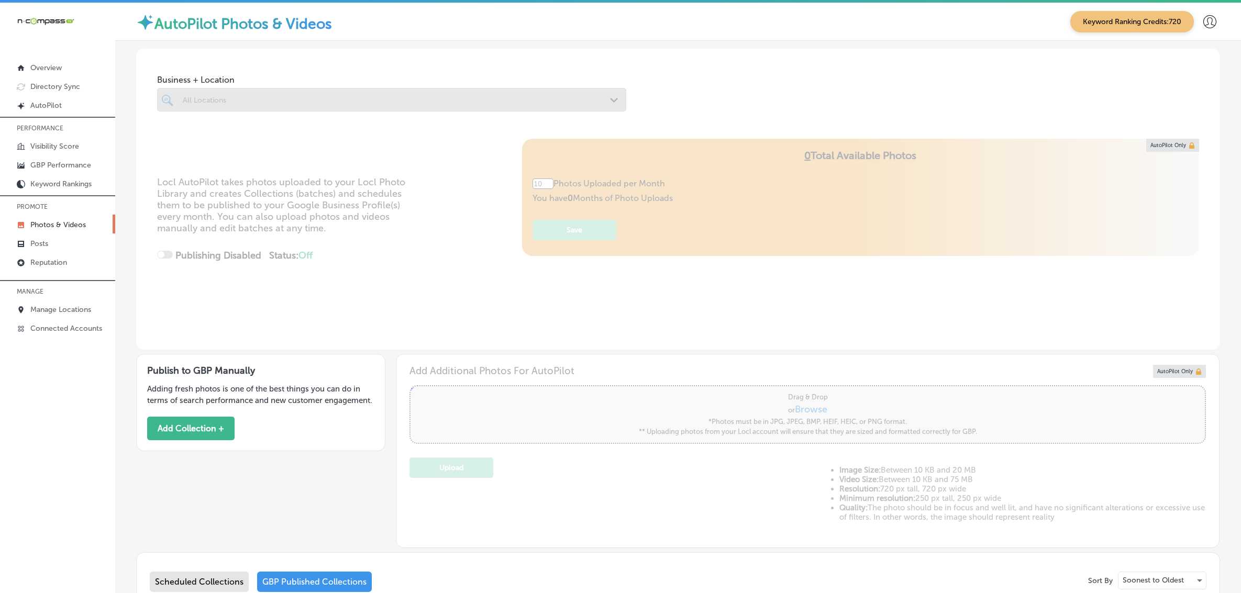
type input "5"
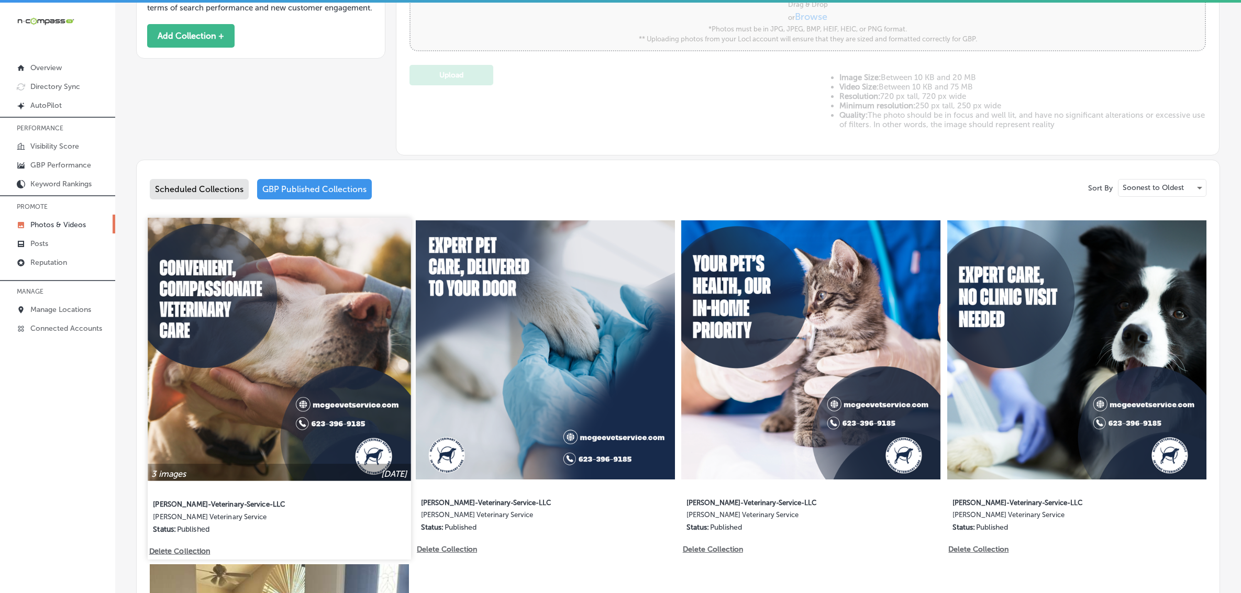
click at [318, 369] on img at bounding box center [279, 349] width 263 height 263
